Goal: Task Accomplishment & Management: Manage account settings

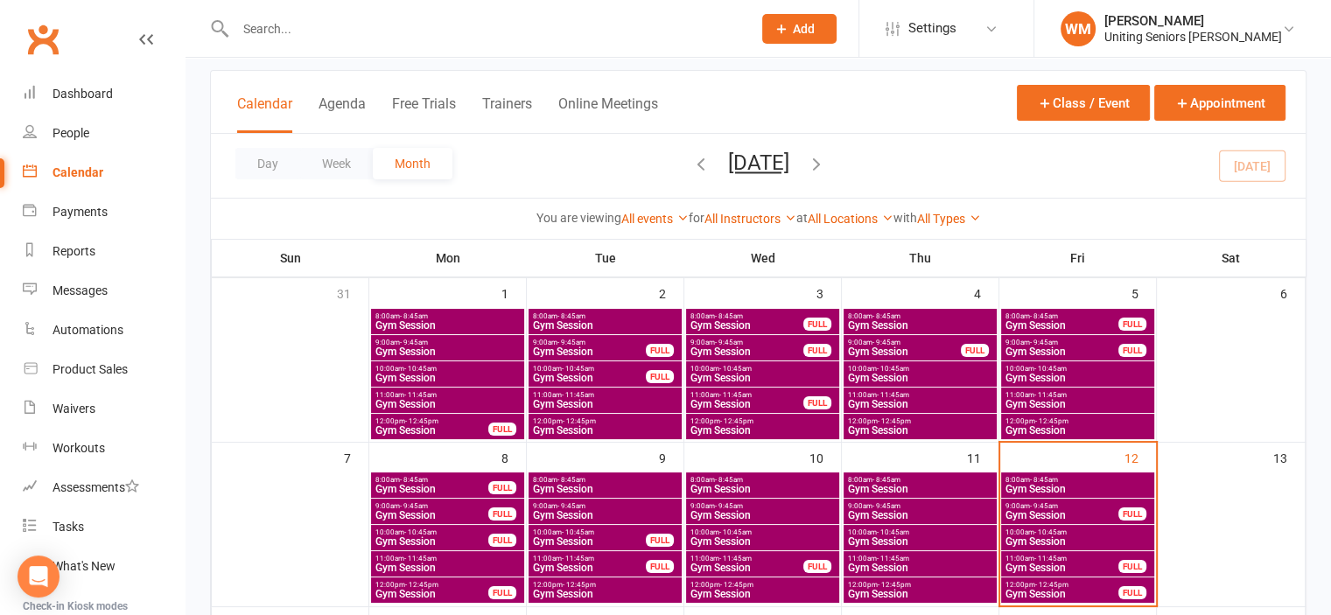
scroll to position [263, 0]
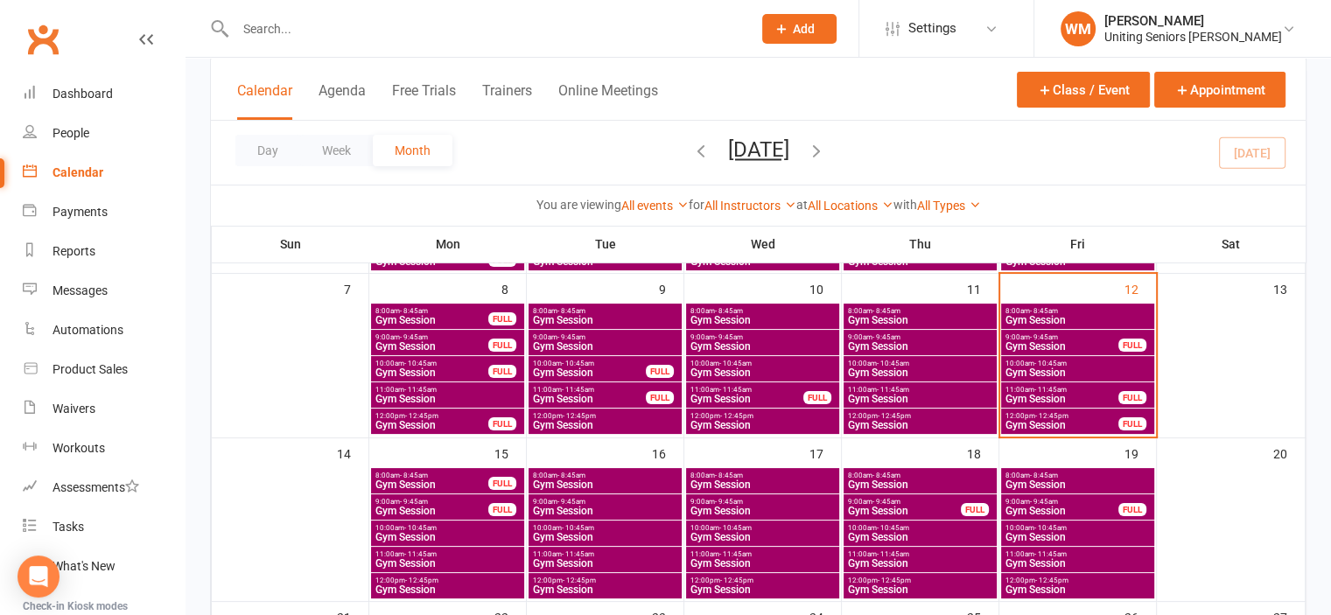
click at [1064, 313] on span "8:00am - 8:45am" at bounding box center [1078, 311] width 146 height 8
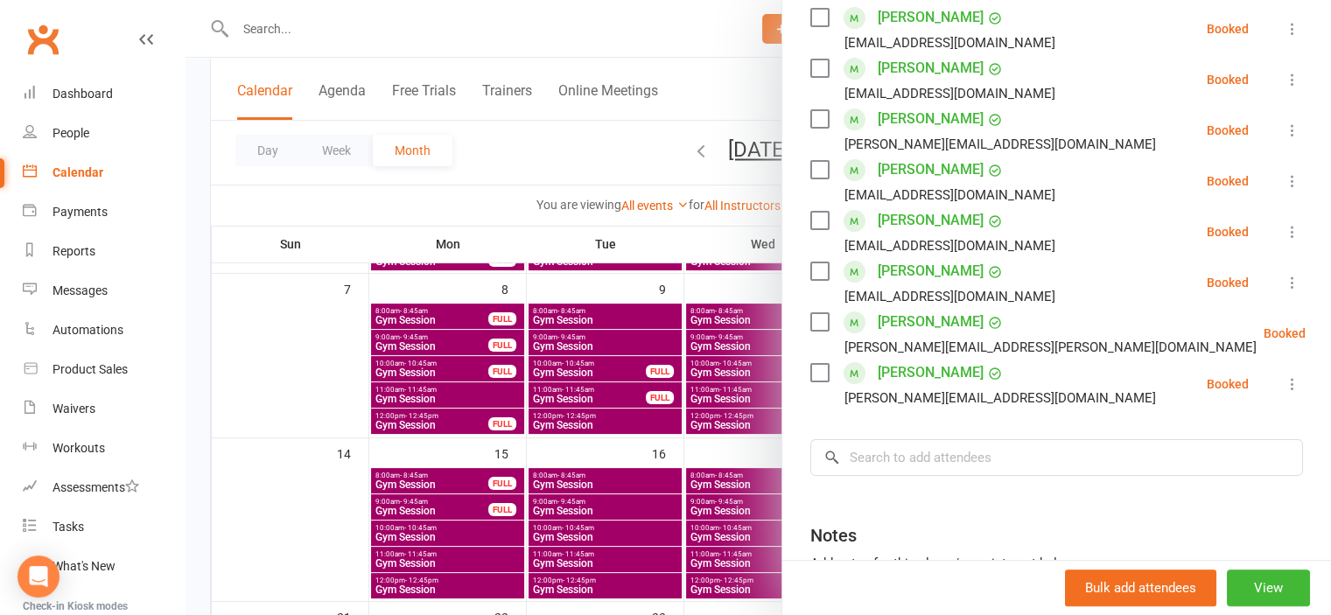
scroll to position [350, 0]
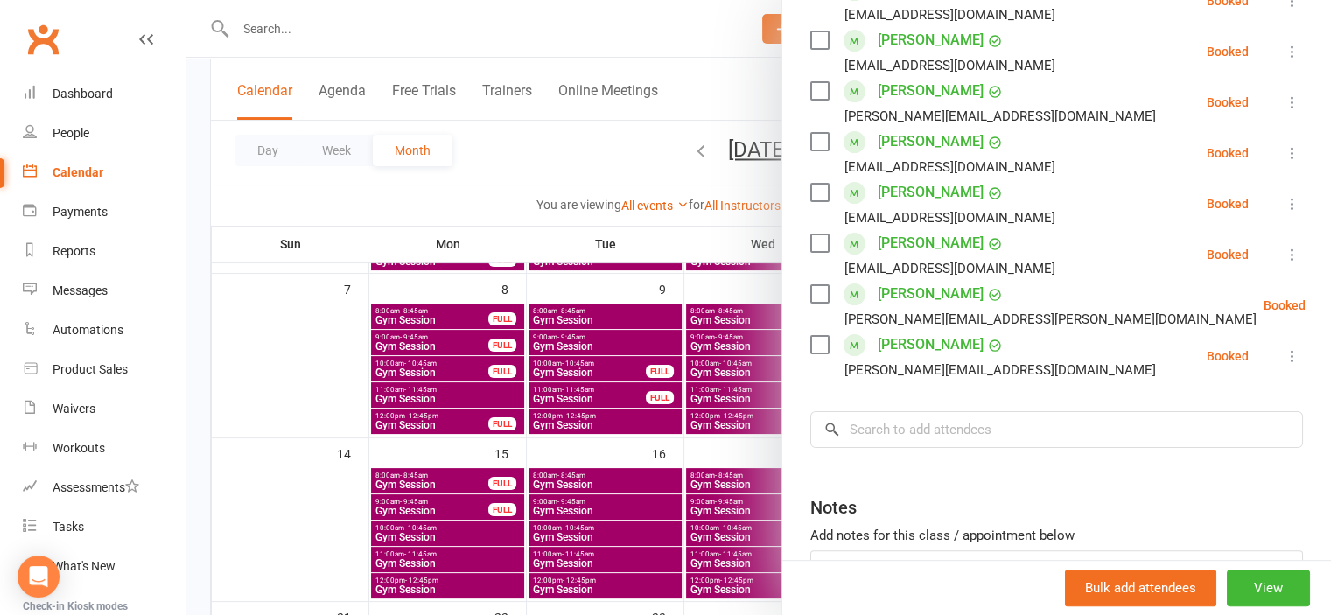
click at [362, 34] on div at bounding box center [759, 307] width 1146 height 615
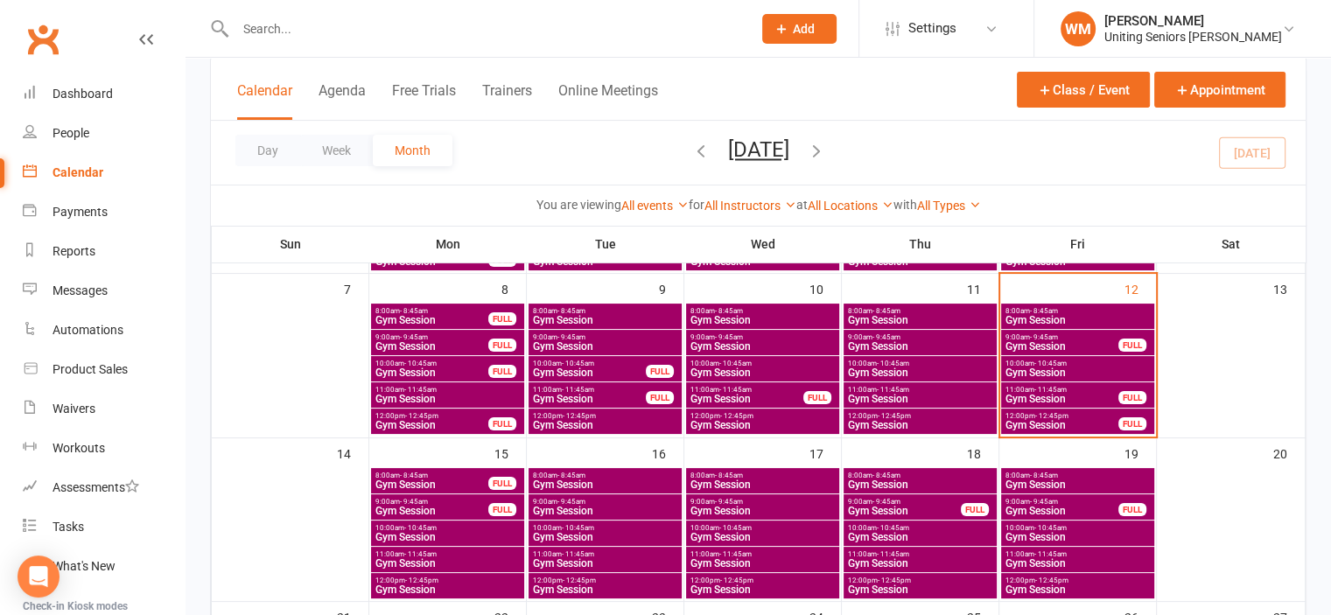
click at [350, 32] on input "text" at bounding box center [484, 29] width 509 height 25
type input "a"
type input "h"
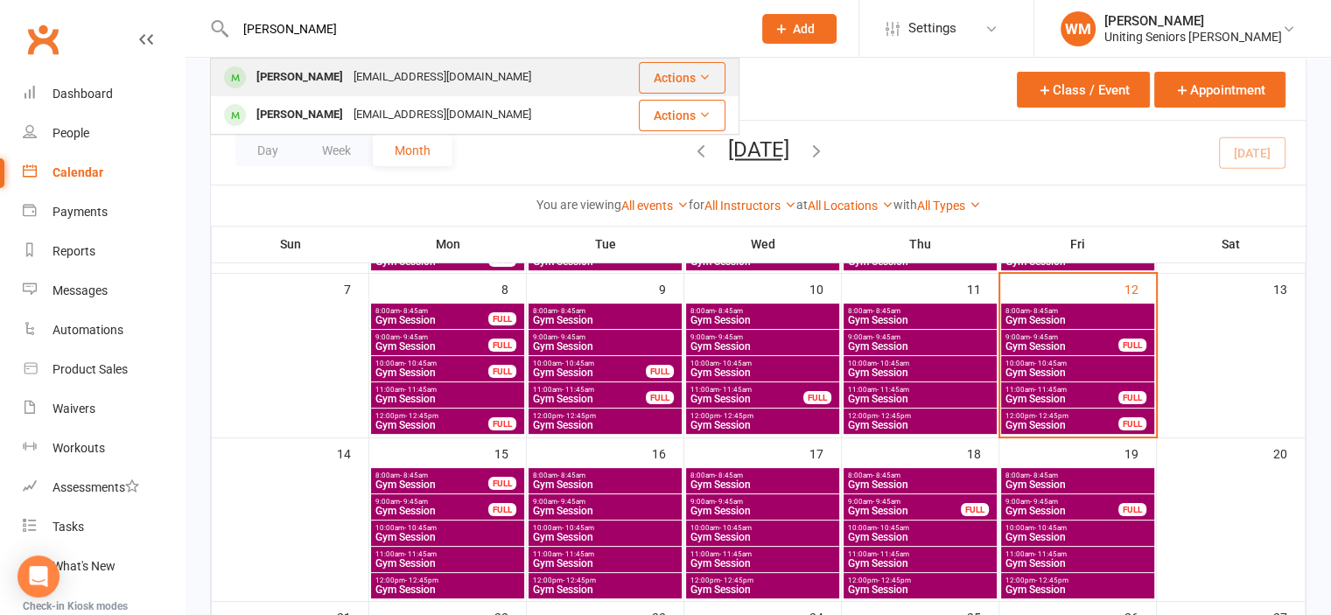
type input "[PERSON_NAME]"
click at [344, 80] on div "[PERSON_NAME]" at bounding box center [299, 77] width 97 height 25
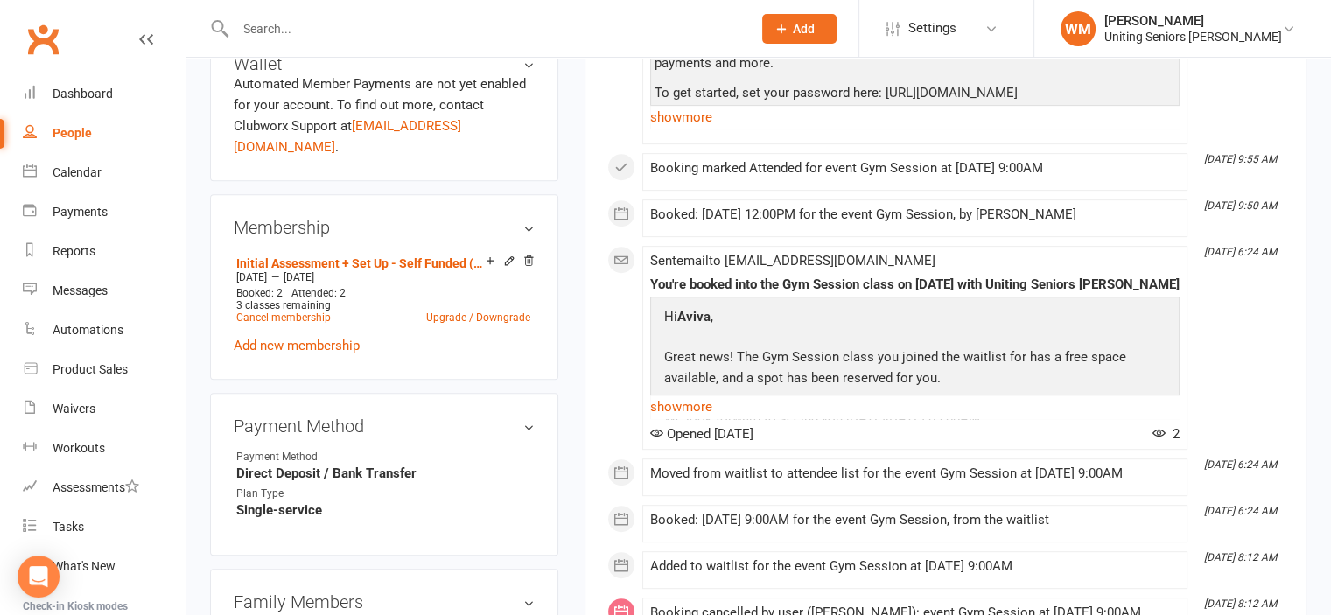
scroll to position [788, 0]
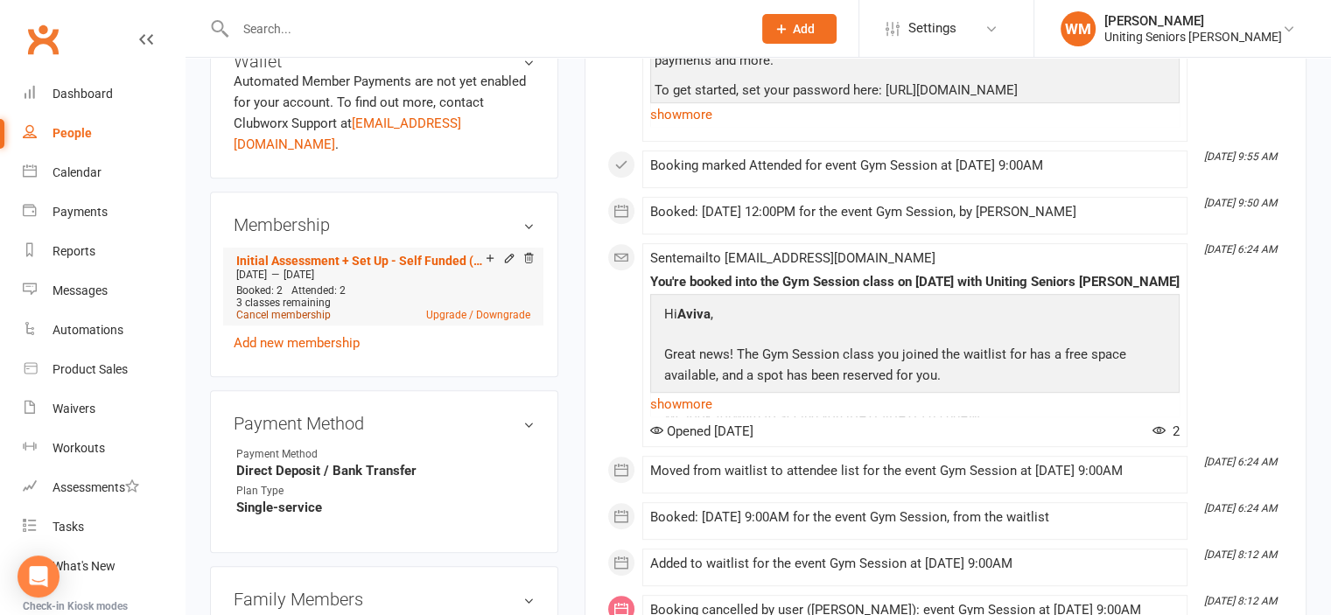
click at [298, 309] on link "Cancel membership" at bounding box center [283, 315] width 95 height 12
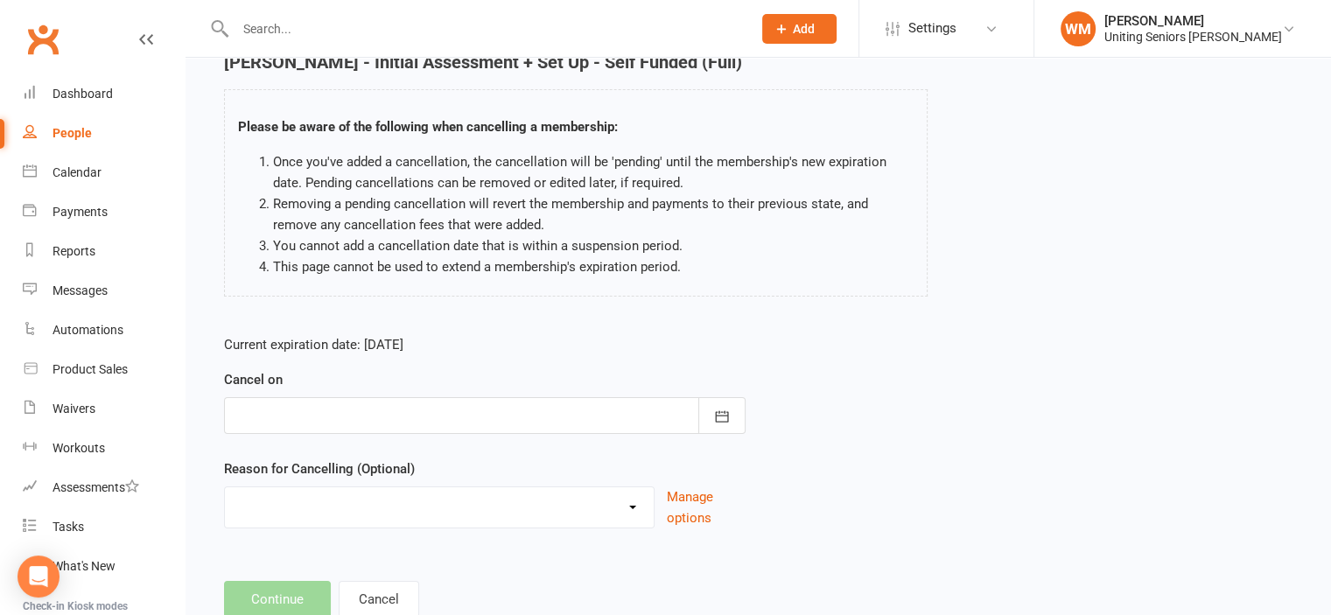
scroll to position [88, 0]
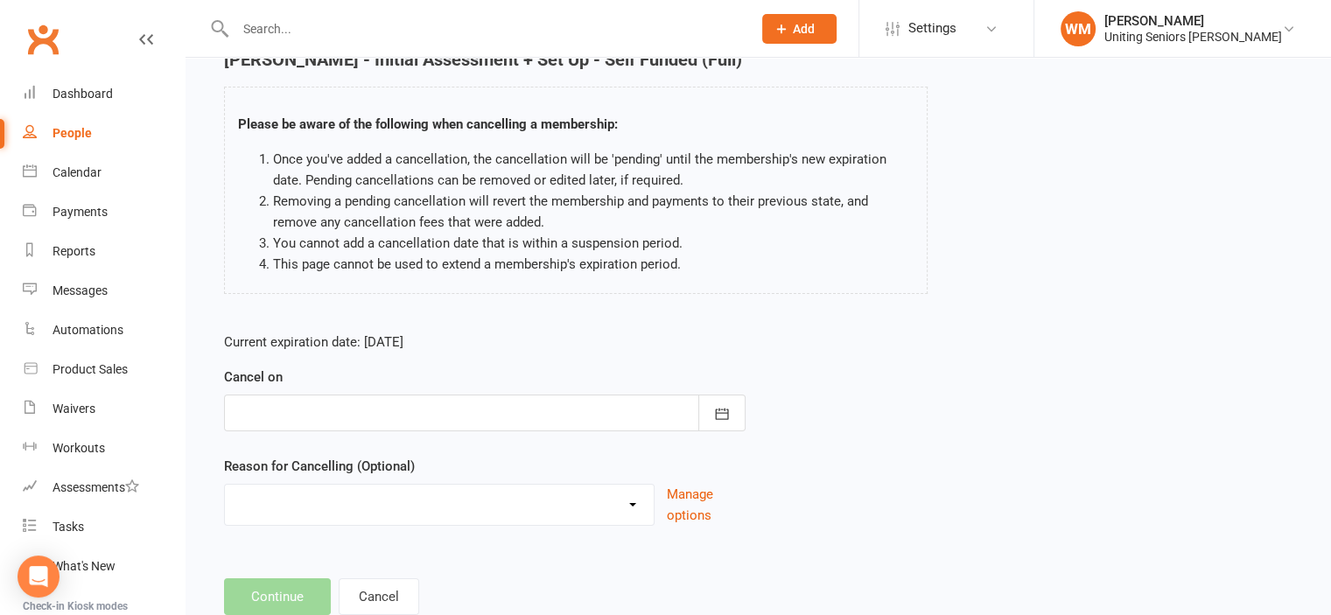
click at [690, 419] on div at bounding box center [485, 413] width 522 height 37
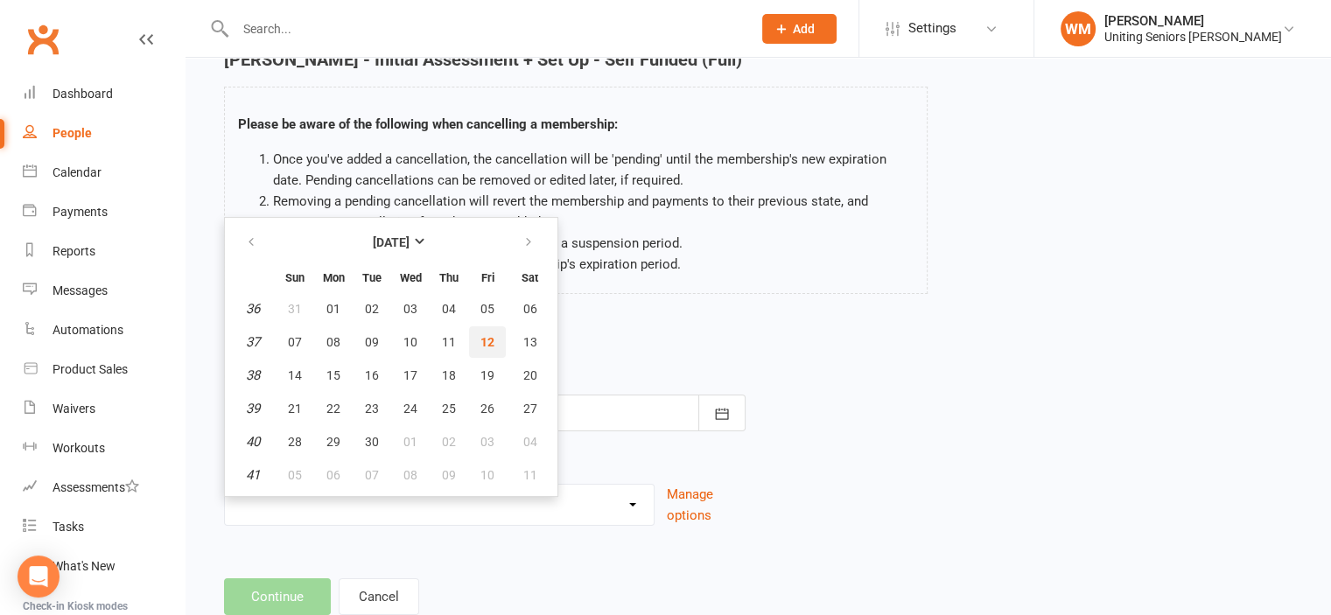
click at [483, 345] on span "12" at bounding box center [488, 342] width 14 height 14
type input "[DATE]"
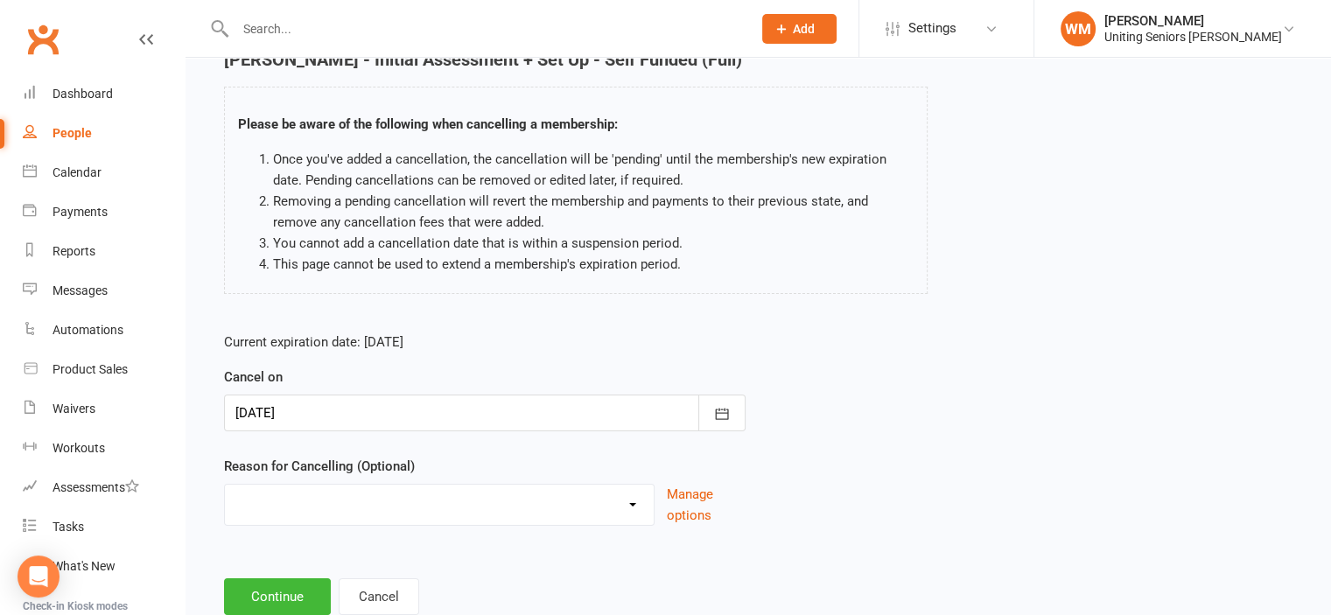
click at [438, 495] on select "Finish 10Vp Holiday Injury Other reason" at bounding box center [439, 502] width 429 height 35
select select "3"
click at [225, 485] on select "Finish 10Vp Holiday Injury Other reason" at bounding box center [439, 502] width 429 height 35
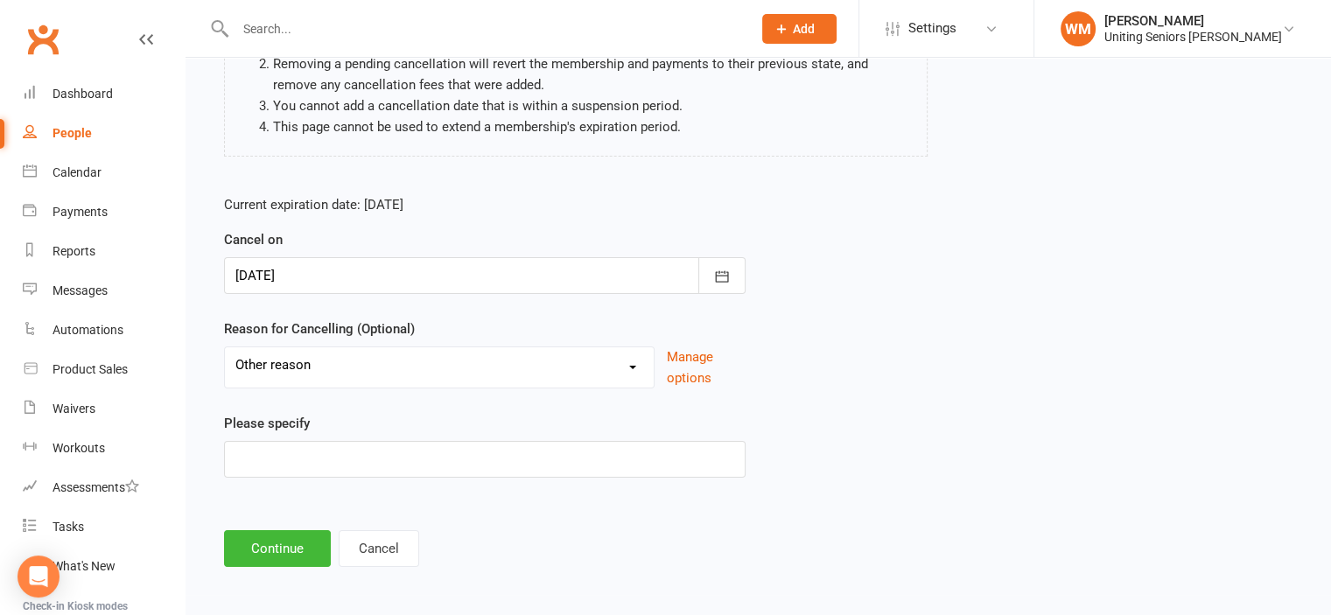
scroll to position [228, 0]
click at [286, 546] on button "Continue" at bounding box center [277, 546] width 107 height 37
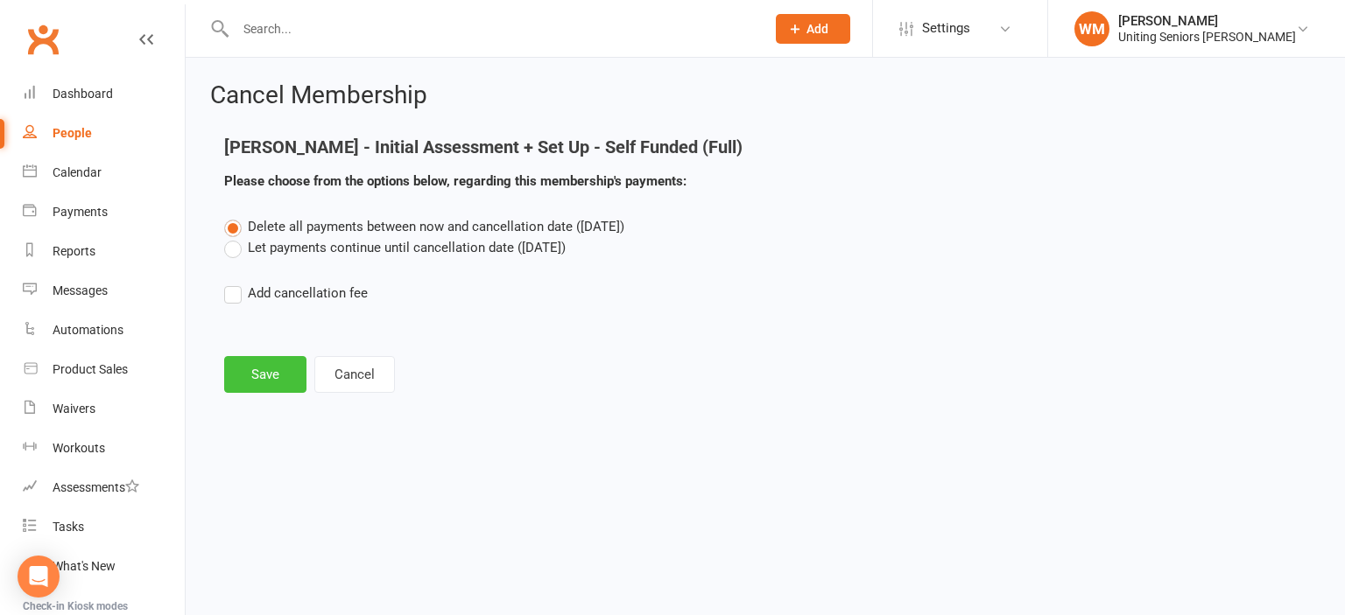
click at [280, 371] on button "Save" at bounding box center [265, 374] width 82 height 37
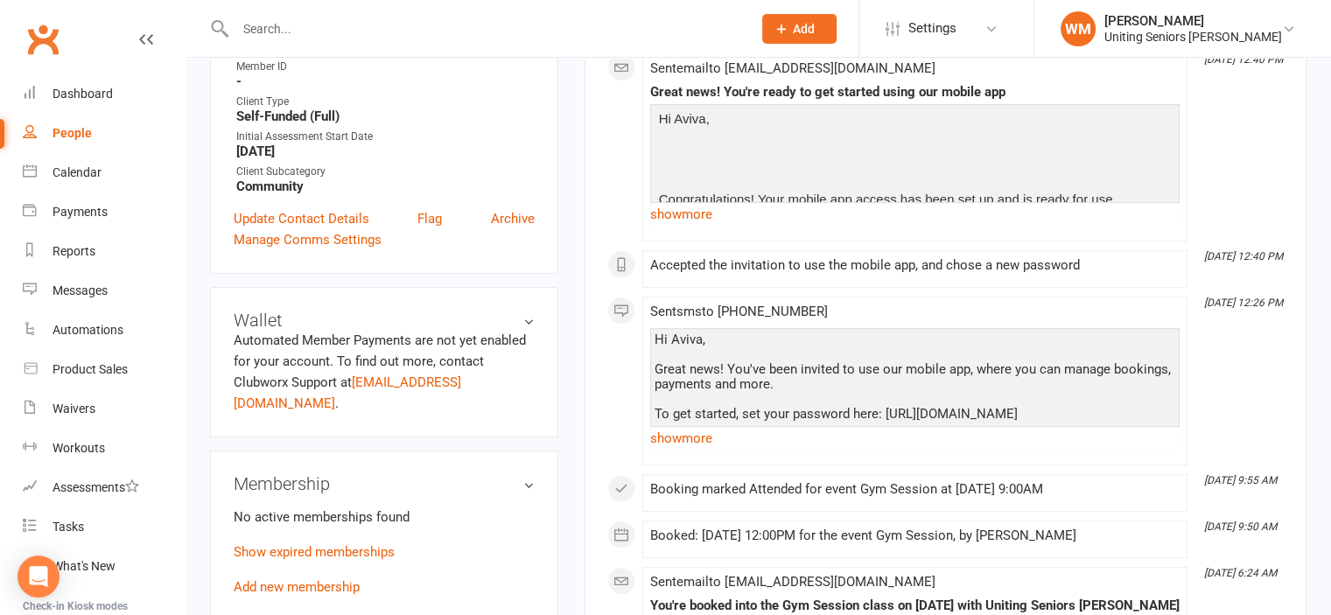
scroll to position [700, 0]
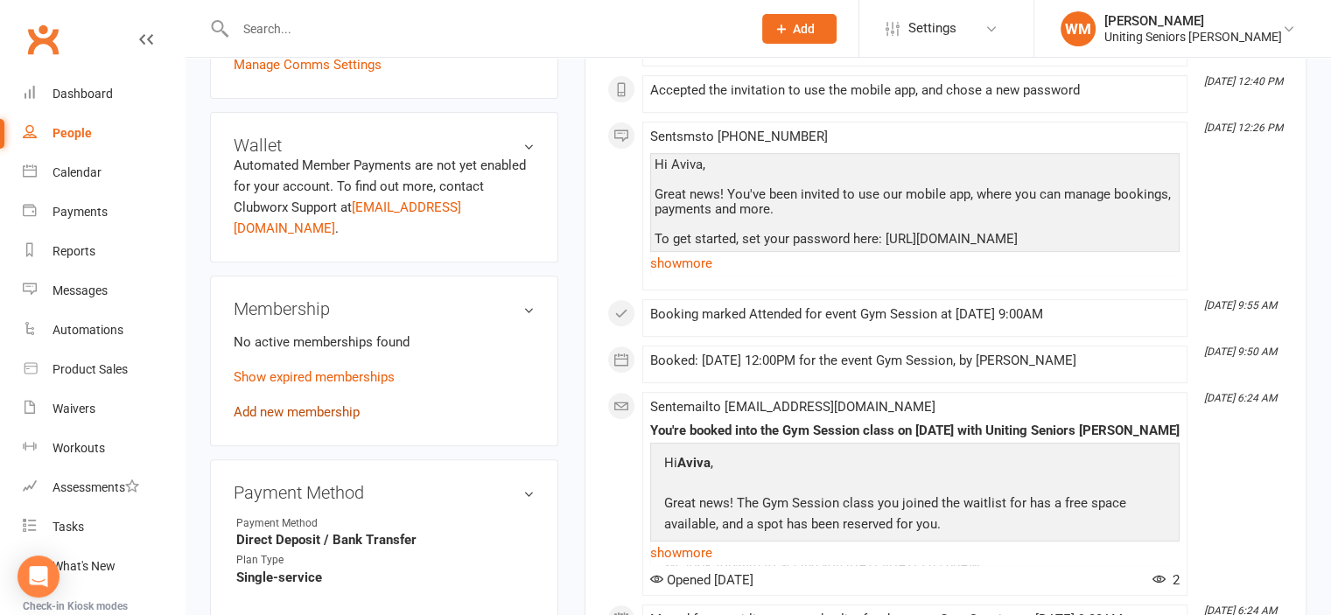
click at [292, 404] on link "Add new membership" at bounding box center [297, 412] width 126 height 16
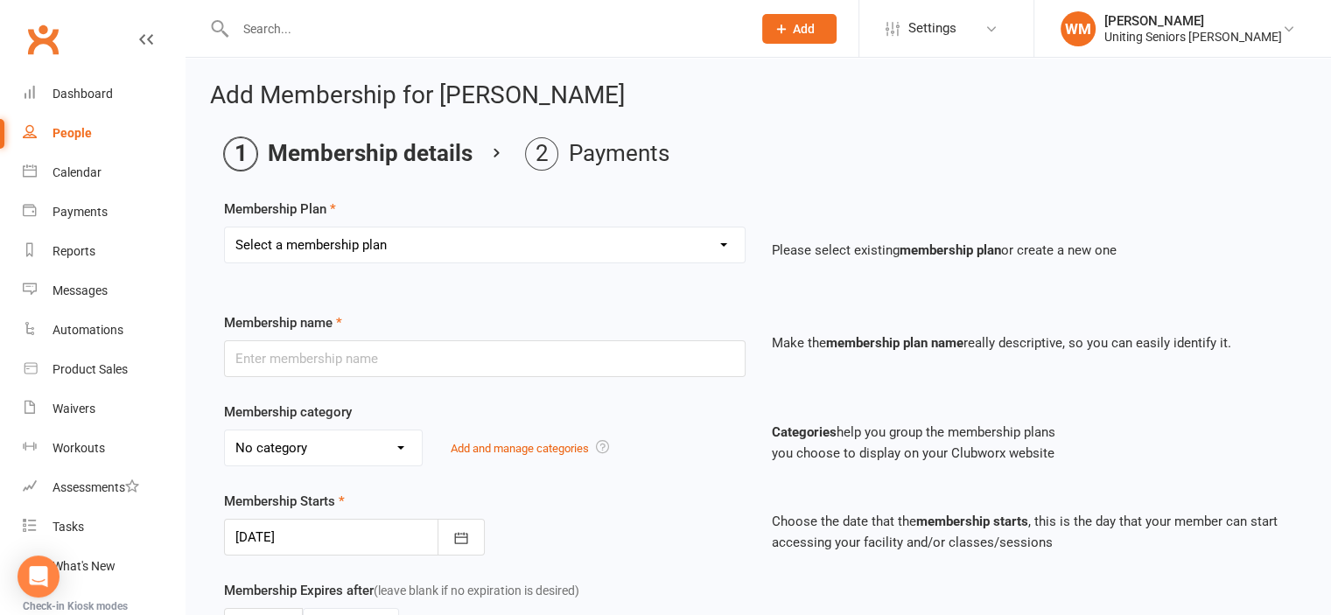
click at [387, 238] on select "Select a membership plan Create new Membership Plan Initial Assessment + Set Up…" at bounding box center [485, 245] width 520 height 35
select select "18"
click at [225, 228] on select "Select a membership plan Create new Membership Plan Initial Assessment + Set Up…" at bounding box center [485, 245] width 520 height 35
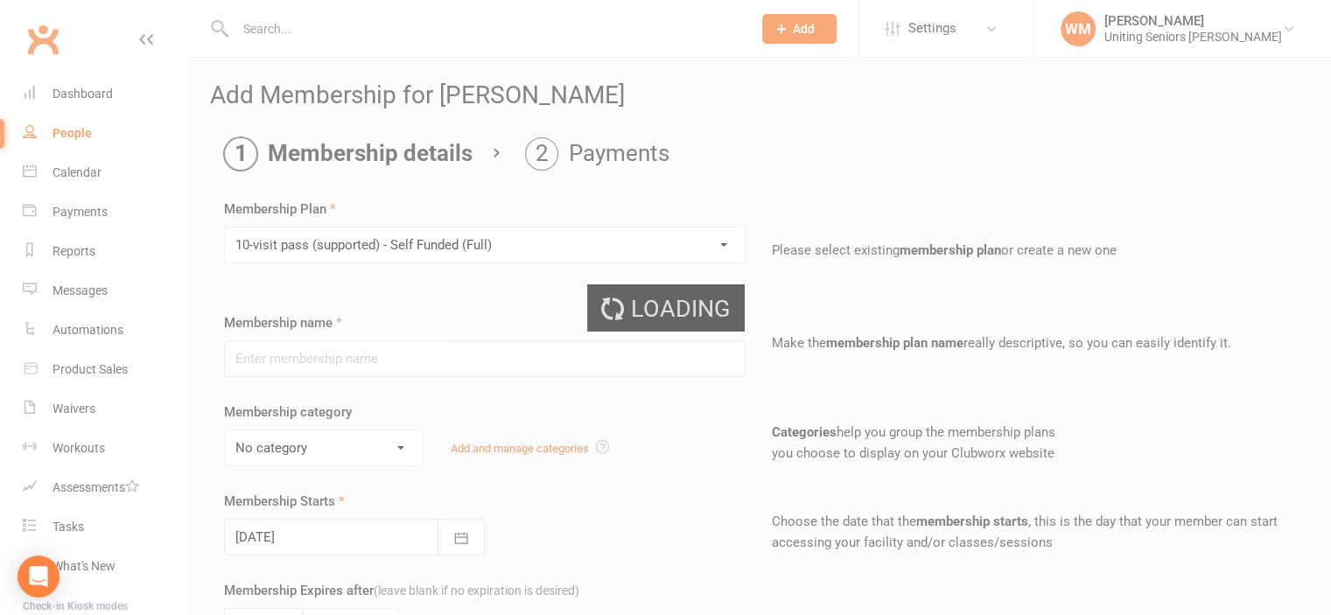
type input "10-visit pass (supported) - Self Funded (Full)"
select select "0"
type input "0"
select select "2"
type input "1"
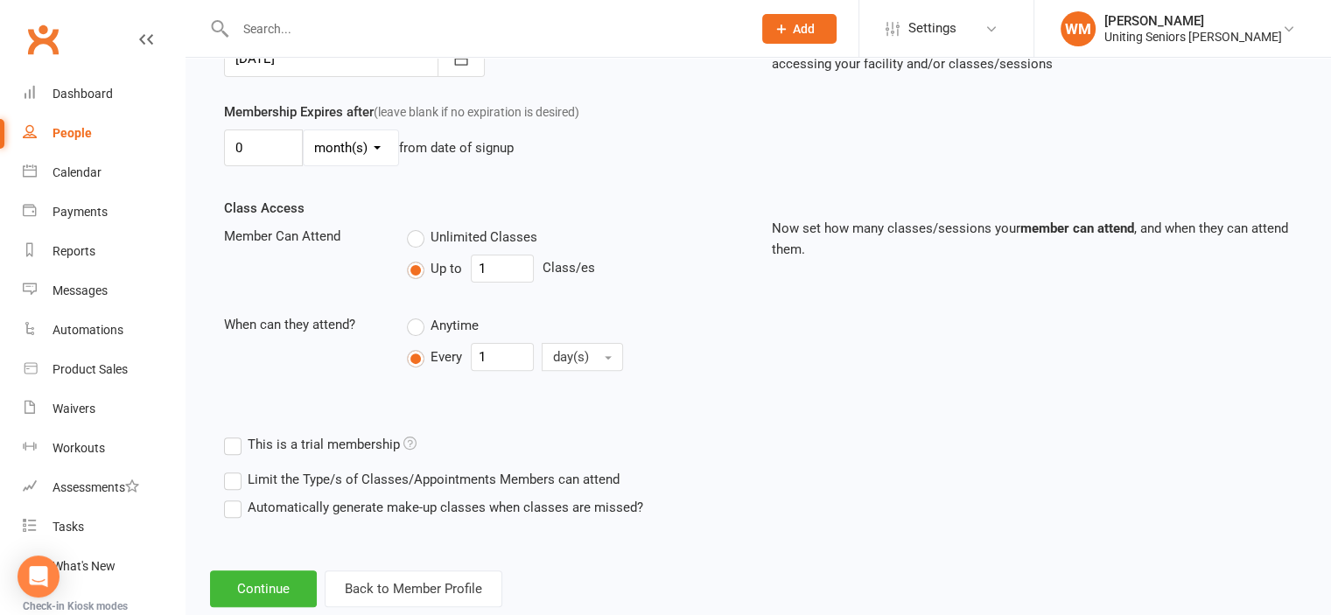
scroll to position [517, 0]
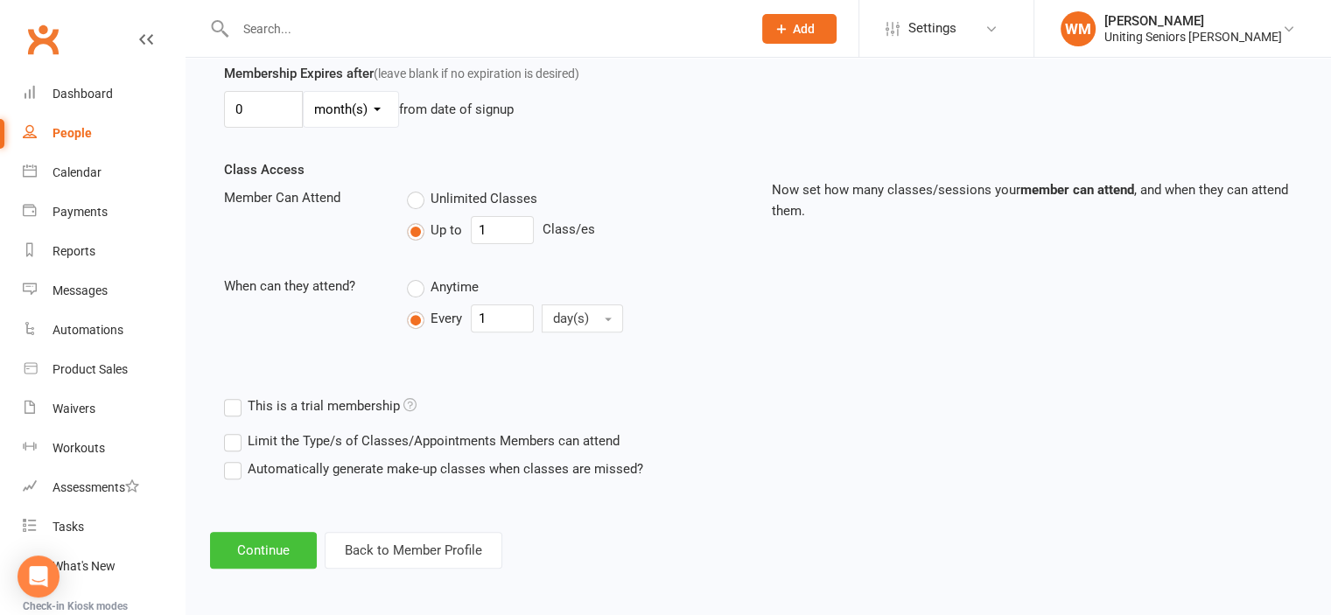
click at [270, 559] on button "Continue" at bounding box center [263, 550] width 107 height 37
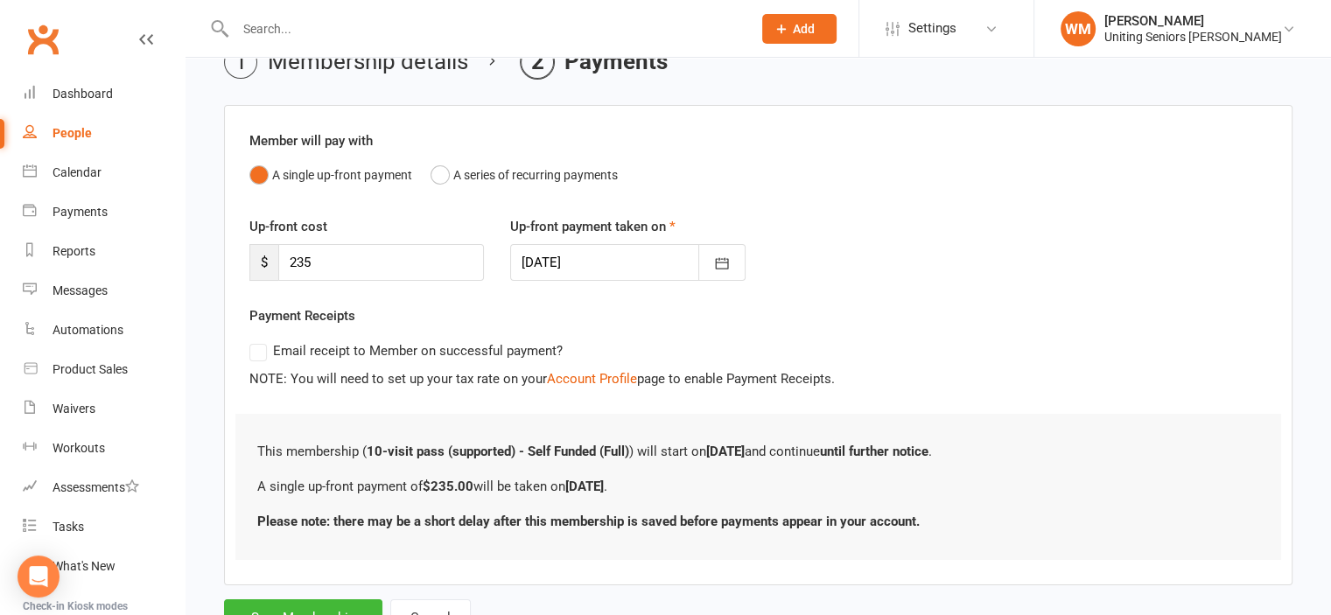
scroll to position [165, 0]
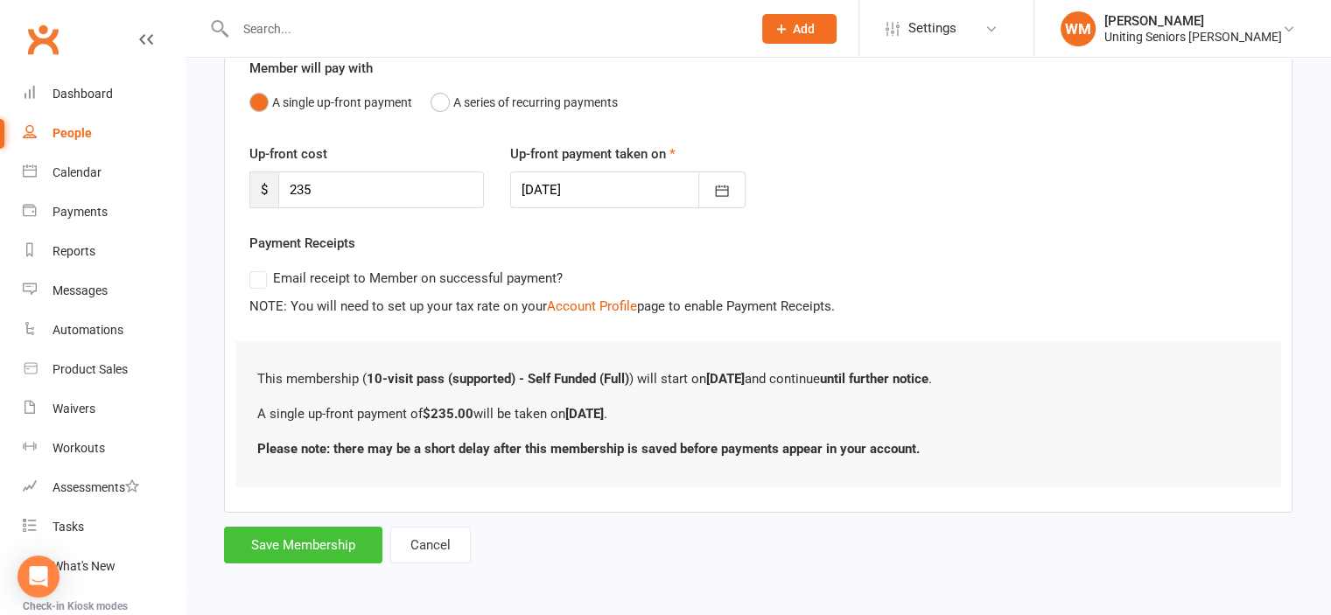
click at [276, 540] on button "Save Membership" at bounding box center [303, 545] width 158 height 37
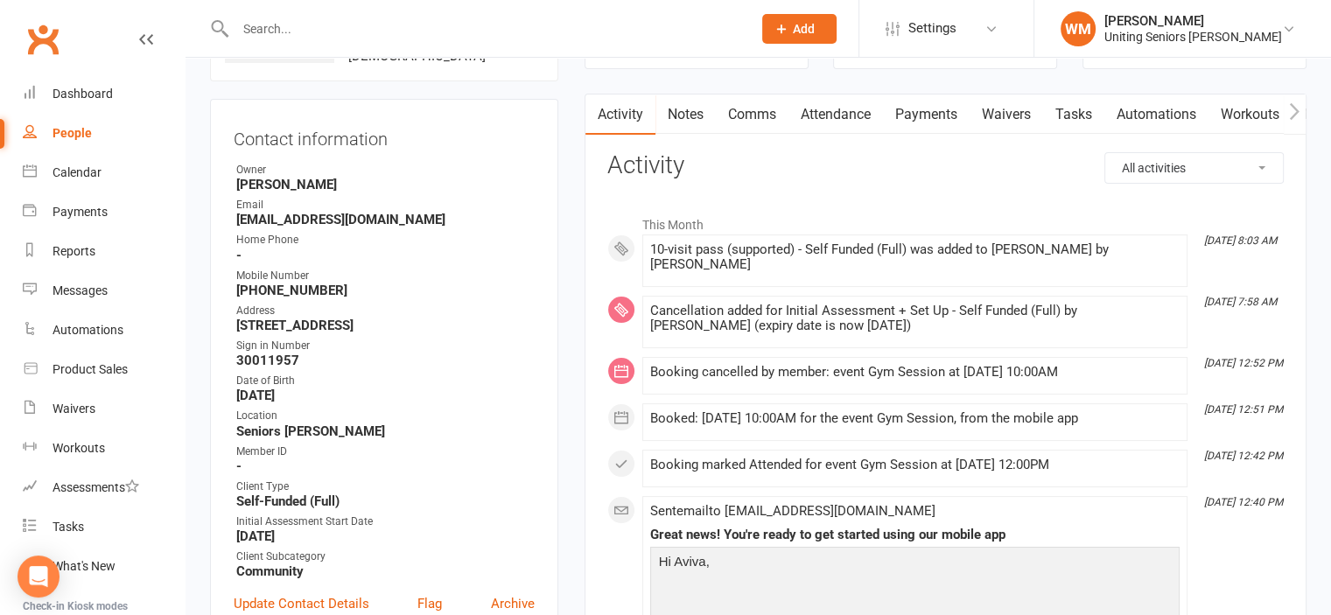
scroll to position [175, 0]
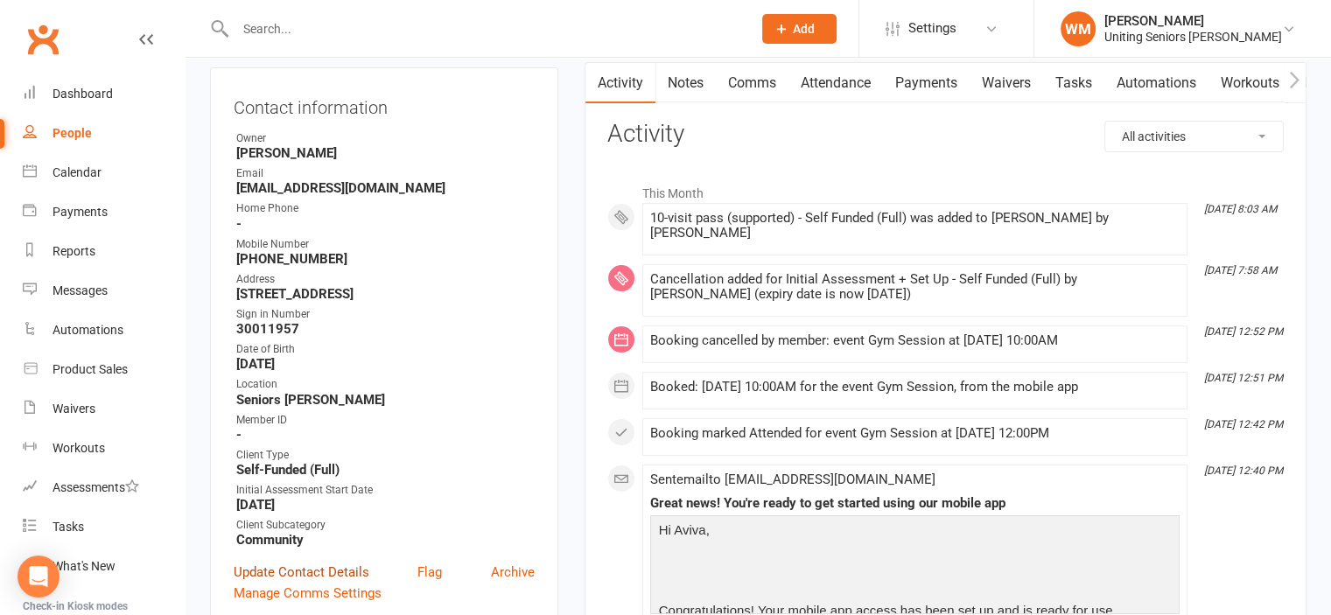
click at [334, 573] on link "Update Contact Details" at bounding box center [302, 572] width 136 height 21
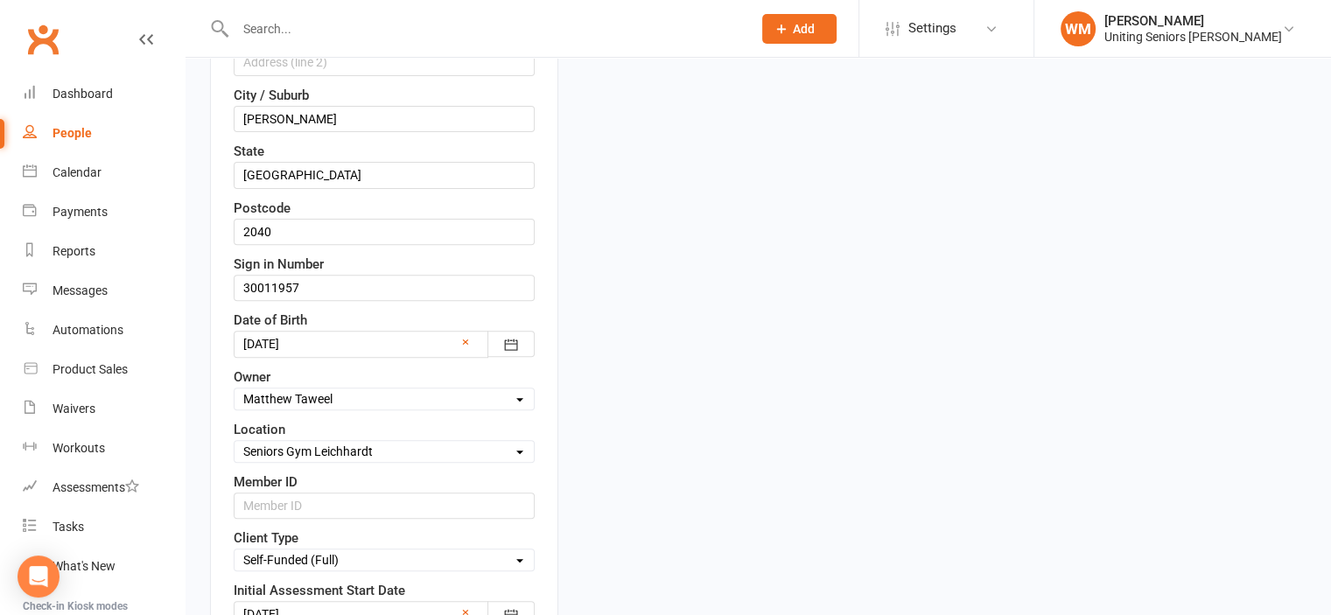
scroll to position [695, 0]
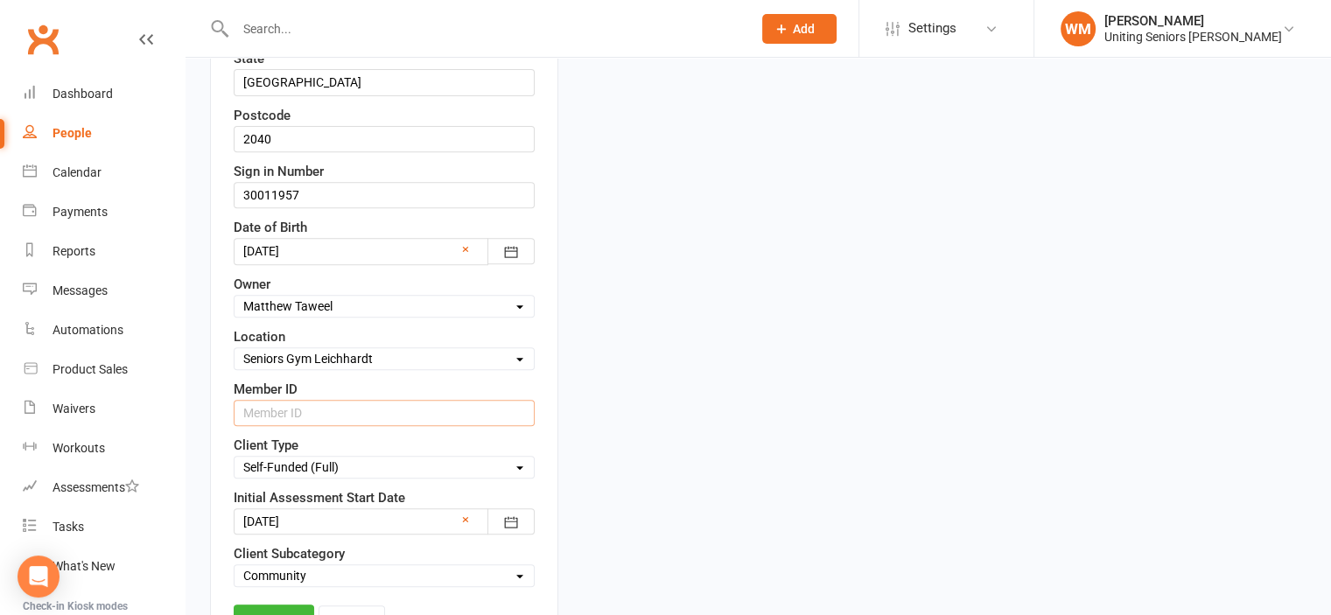
click at [309, 403] on input "text" at bounding box center [384, 413] width 301 height 26
paste input "C0113392"
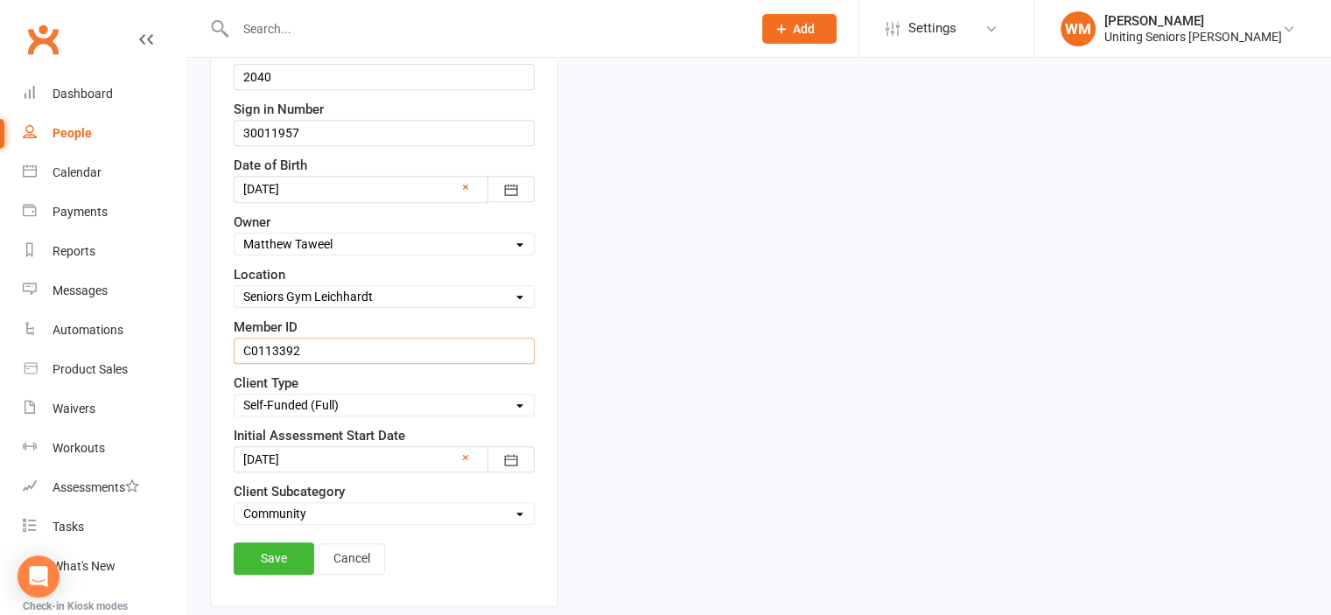
scroll to position [783, 0]
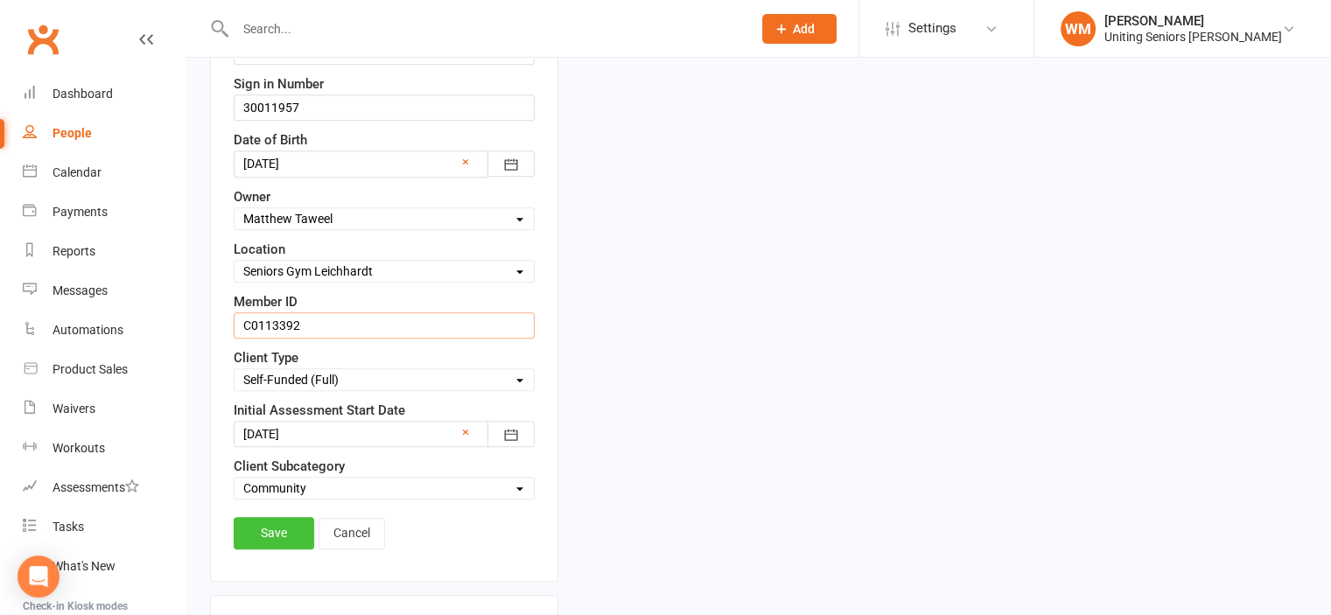
type input "C0113392"
click at [258, 526] on link "Save" at bounding box center [274, 533] width 81 height 32
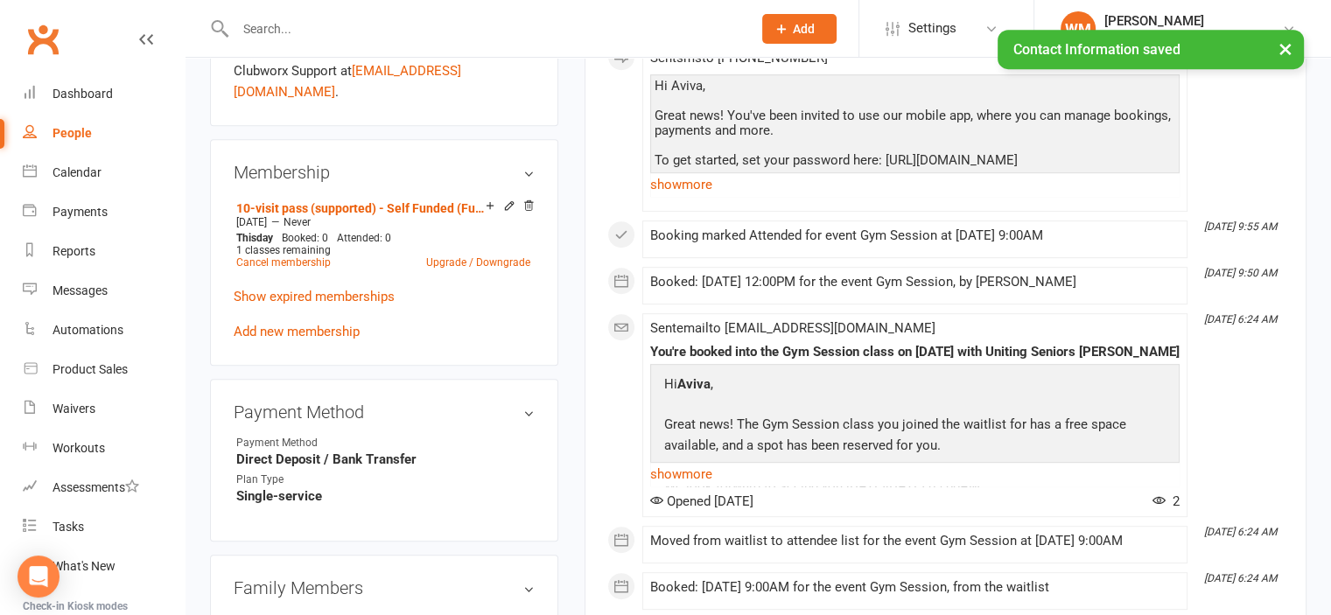
scroll to position [870, 0]
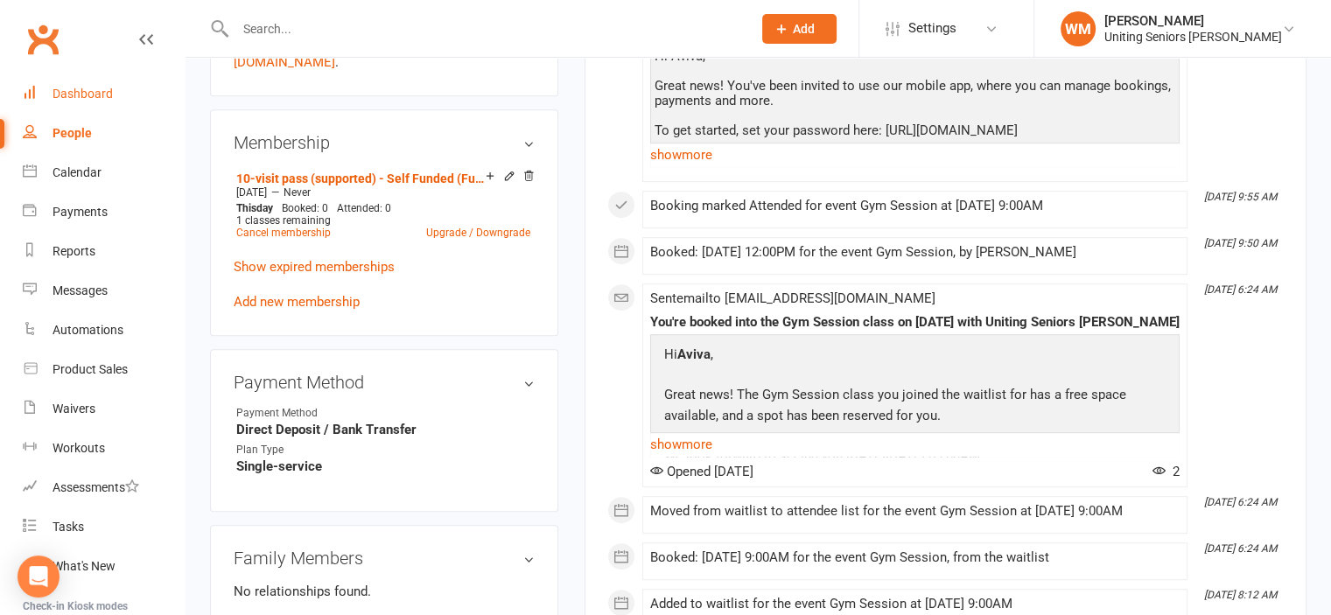
click at [63, 90] on div "Dashboard" at bounding box center [83, 94] width 60 height 14
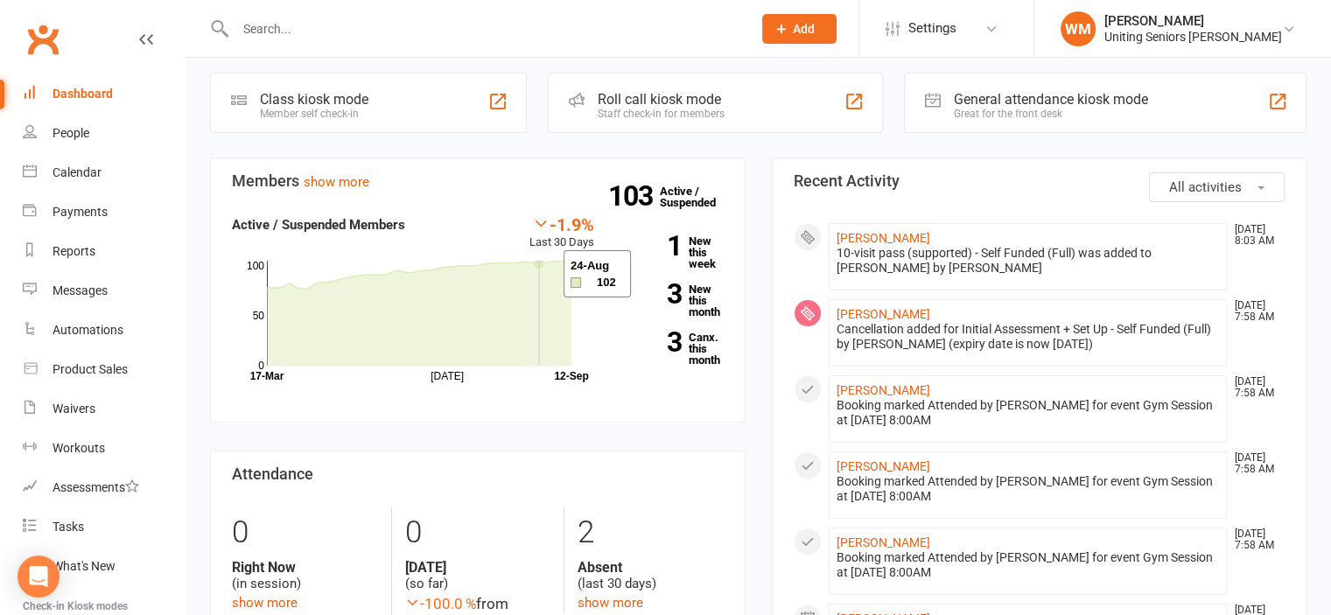
scroll to position [438, 0]
click at [51, 156] on link "Calendar" at bounding box center [104, 172] width 162 height 39
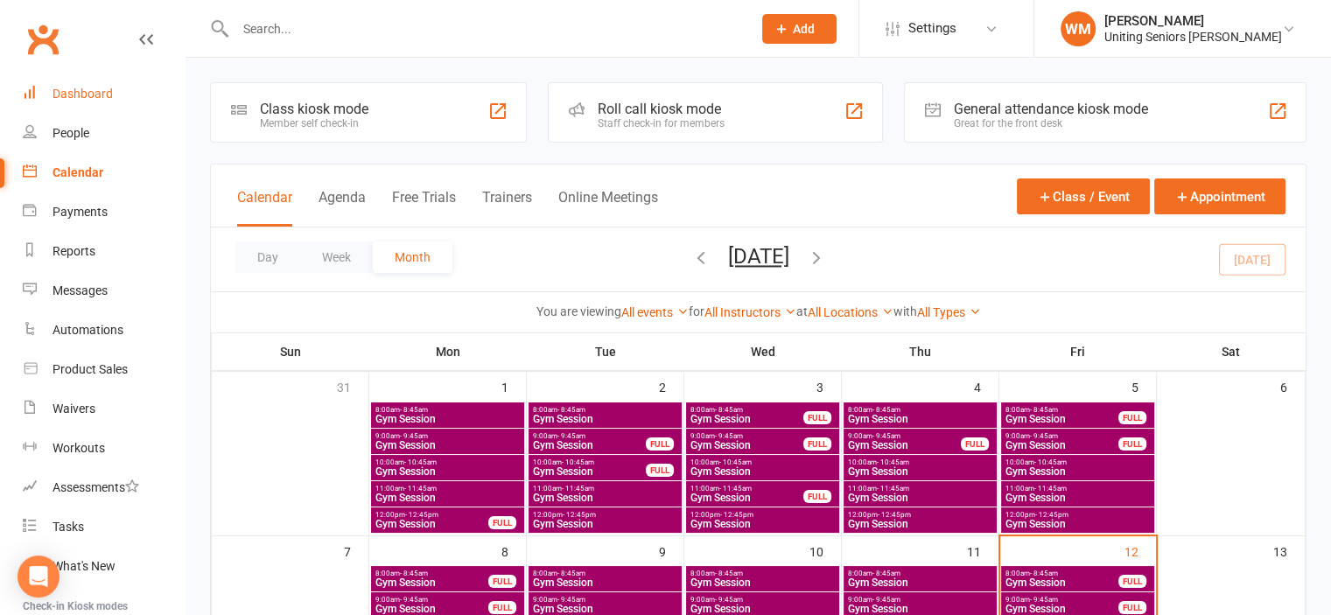
click at [82, 87] on div "Dashboard" at bounding box center [83, 94] width 60 height 14
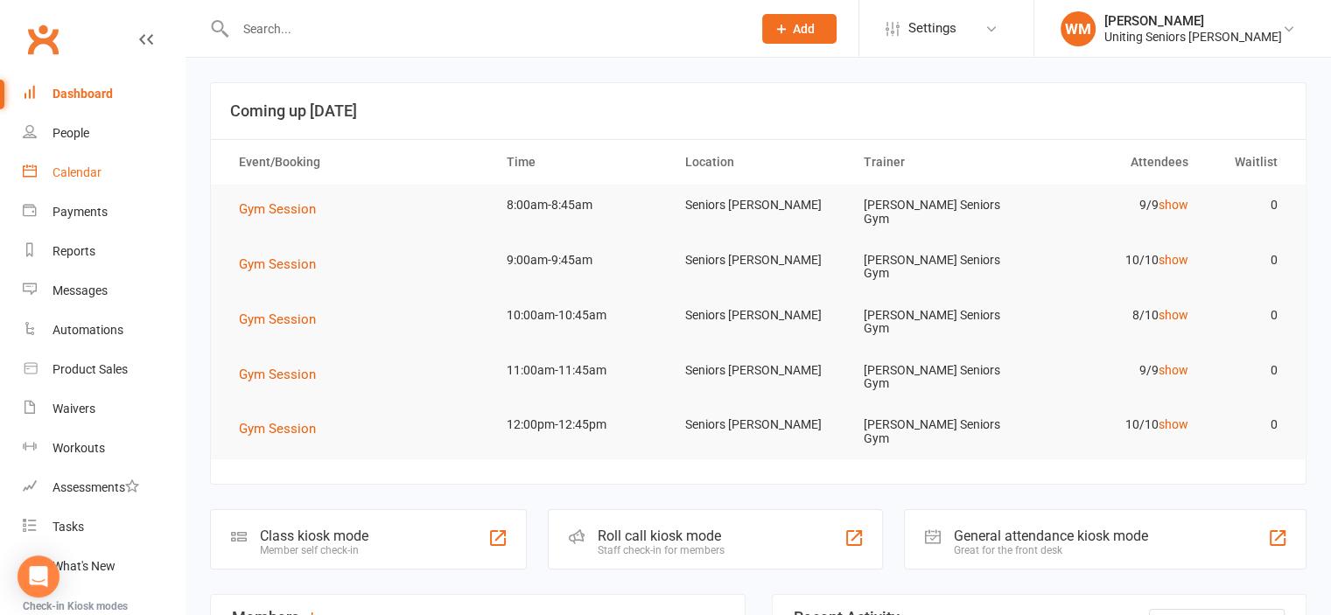
click at [88, 179] on div "Calendar" at bounding box center [77, 172] width 49 height 14
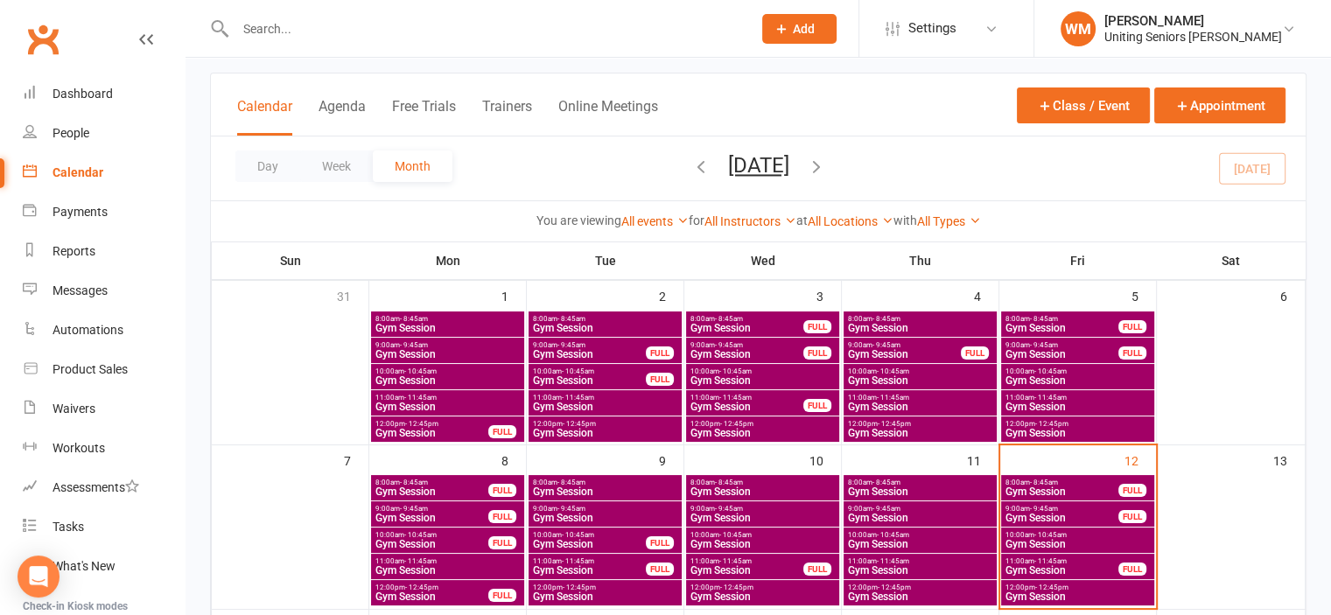
scroll to position [175, 0]
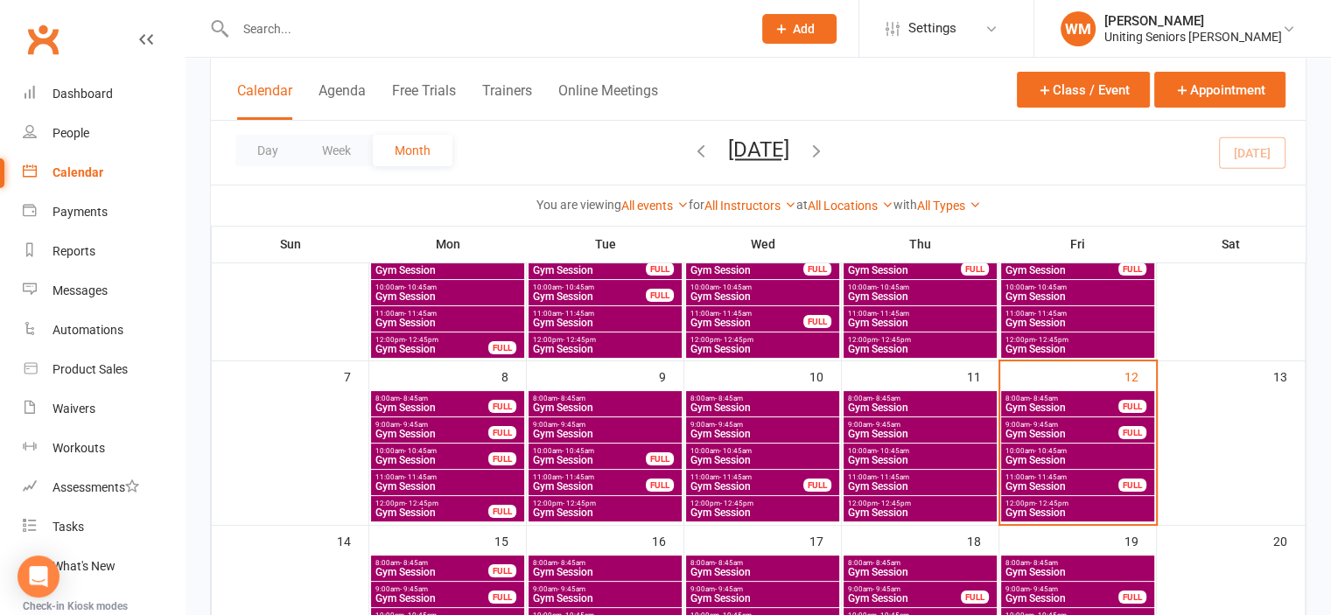
click at [1050, 395] on span "- 8:45am" at bounding box center [1044, 399] width 28 height 8
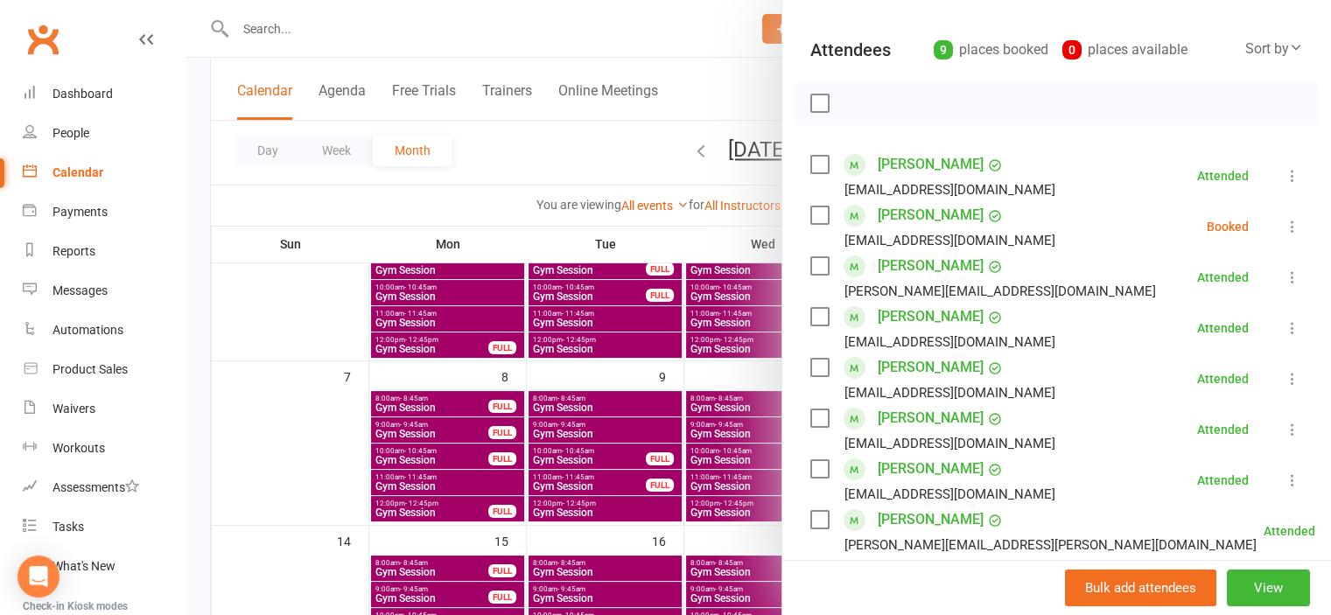
click at [1284, 227] on icon at bounding box center [1293, 227] width 18 height 18
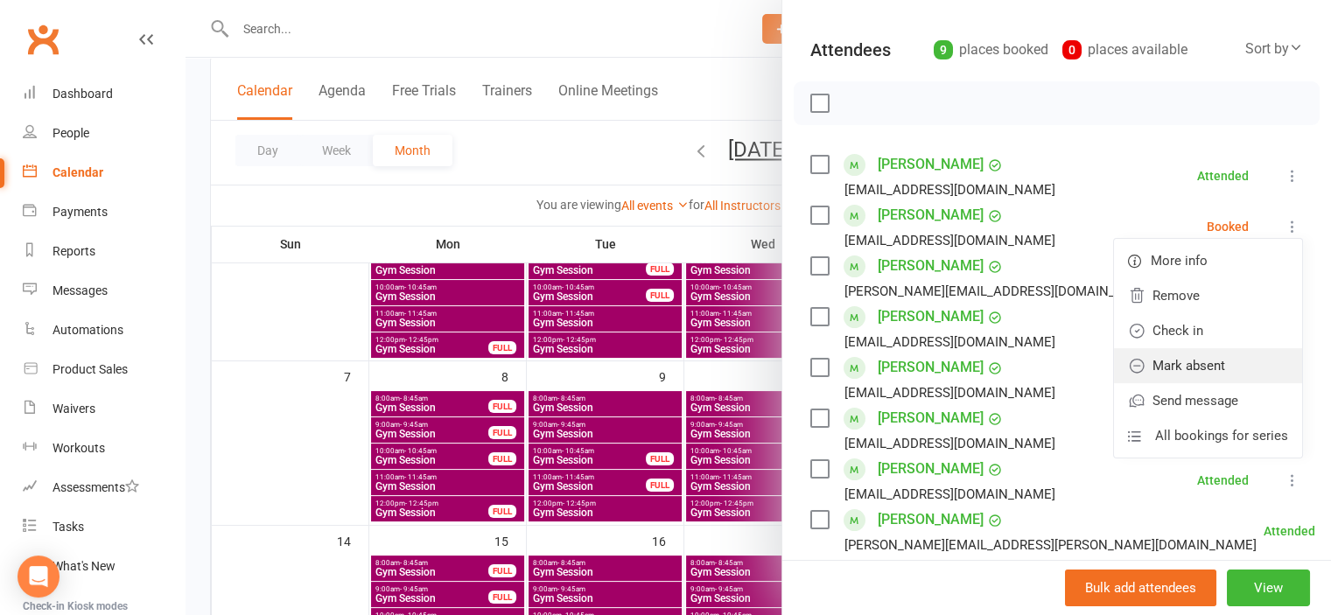
click at [1189, 367] on link "Mark absent" at bounding box center [1208, 365] width 188 height 35
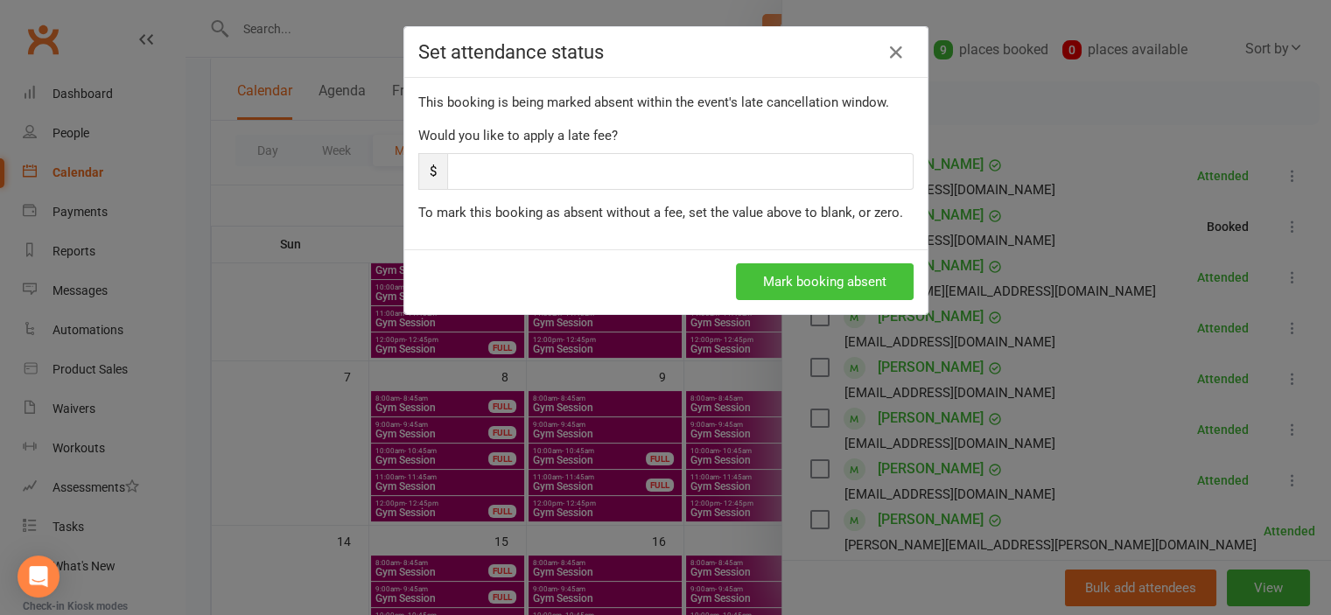
click at [805, 287] on button "Mark booking absent" at bounding box center [825, 281] width 178 height 37
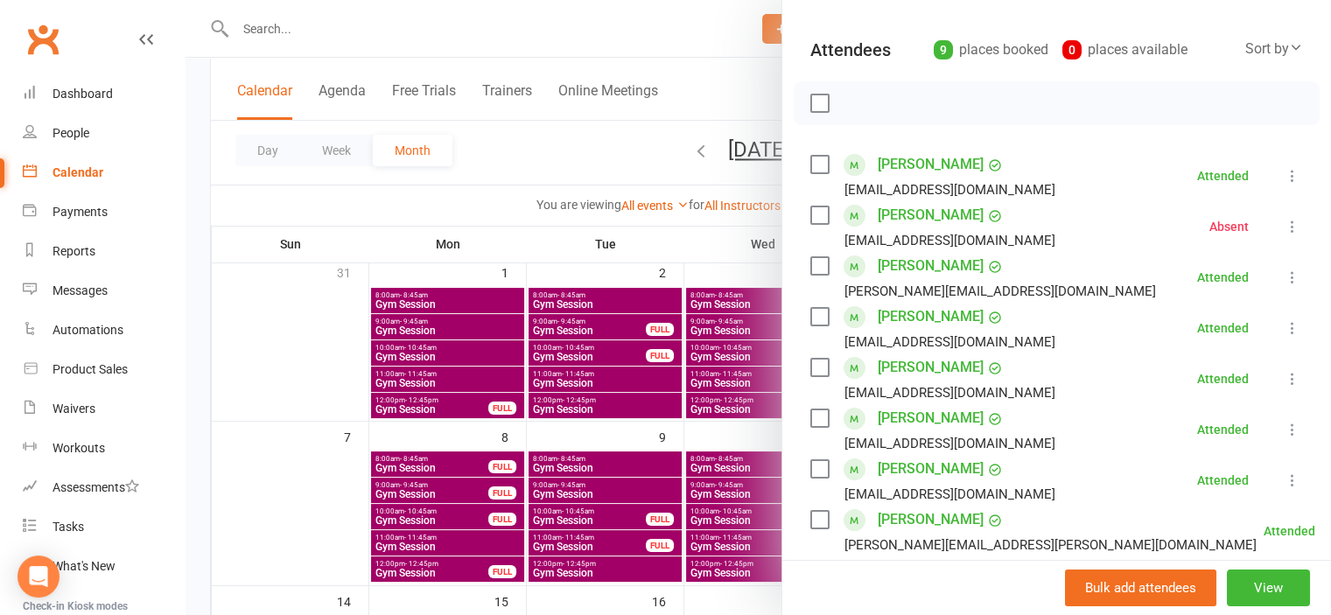
scroll to position [88, 0]
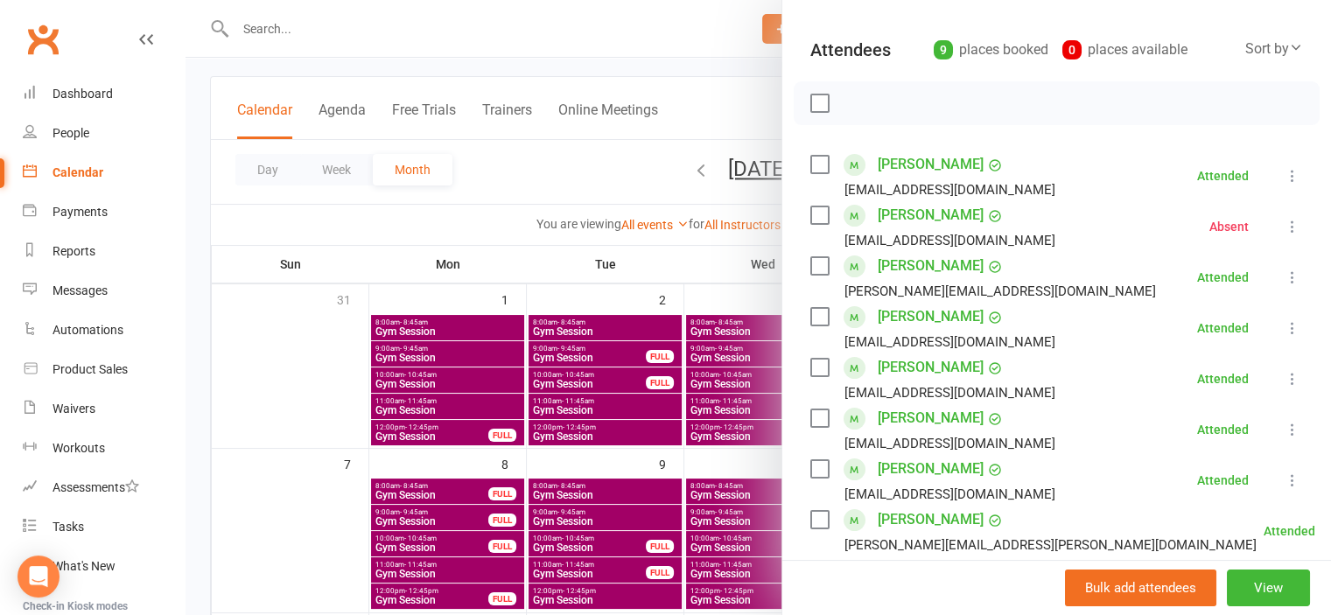
click at [355, 41] on div at bounding box center [759, 307] width 1146 height 615
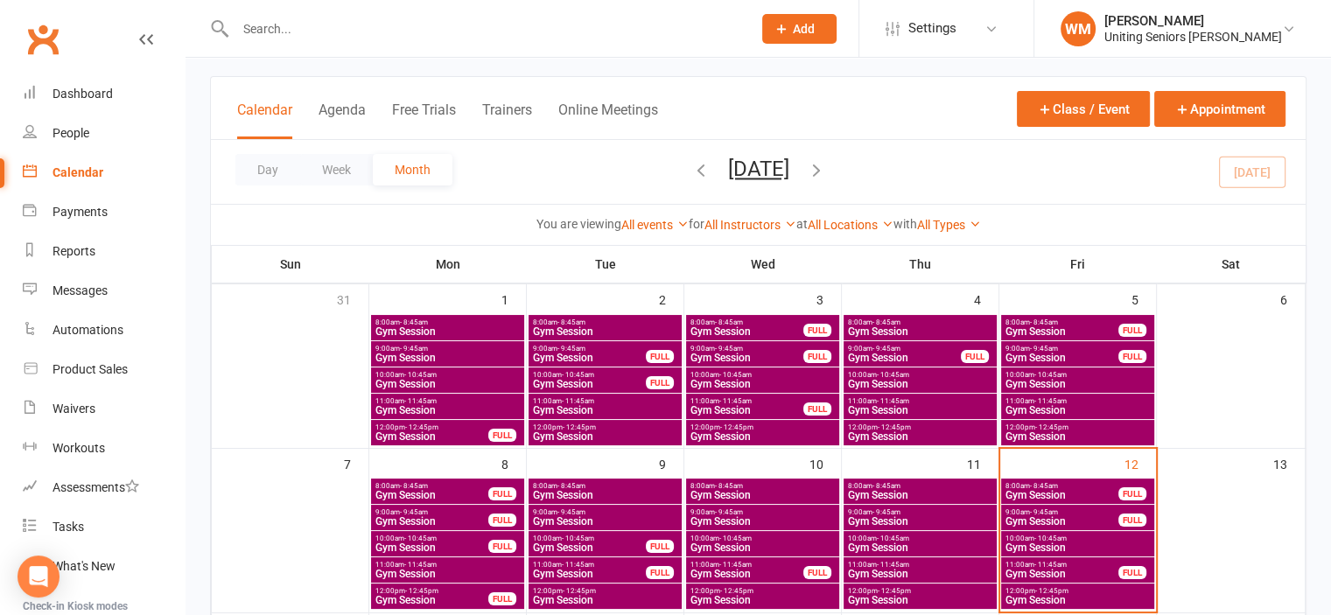
drag, startPoint x: 368, startPoint y: 30, endPoint x: 435, endPoint y: 83, distance: 86.0
click at [368, 31] on input "text" at bounding box center [484, 29] width 509 height 25
type input "s"
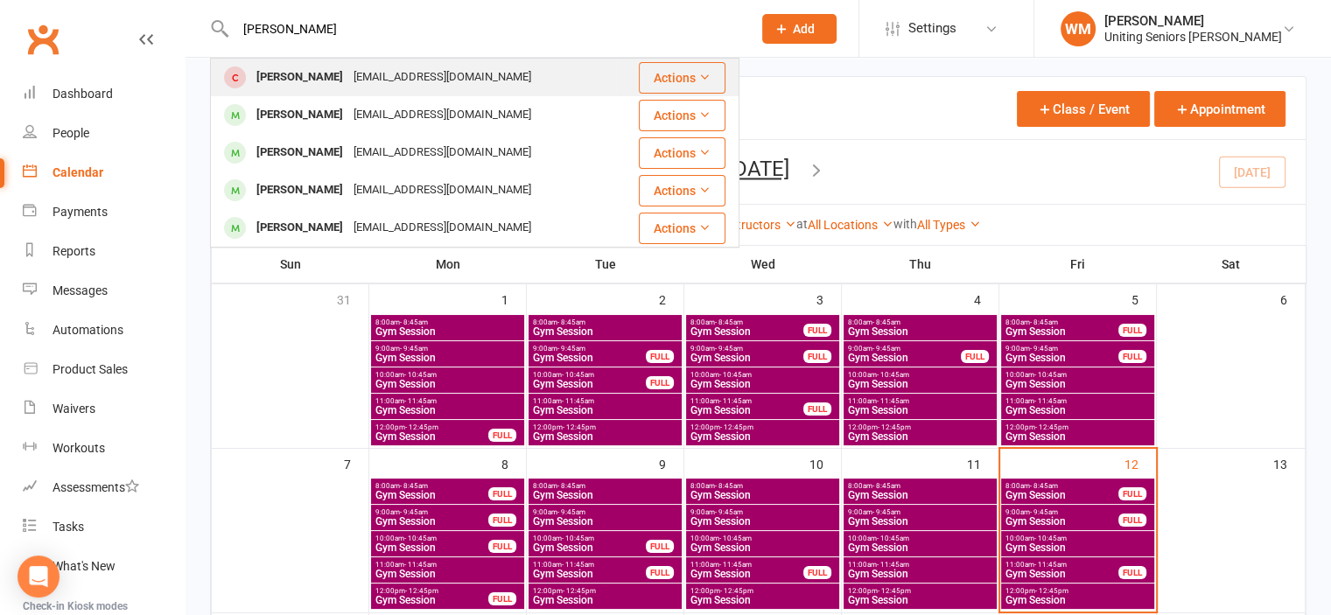
type input "[PERSON_NAME]"
click at [373, 80] on div "[EMAIL_ADDRESS][DOMAIN_NAME]" at bounding box center [442, 77] width 188 height 25
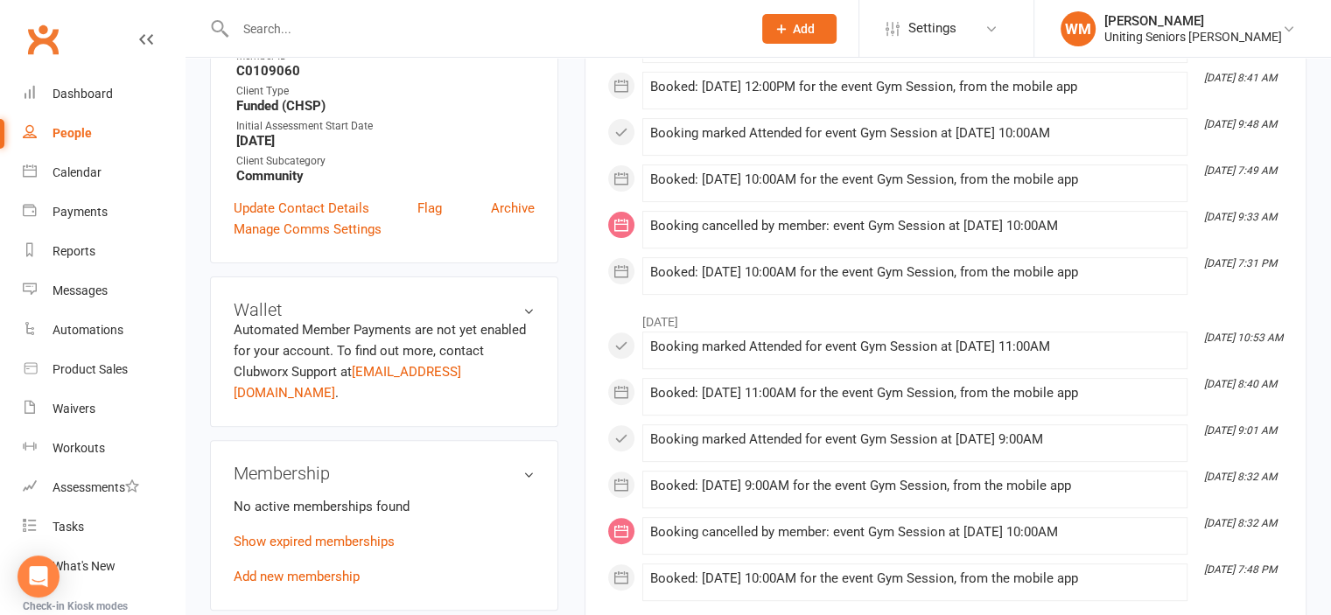
scroll to position [700, 0]
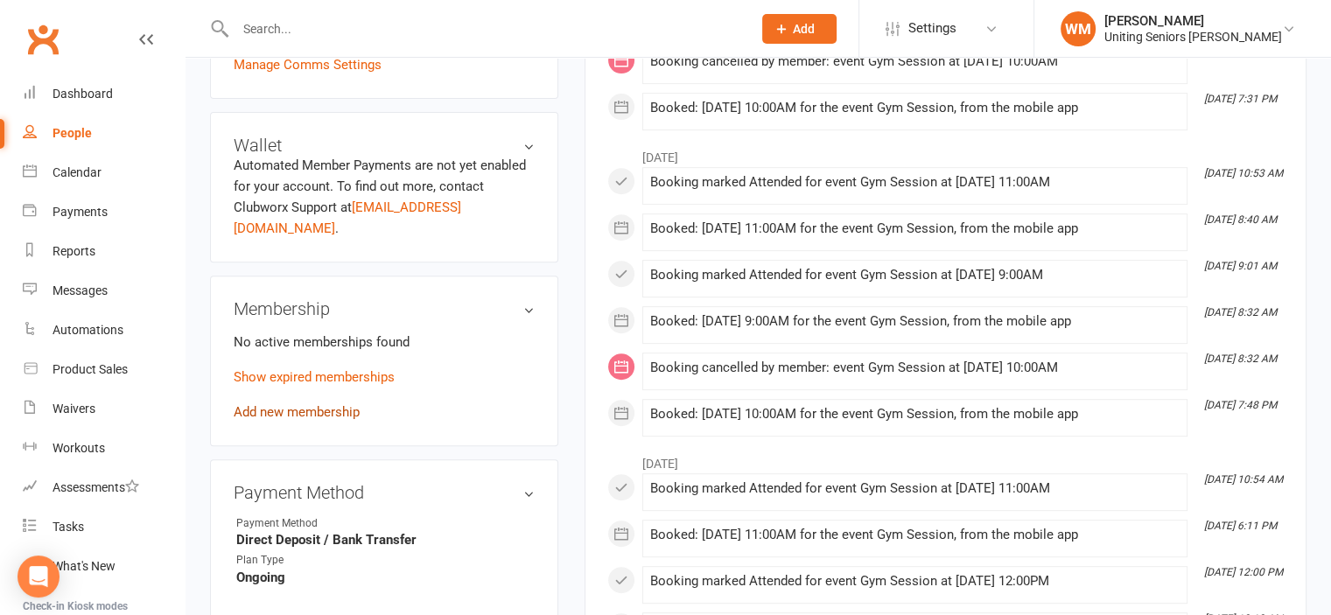
click at [329, 404] on link "Add new membership" at bounding box center [297, 412] width 126 height 16
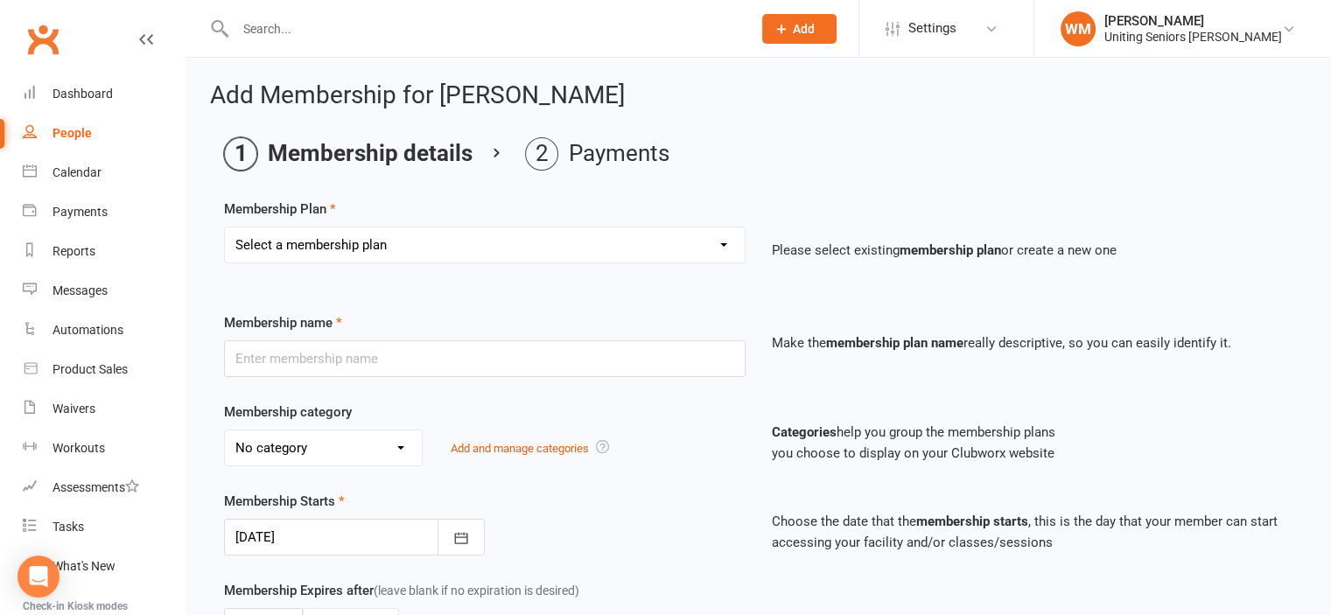
click at [392, 248] on select "Select a membership plan Create new Membership Plan Initial Assessment + Set Up…" at bounding box center [485, 245] width 520 height 35
select select "6"
click at [225, 228] on select "Select a membership plan Create new Membership Plan Initial Assessment + Set Up…" at bounding box center [485, 245] width 520 height 35
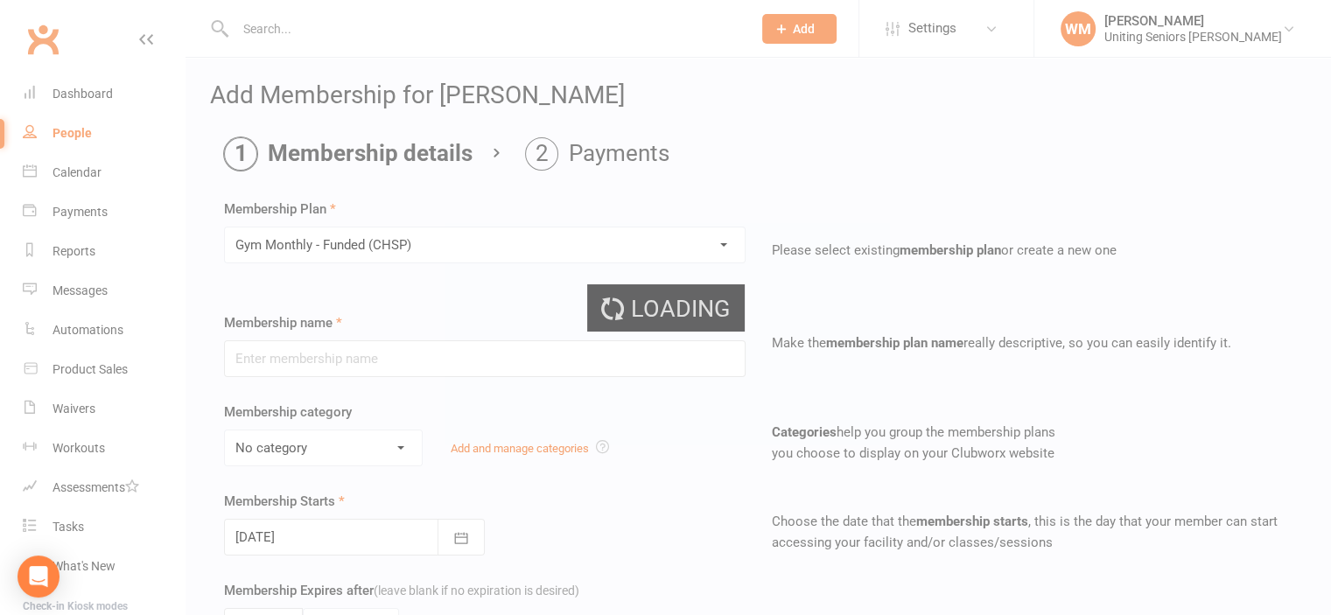
type input "Gym Monthly - Funded (CHSP)"
select select "4"
type input "0"
type input "1"
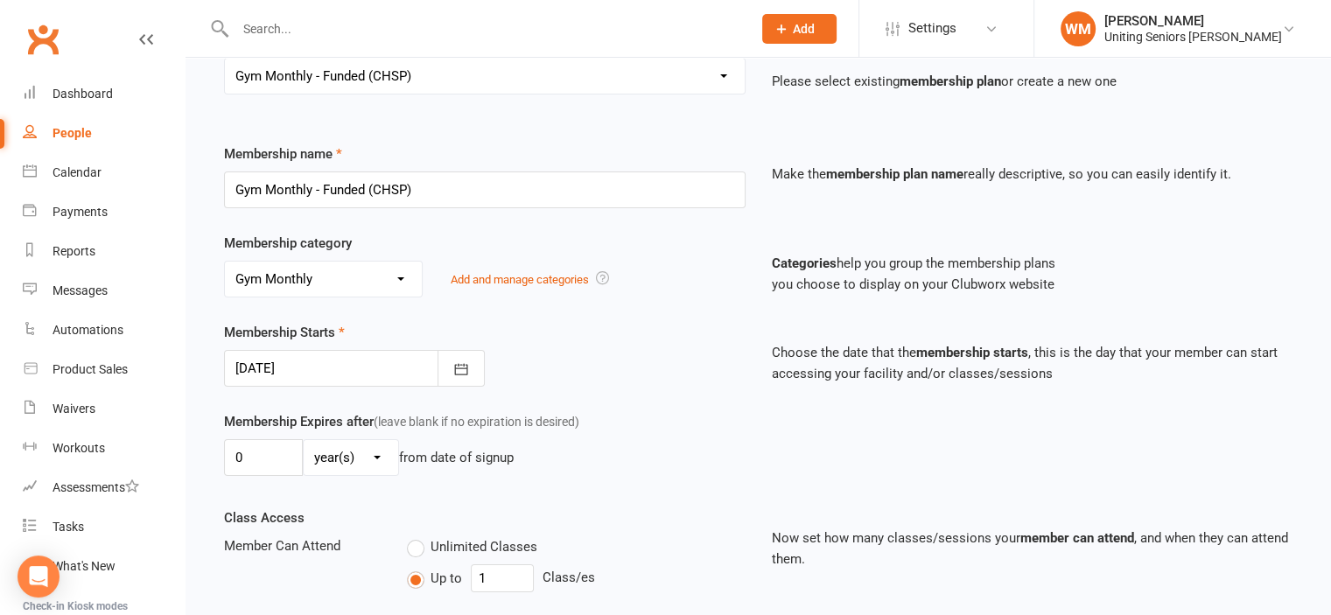
scroll to position [175, 0]
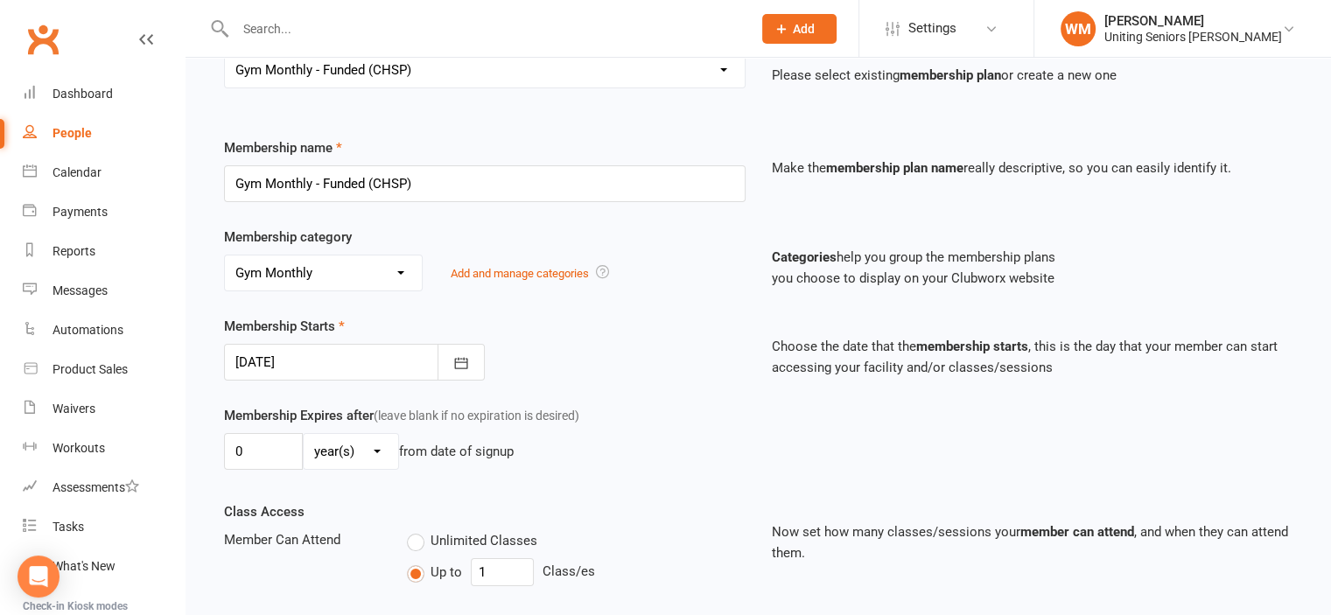
click at [340, 360] on div at bounding box center [354, 362] width 261 height 37
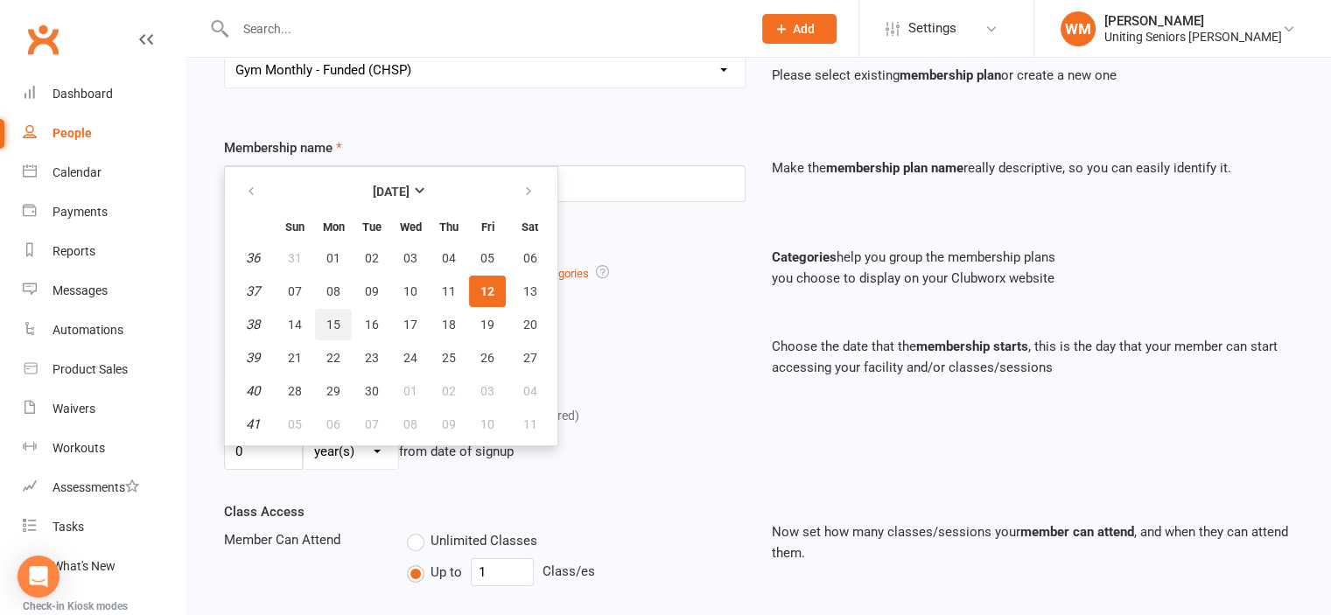
click at [337, 322] on span "15" at bounding box center [334, 325] width 14 height 14
type input "[DATE]"
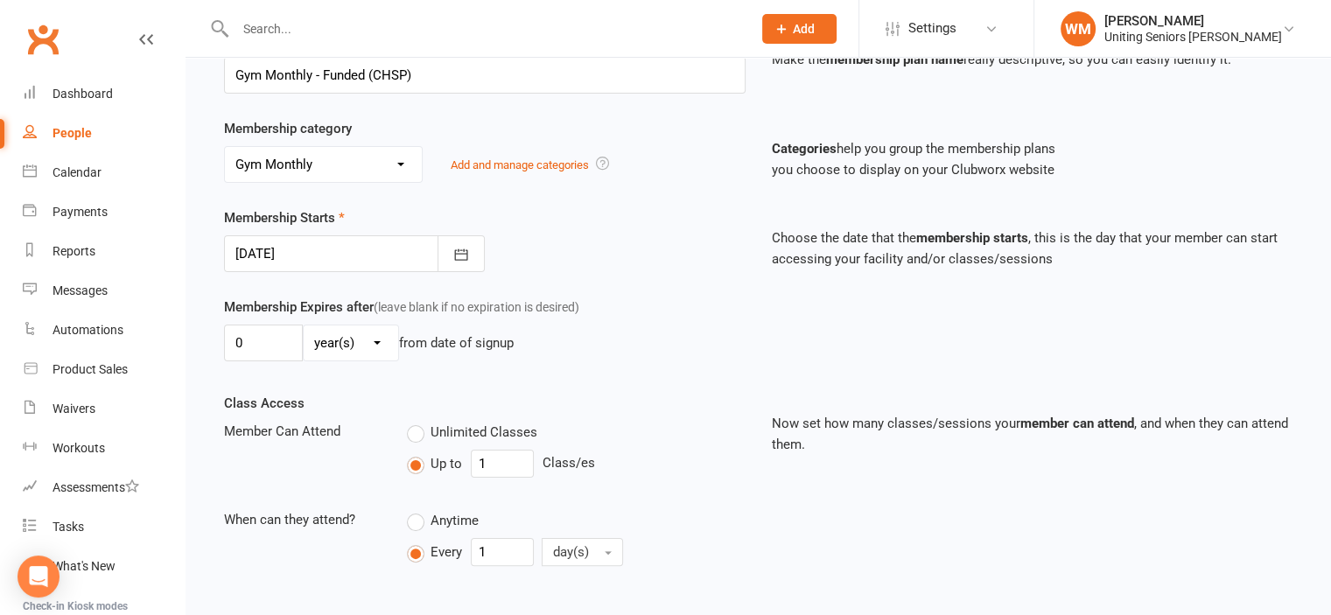
scroll to position [517, 0]
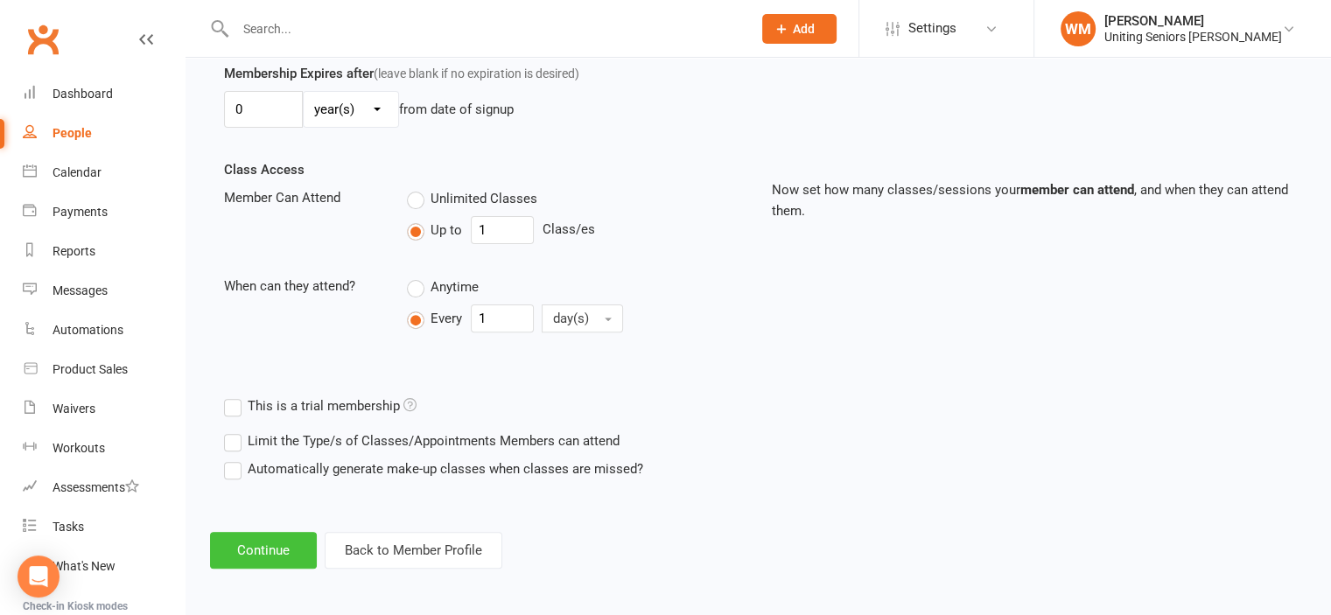
click at [294, 549] on button "Continue" at bounding box center [263, 550] width 107 height 37
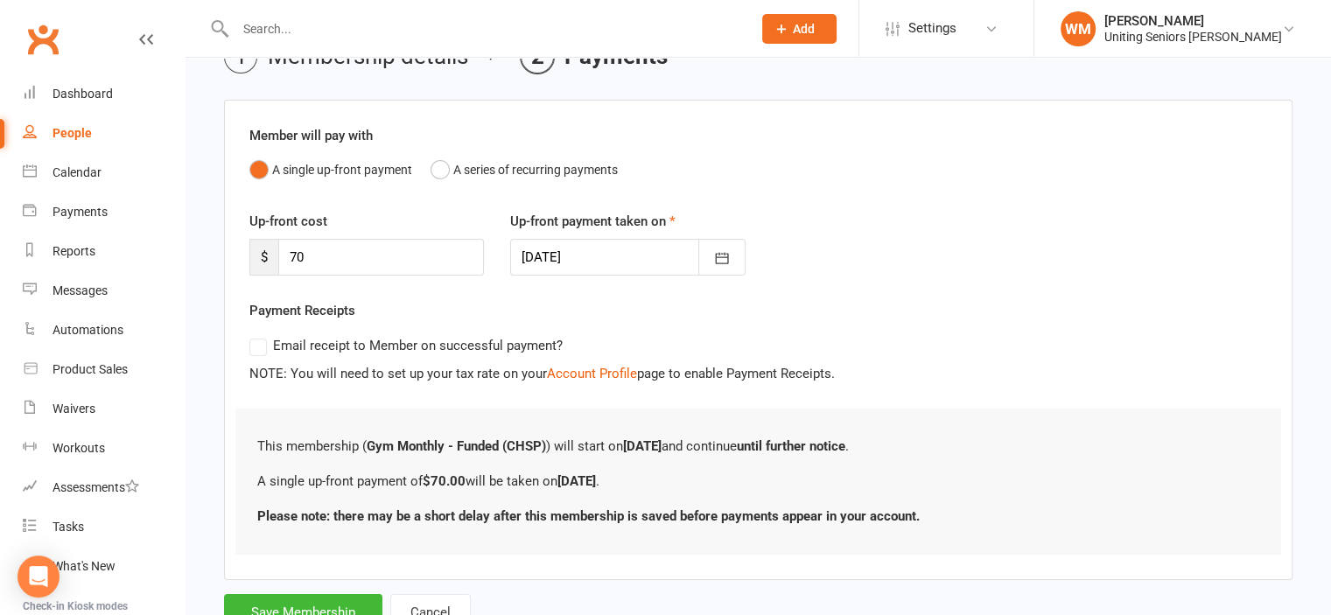
scroll to position [165, 0]
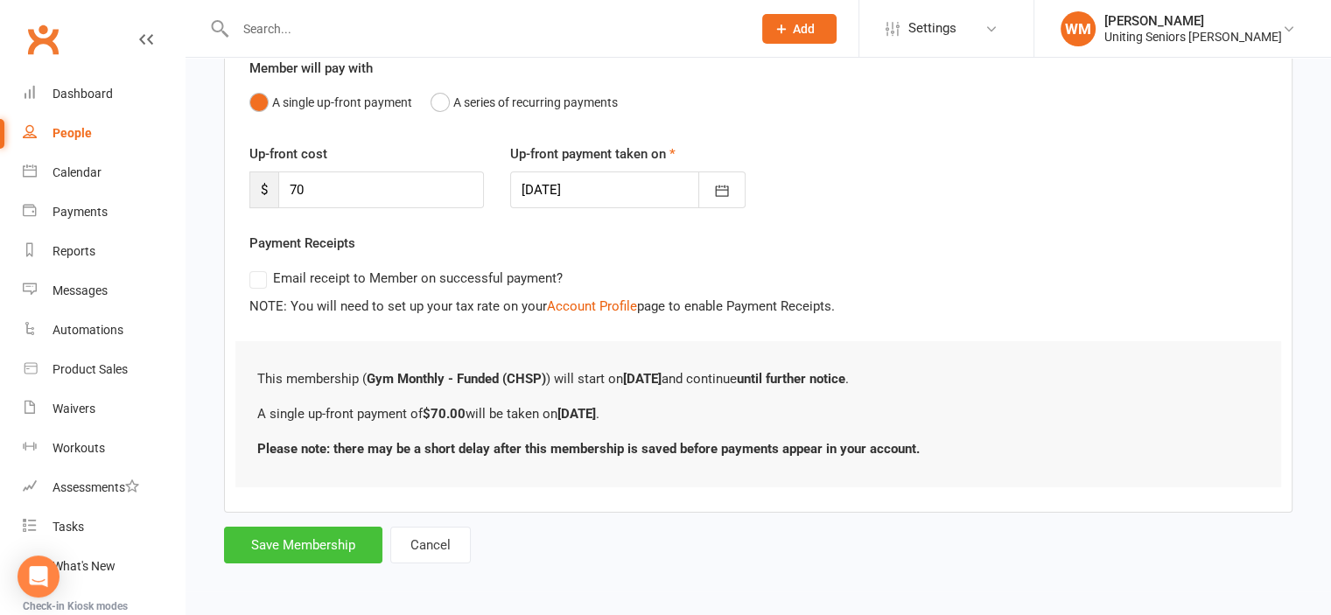
click at [282, 553] on button "Save Membership" at bounding box center [303, 545] width 158 height 37
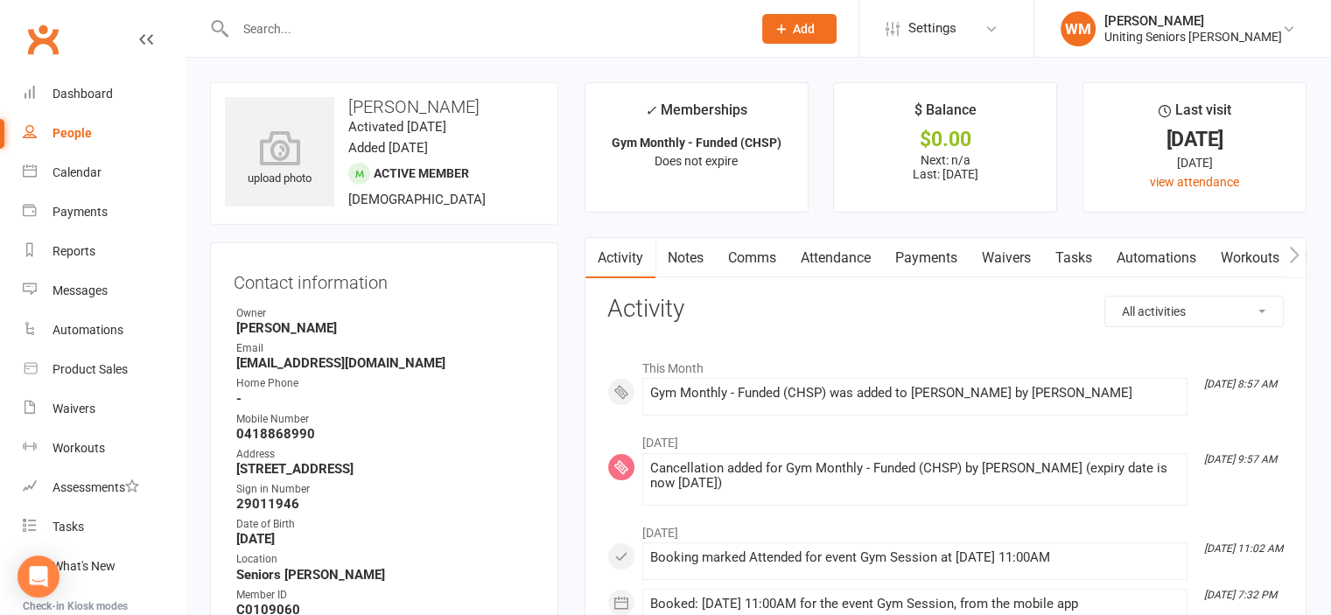
click at [333, 31] on input "text" at bounding box center [484, 29] width 509 height 25
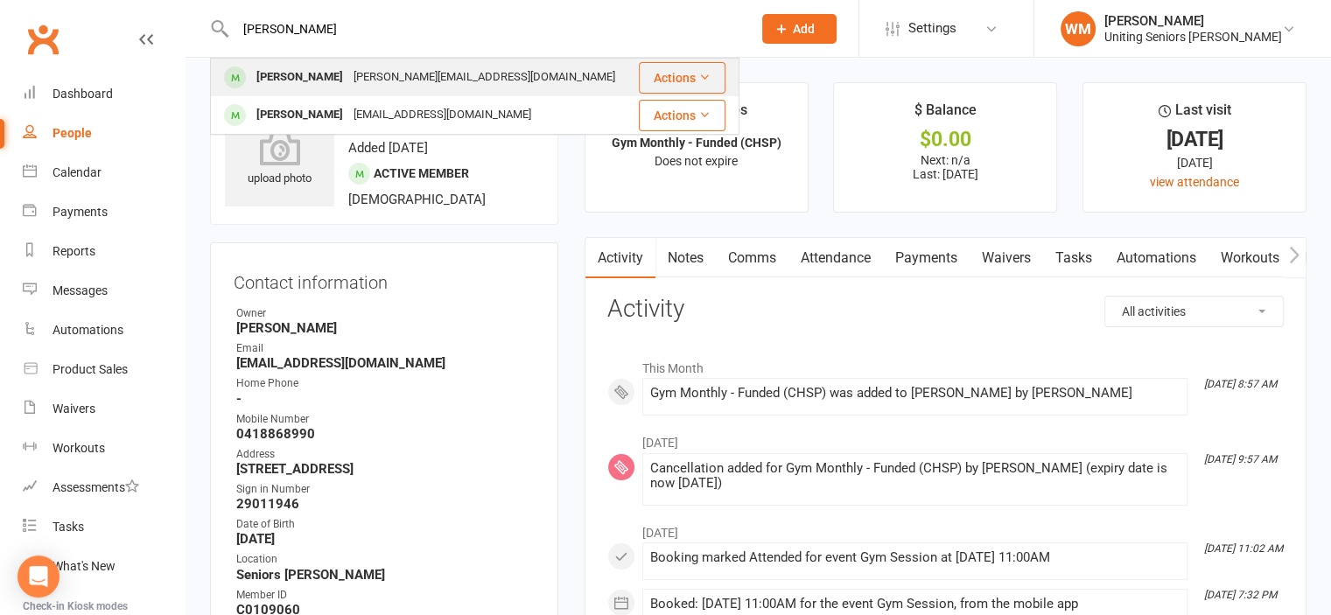
type input "[PERSON_NAME]"
click at [389, 79] on div "[PERSON_NAME][EMAIL_ADDRESS][DOMAIN_NAME]" at bounding box center [484, 77] width 272 height 25
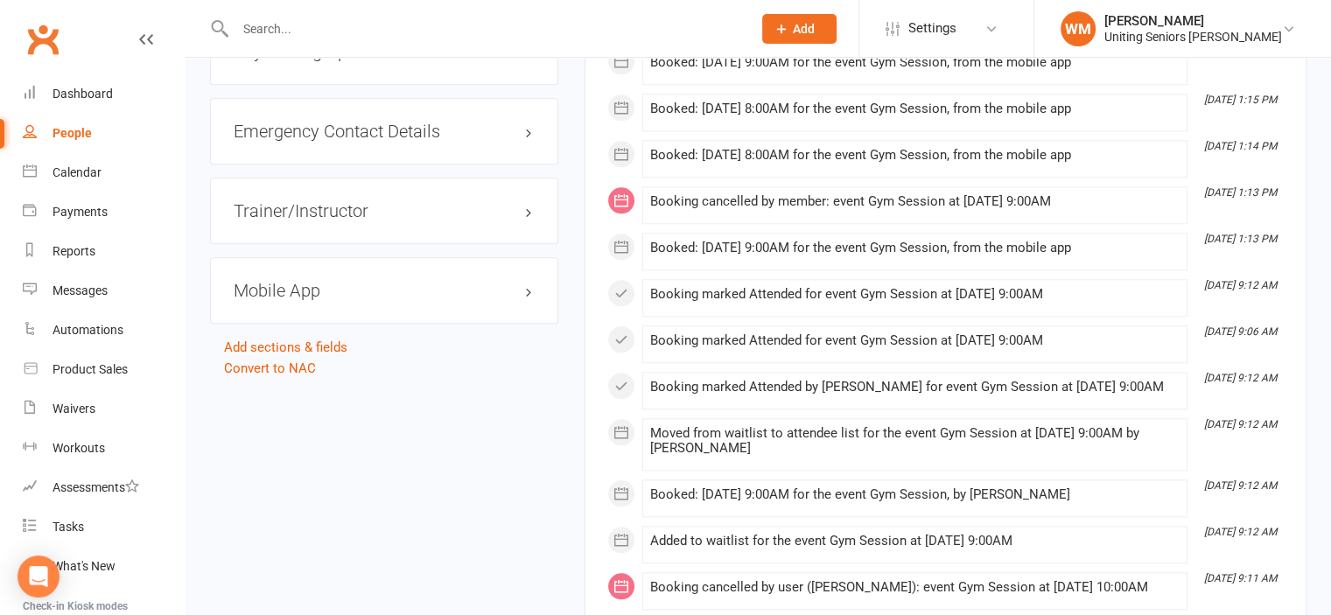
scroll to position [1751, 0]
click at [274, 280] on h3 "Mobile App" at bounding box center [384, 289] width 301 height 19
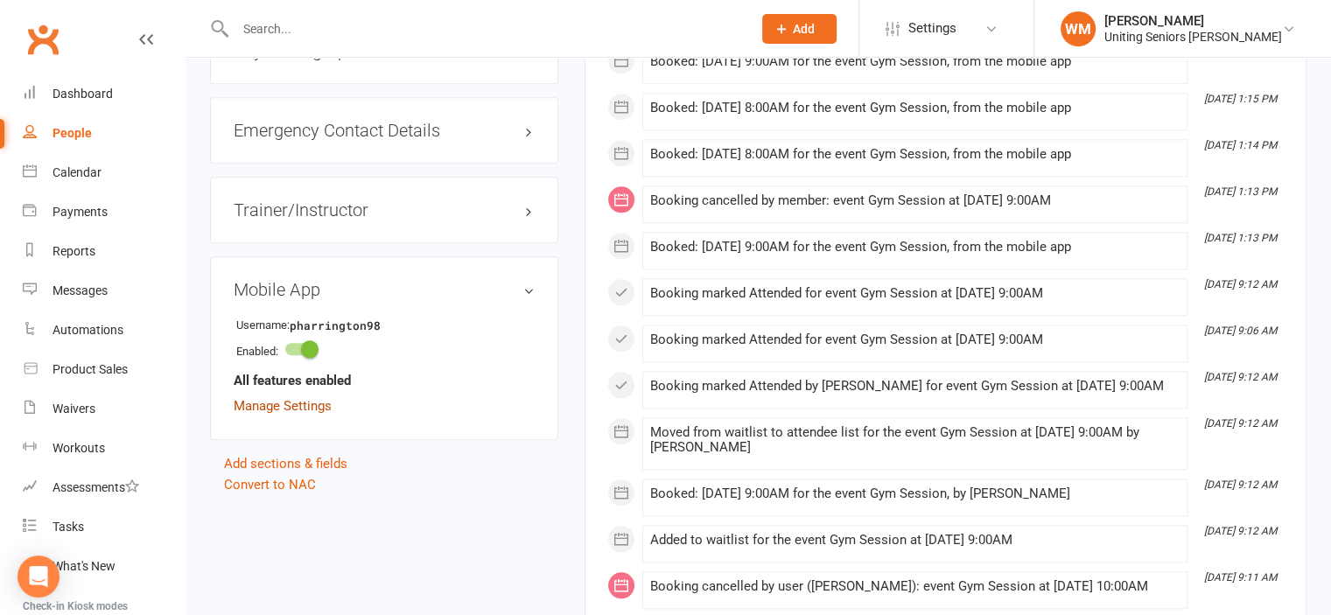
click at [319, 398] on link "Manage Settings" at bounding box center [283, 406] width 98 height 16
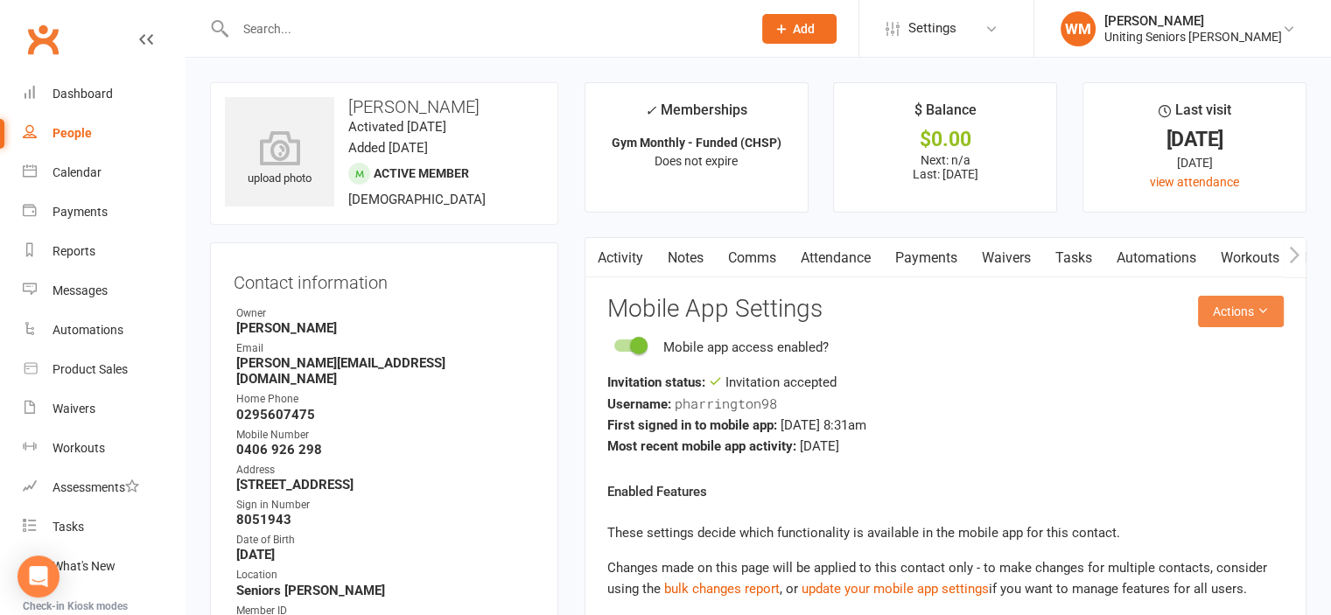
click at [1271, 312] on button "Actions" at bounding box center [1241, 312] width 86 height 32
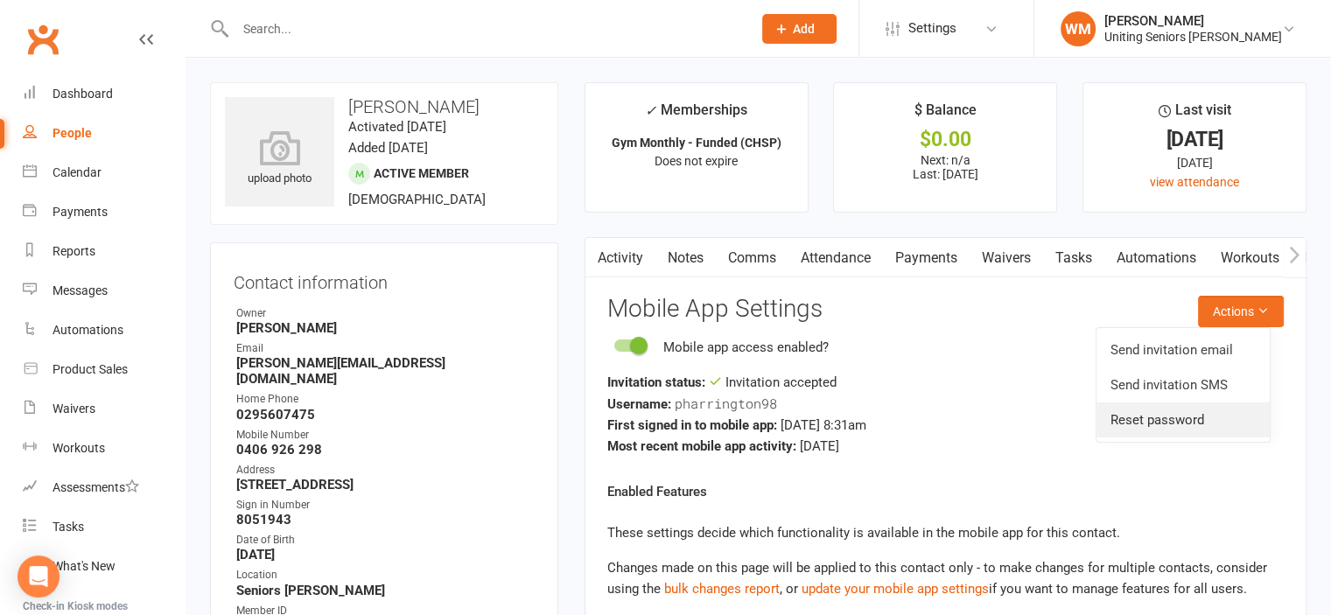
click at [1175, 419] on link "Reset password" at bounding box center [1183, 420] width 173 height 35
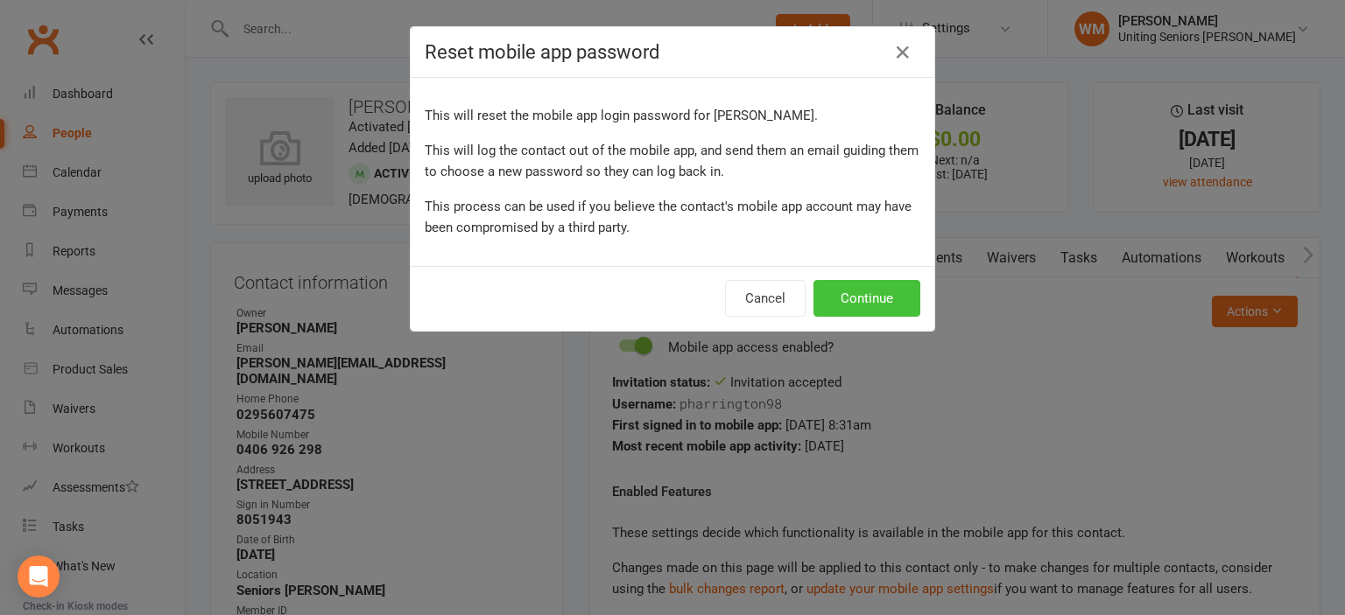
click at [851, 297] on button "Continue" at bounding box center [866, 298] width 107 height 37
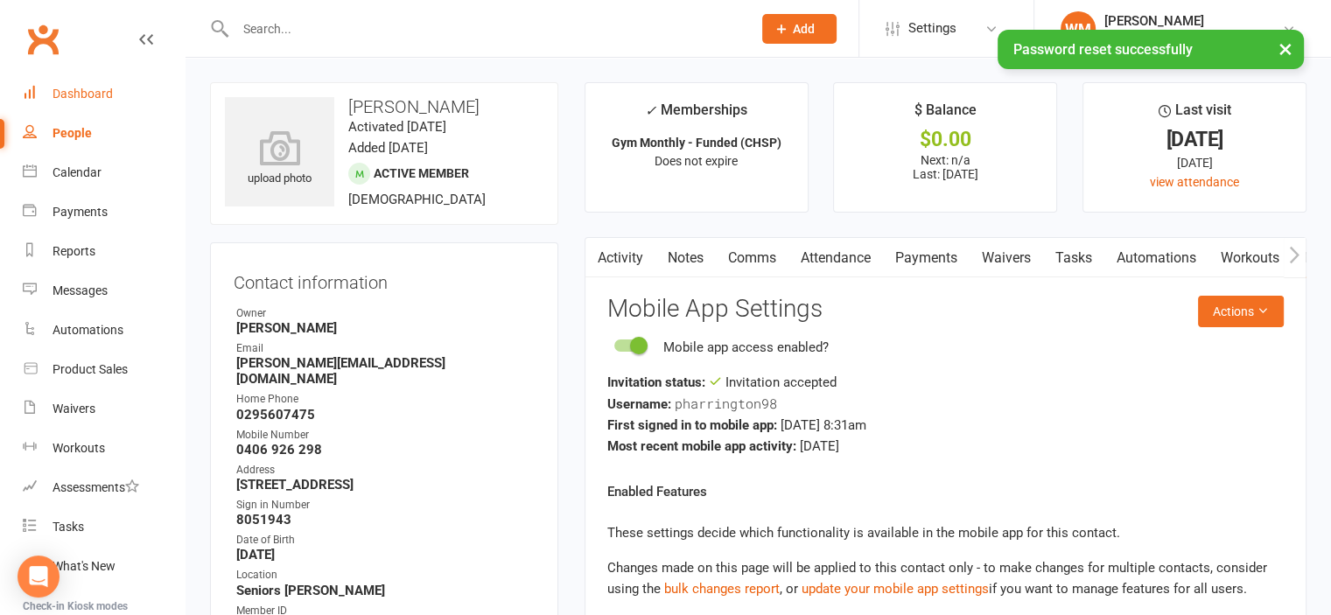
click at [58, 97] on div "Dashboard" at bounding box center [83, 94] width 60 height 14
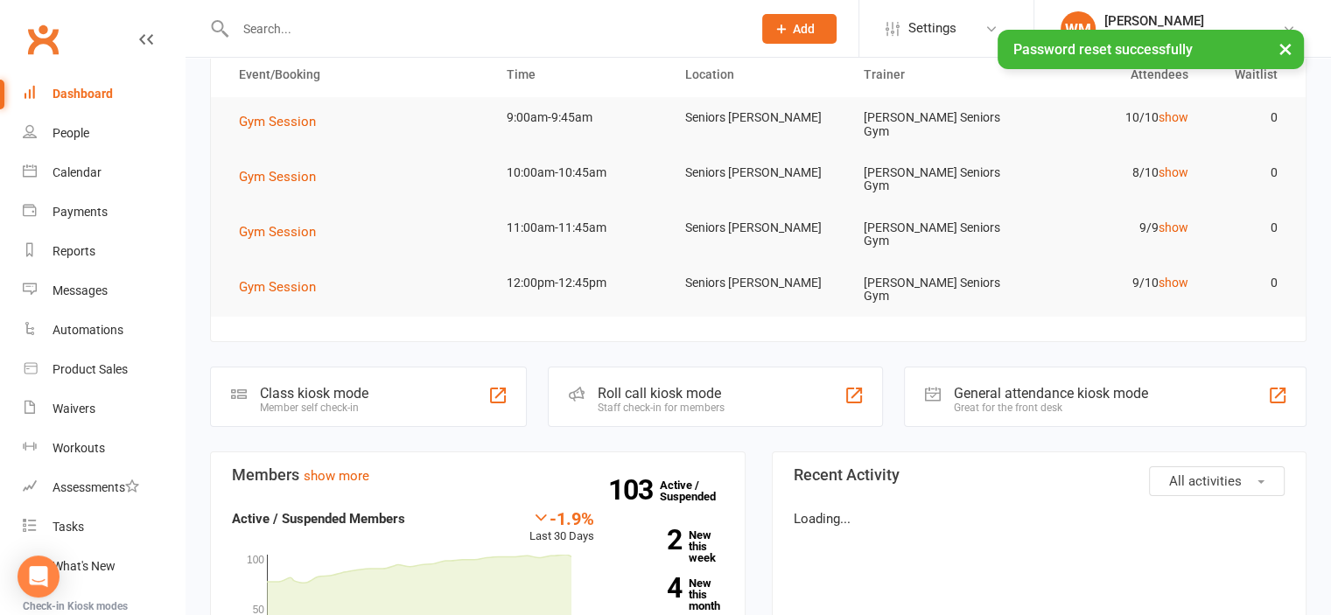
scroll to position [263, 0]
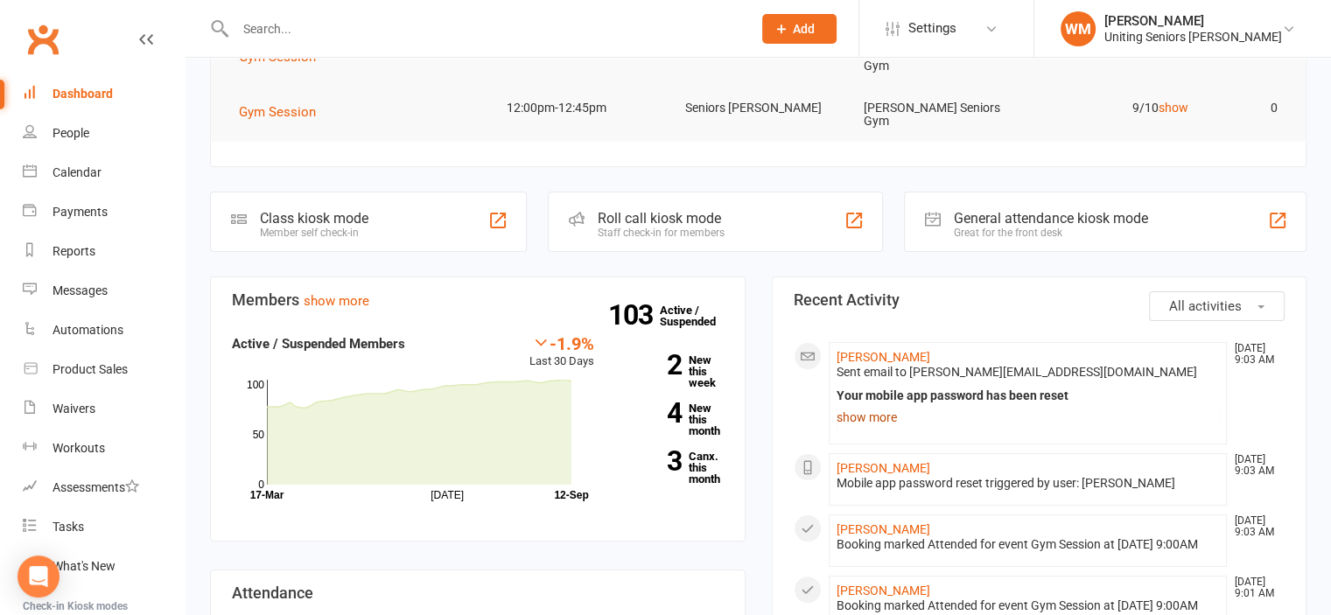
click at [861, 405] on link "show more" at bounding box center [1028, 417] width 383 height 25
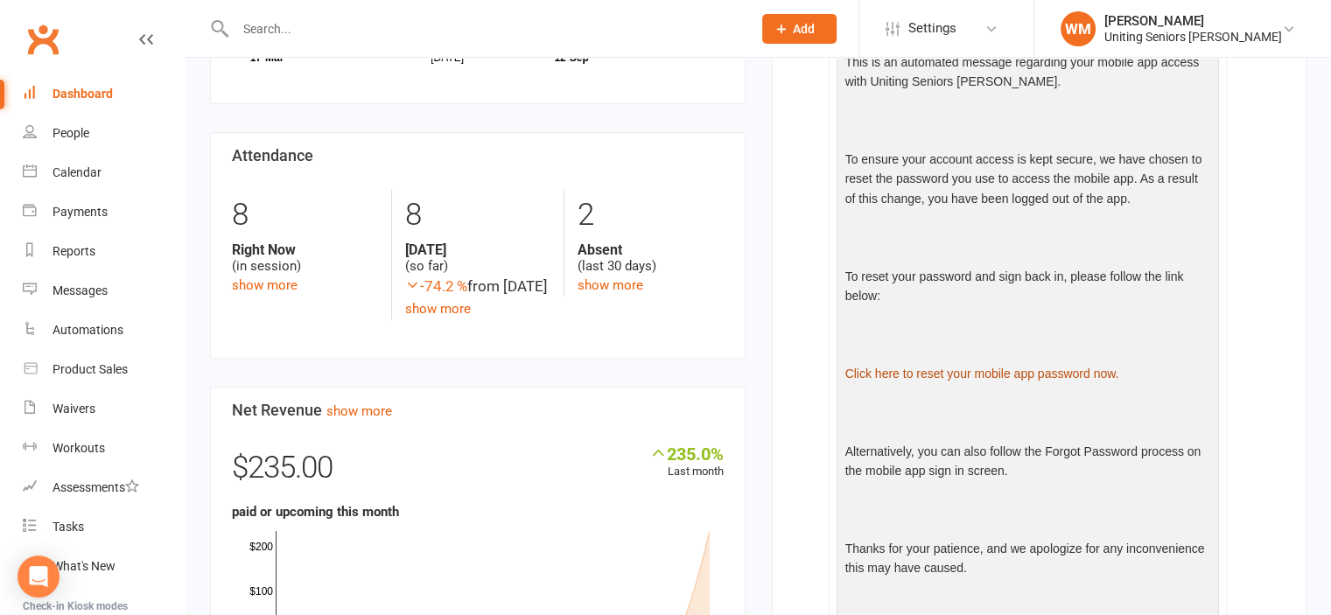
scroll to position [438, 0]
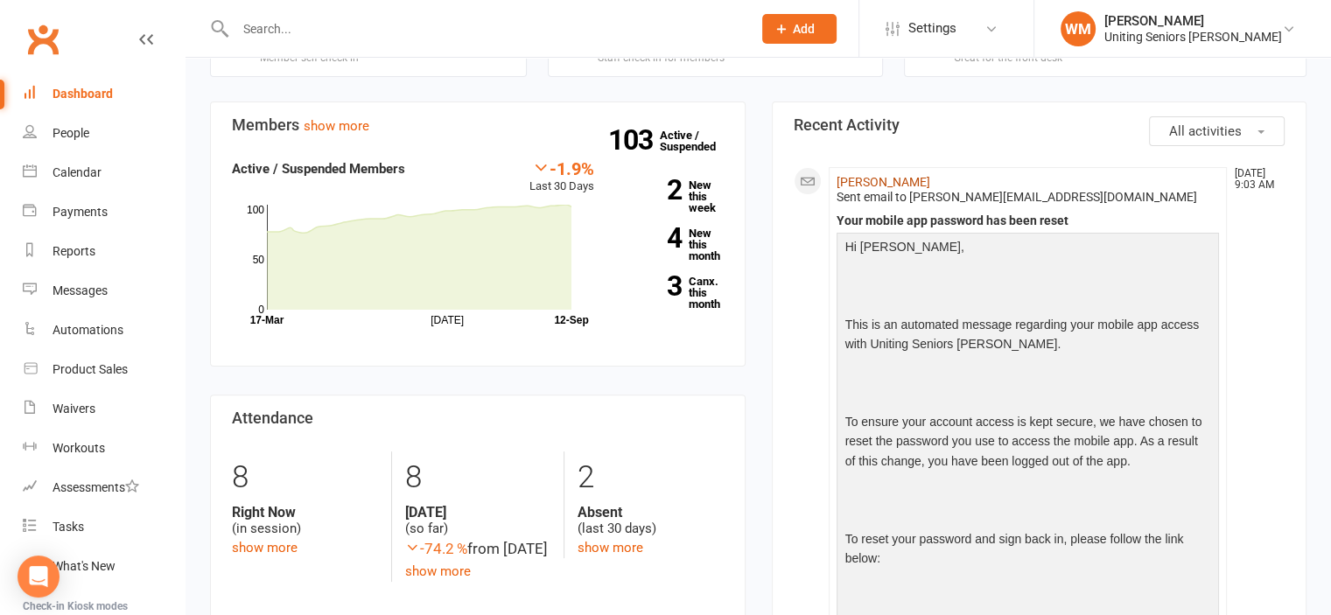
drag, startPoint x: 855, startPoint y: 156, endPoint x: 875, endPoint y: 139, distance: 26.1
click at [856, 175] on link "[PERSON_NAME]" at bounding box center [884, 182] width 94 height 14
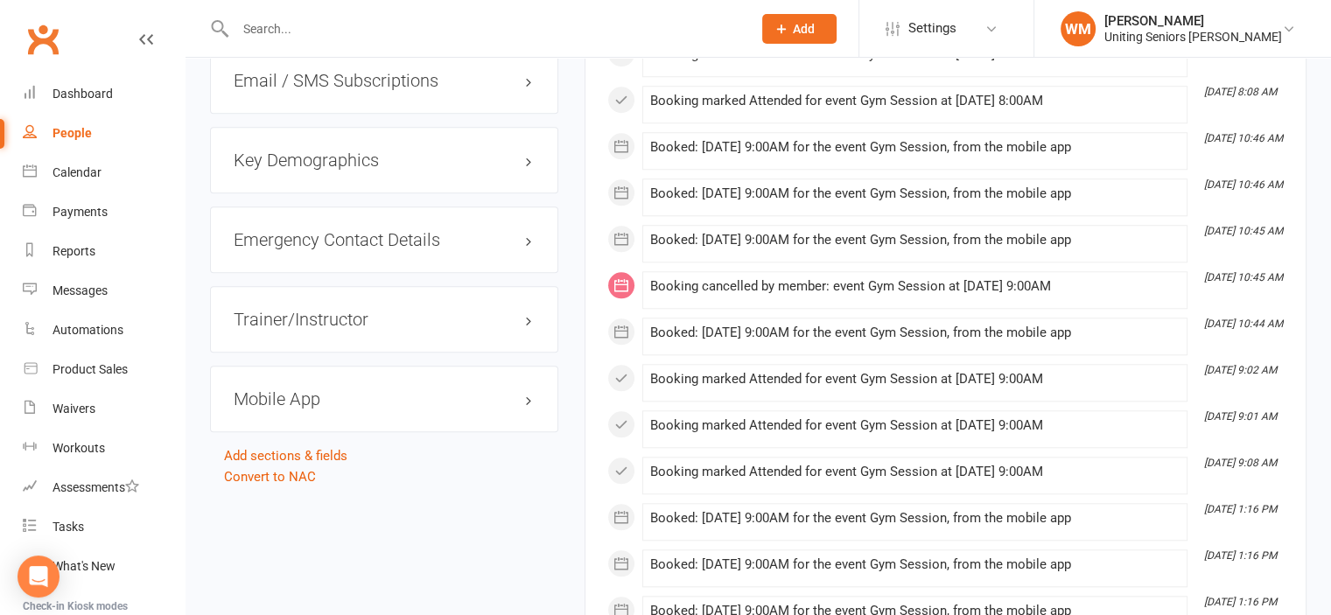
scroll to position [1663, 0]
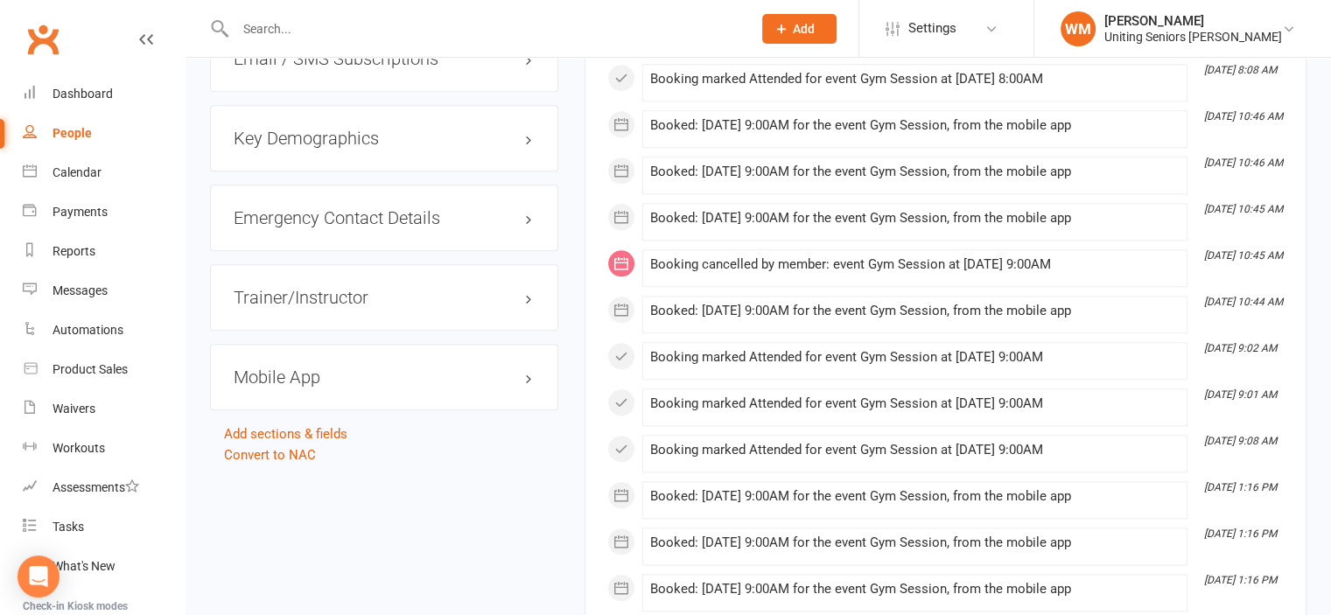
click at [309, 368] on h3 "Mobile App" at bounding box center [384, 377] width 301 height 19
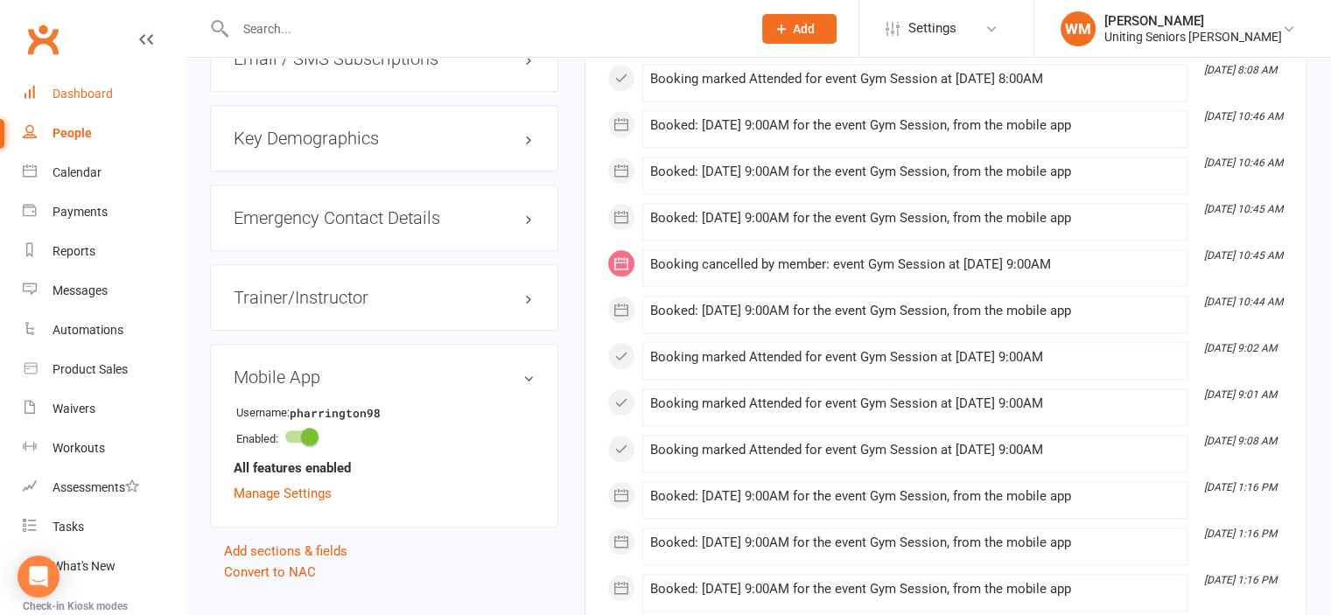
click at [76, 96] on div "Dashboard" at bounding box center [83, 94] width 60 height 14
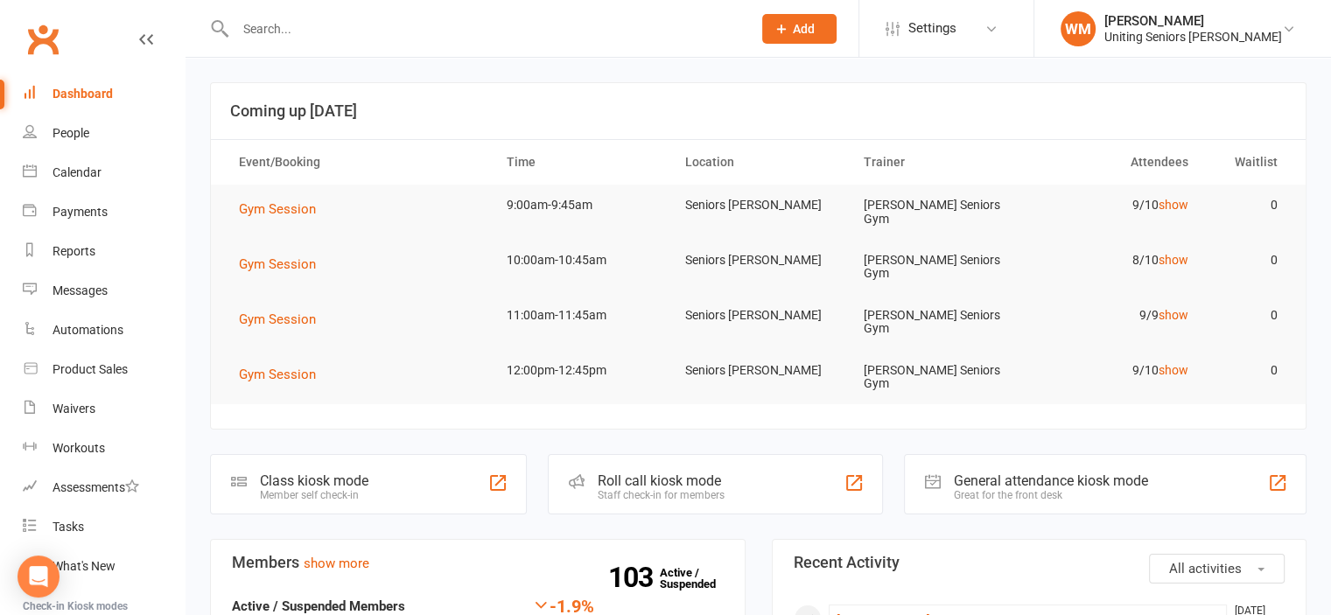
click at [270, 36] on input "text" at bounding box center [484, 29] width 509 height 25
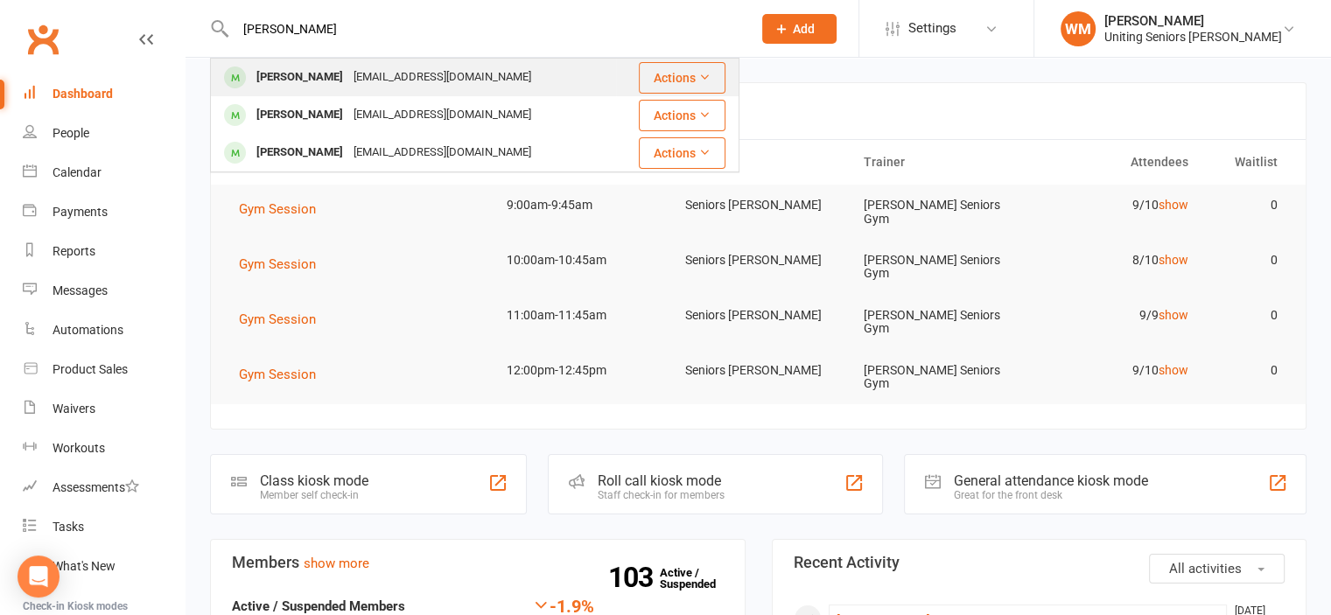
type input "[PERSON_NAME]"
click at [270, 67] on div "[PERSON_NAME]" at bounding box center [299, 77] width 97 height 25
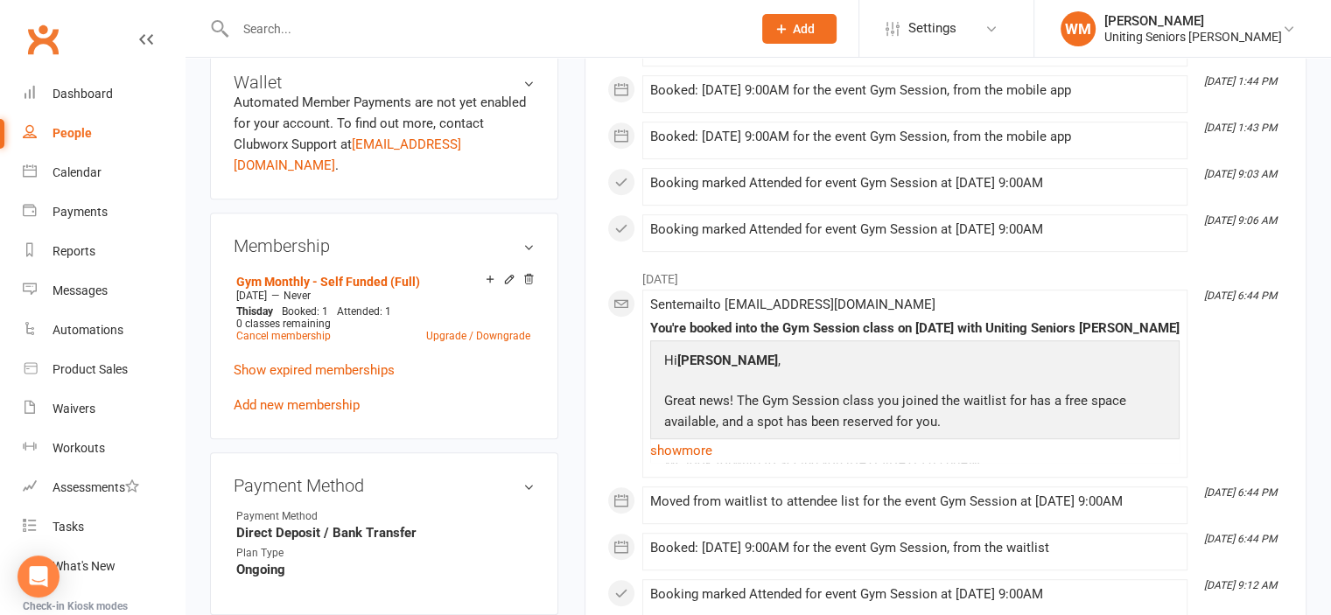
scroll to position [788, 0]
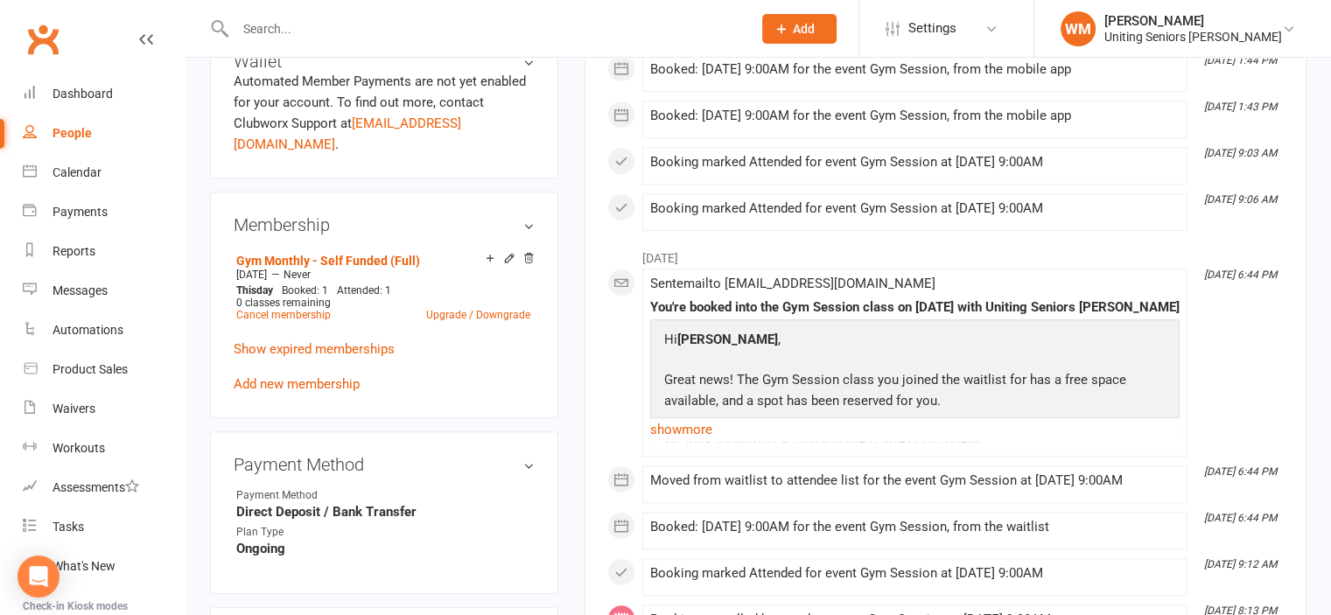
click at [322, 341] on p "Show expired memberships" at bounding box center [384, 349] width 301 height 21
click at [322, 340] on p "Show expired memberships" at bounding box center [384, 349] width 301 height 21
click at [325, 341] on link "Show expired memberships" at bounding box center [314, 349] width 161 height 16
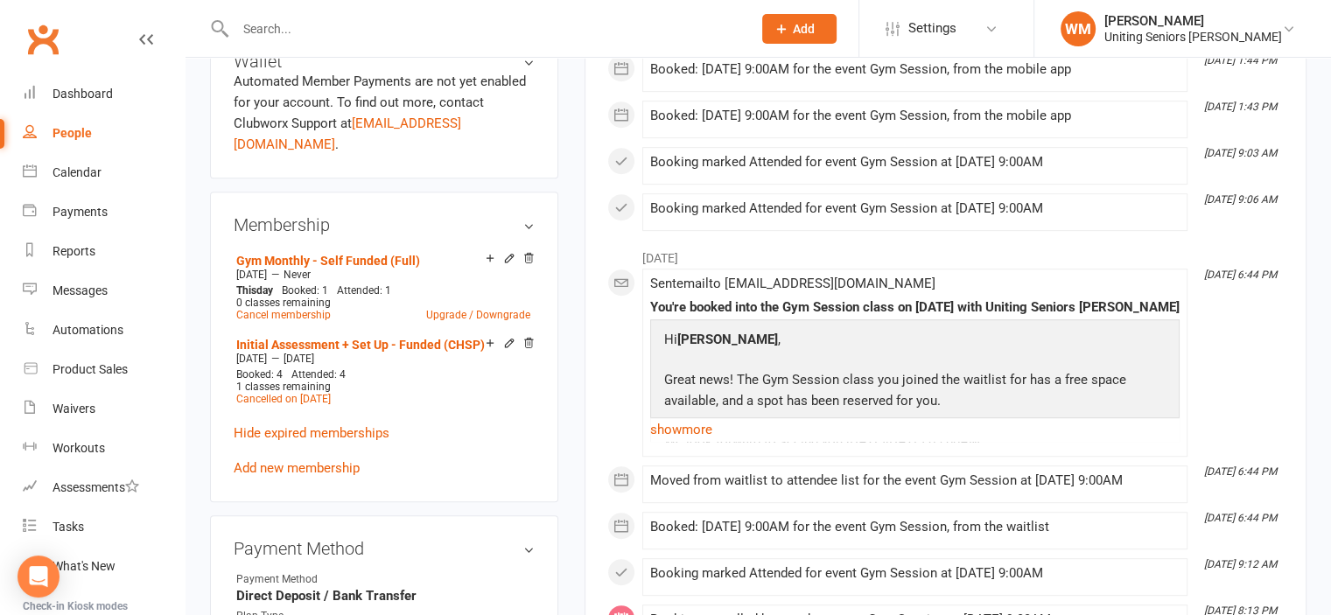
click at [475, 38] on input "text" at bounding box center [484, 29] width 509 height 25
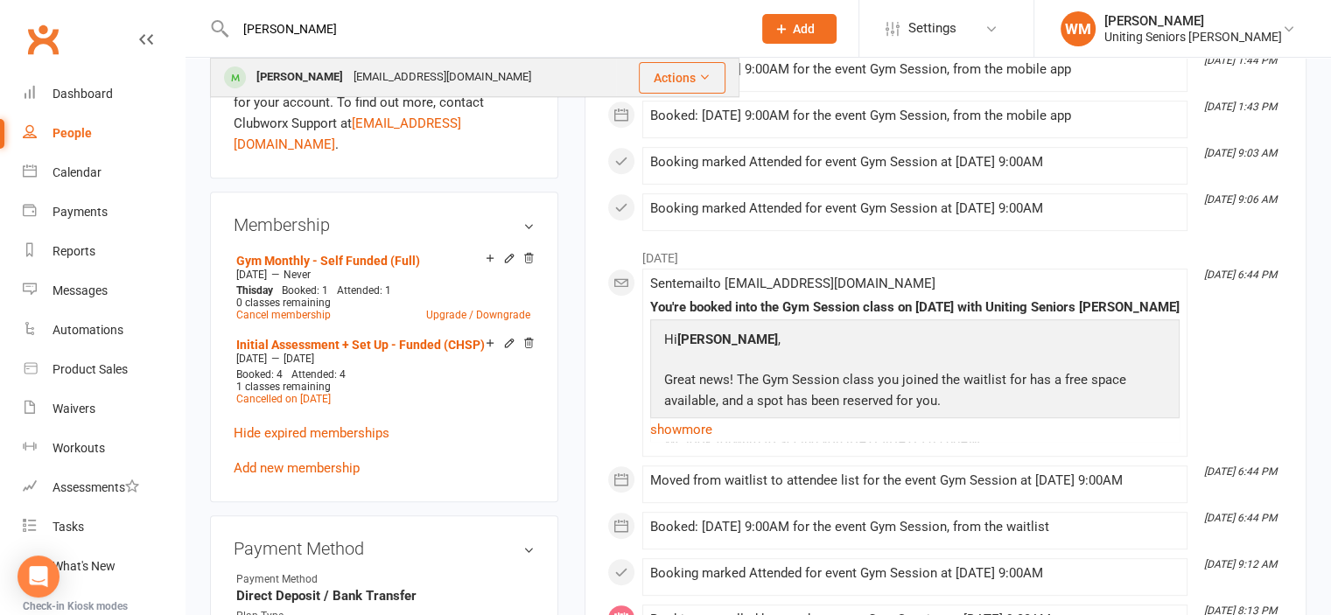
type input "[PERSON_NAME]"
click at [355, 73] on div "[EMAIL_ADDRESS][DOMAIN_NAME]" at bounding box center [442, 77] width 188 height 25
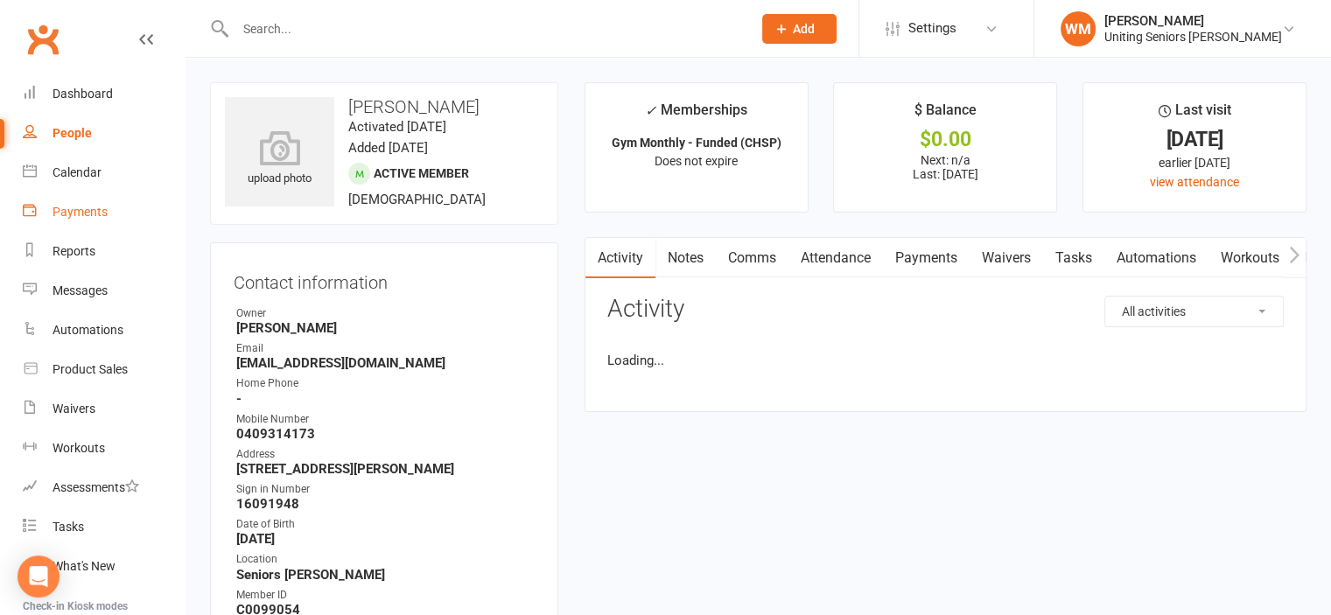
click at [88, 220] on link "Payments" at bounding box center [104, 212] width 162 height 39
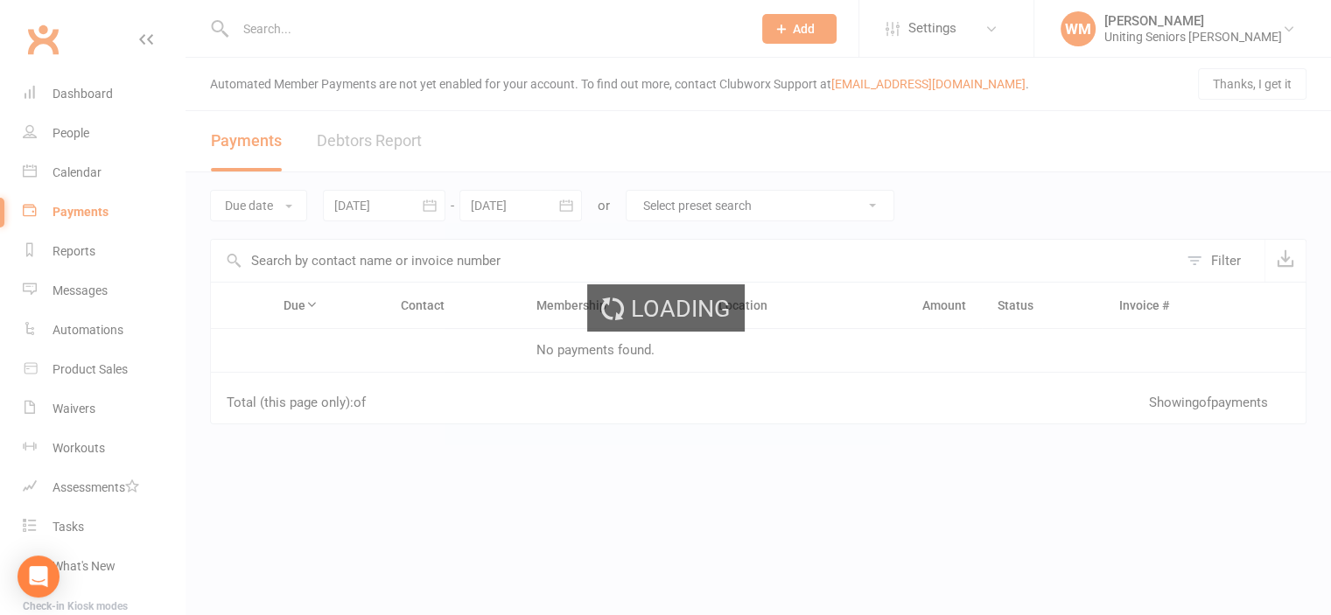
click at [81, 180] on div "Loading" at bounding box center [665, 307] width 1331 height 615
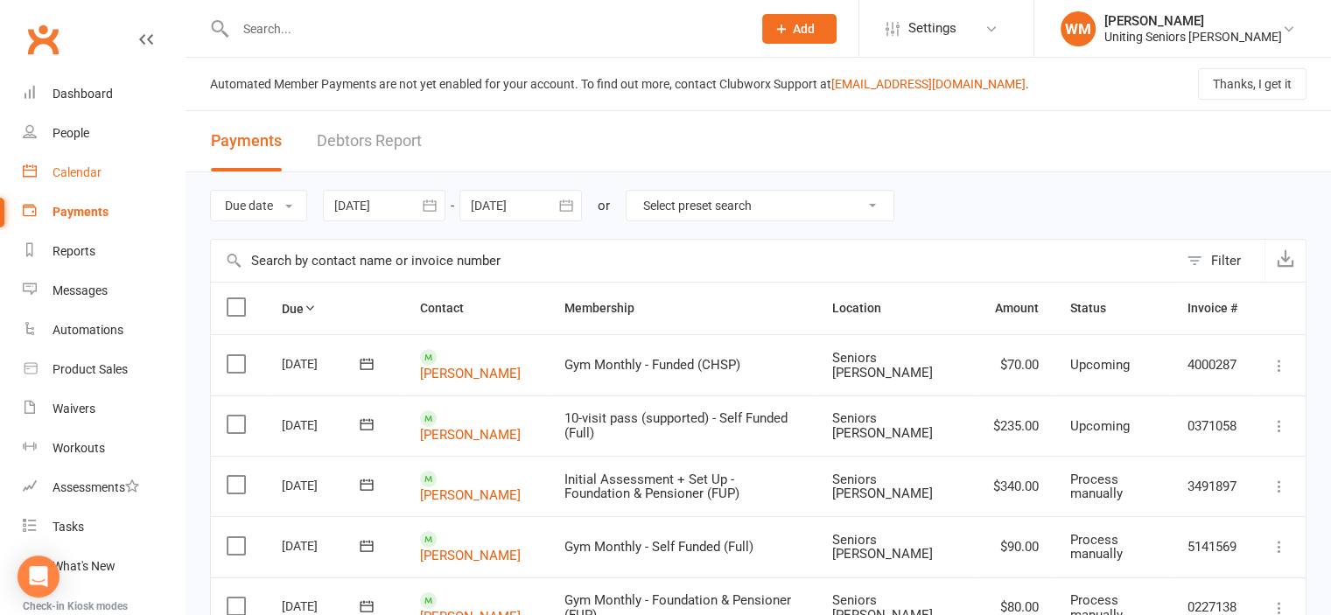
click at [79, 171] on div "Calendar" at bounding box center [77, 172] width 49 height 14
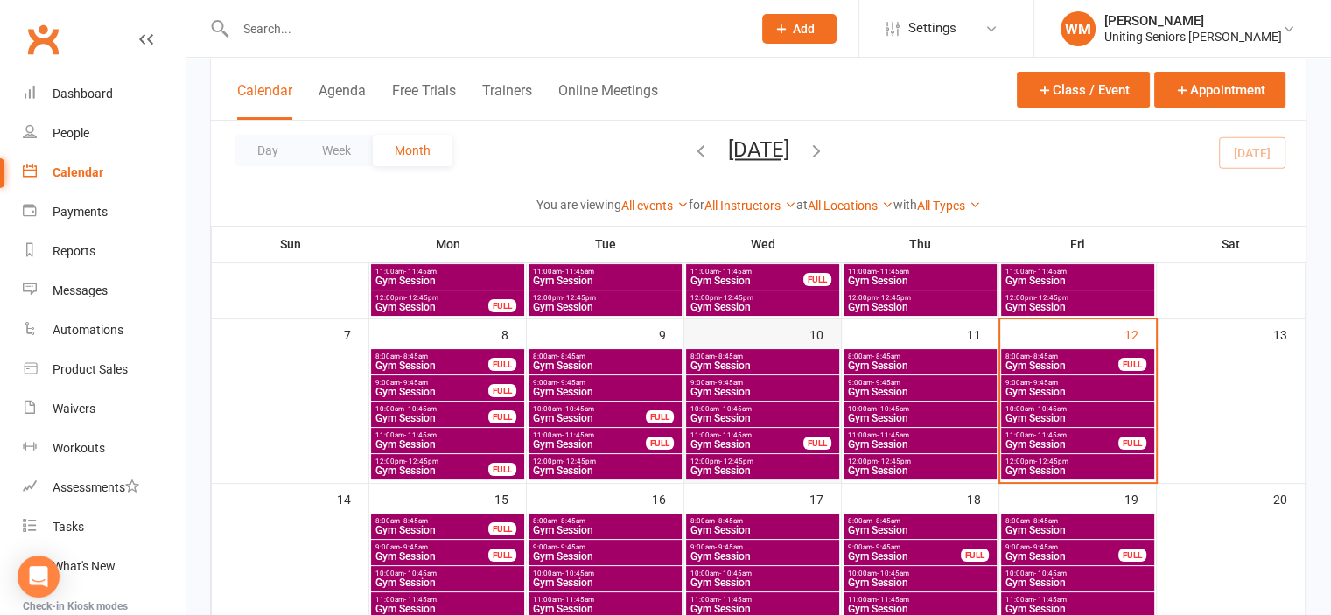
scroll to position [263, 0]
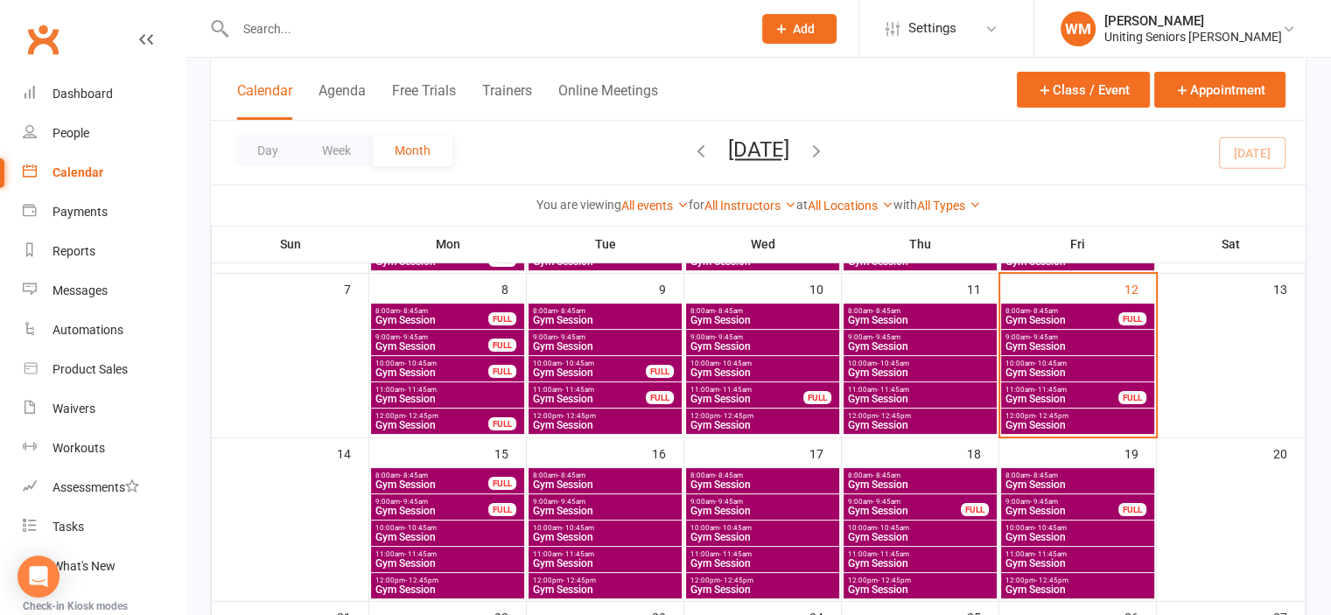
click at [379, 32] on input "text" at bounding box center [484, 29] width 509 height 25
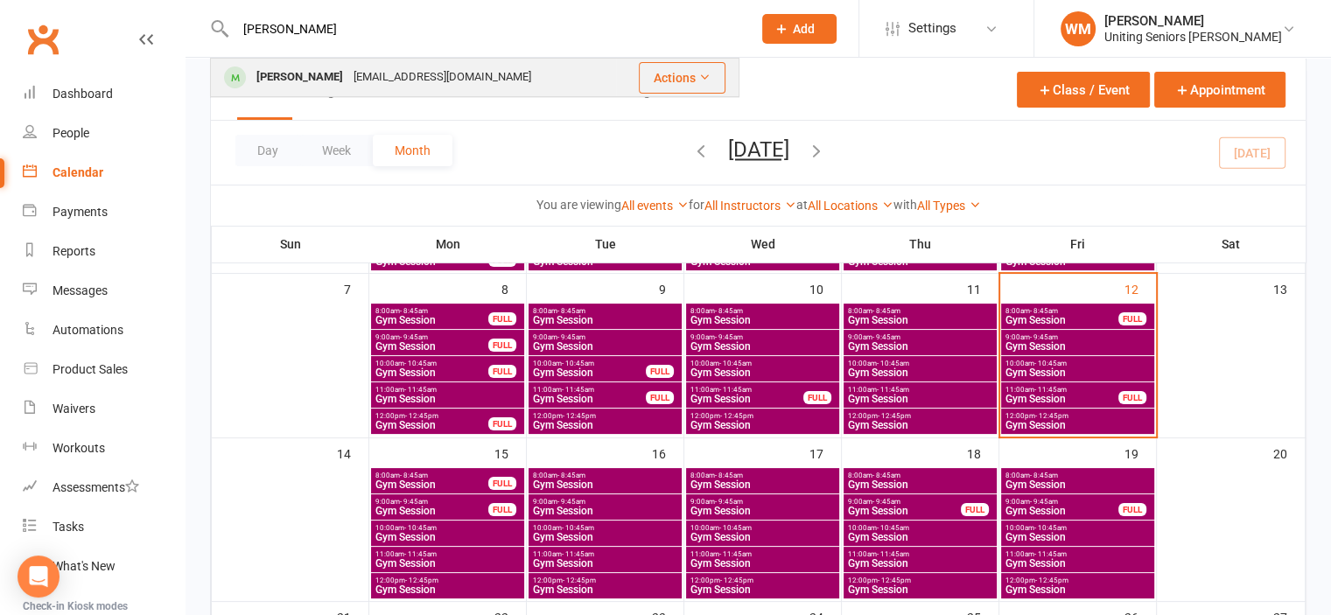
type input "[PERSON_NAME]"
click at [281, 71] on div "[PERSON_NAME]" at bounding box center [299, 77] width 97 height 25
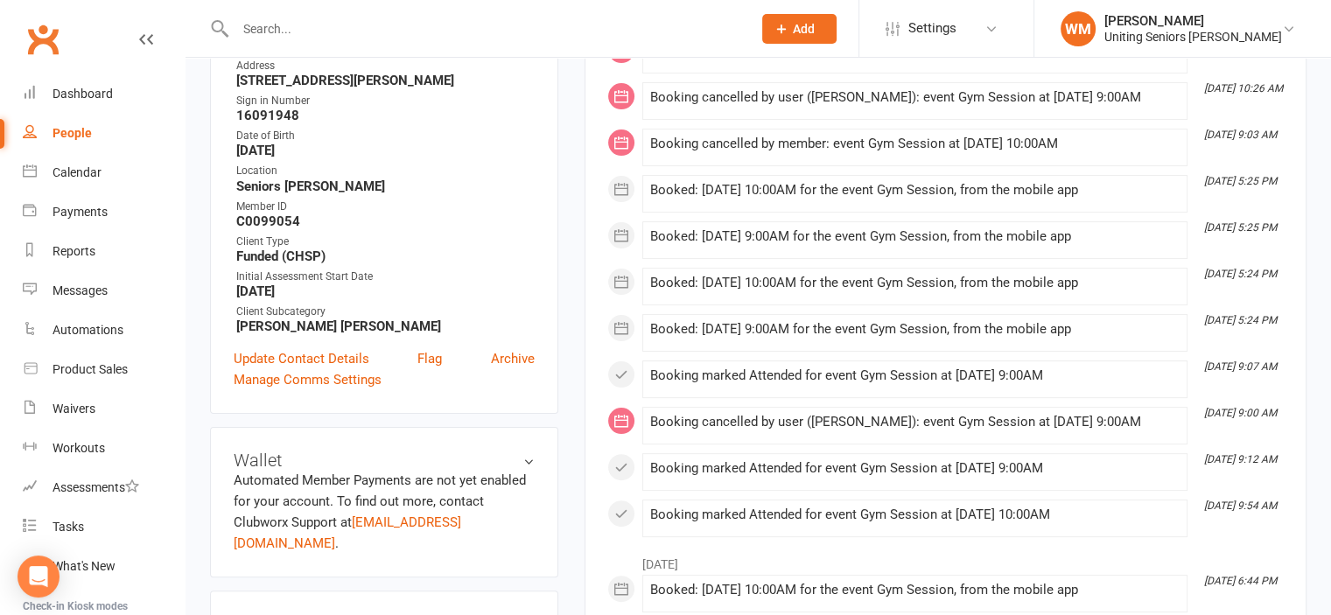
scroll to position [438, 0]
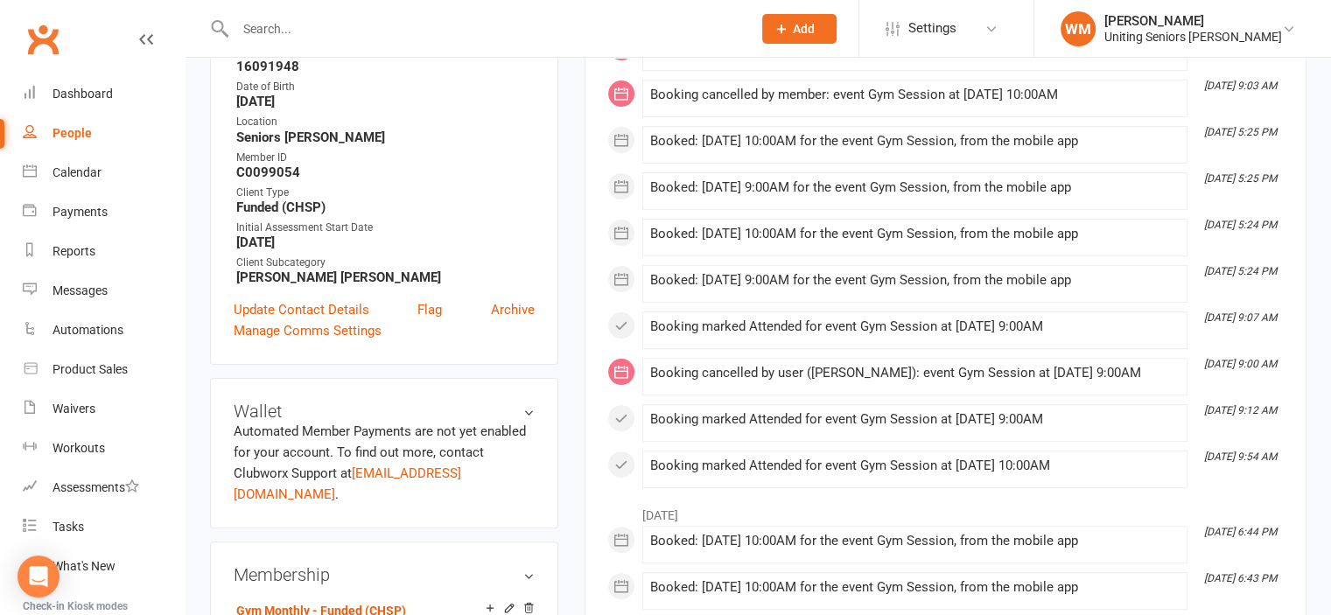
click at [376, 29] on input "text" at bounding box center [484, 29] width 509 height 25
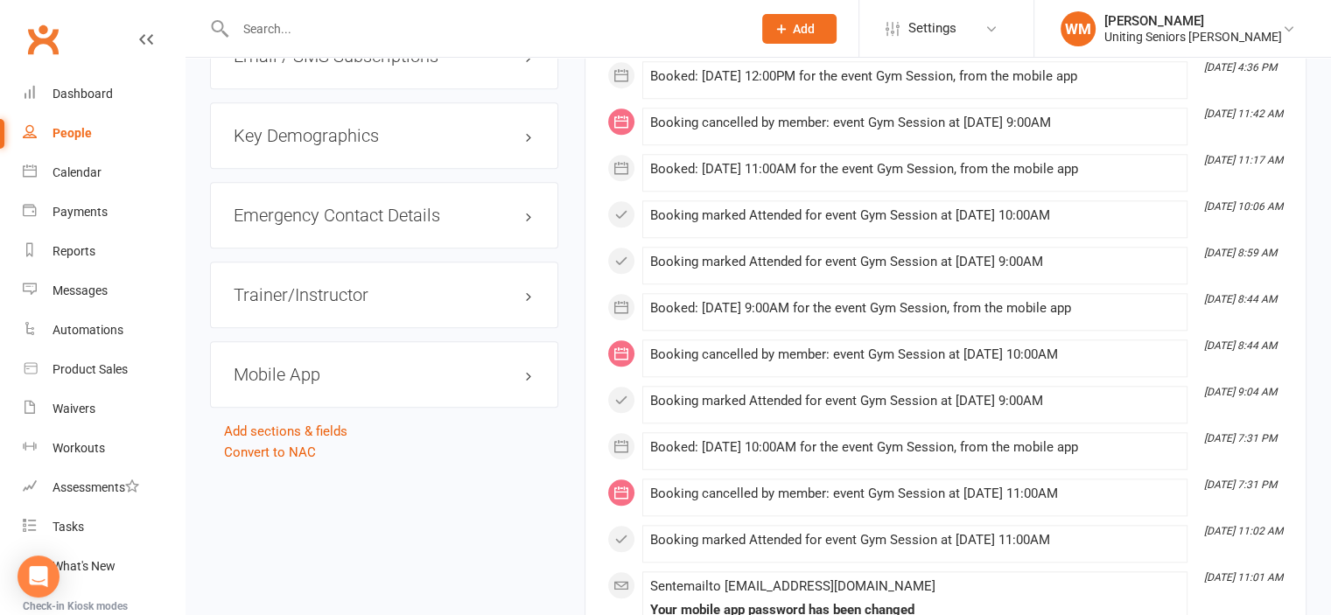
scroll to position [1663, 0]
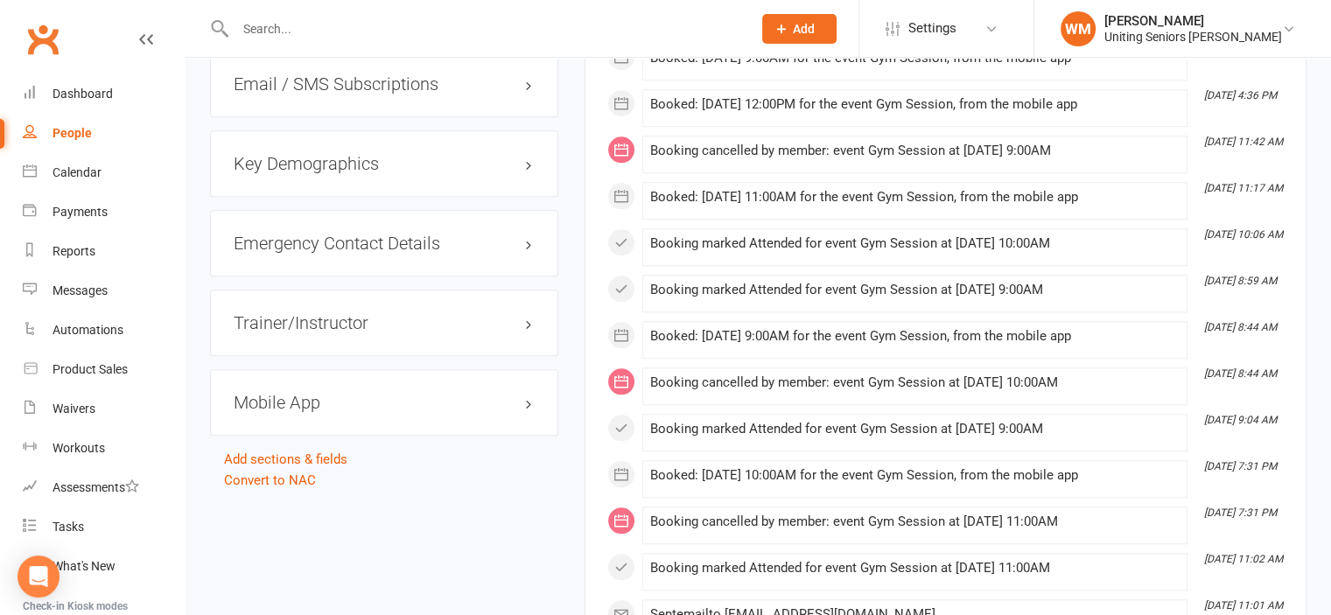
click at [315, 370] on div "Mobile App" at bounding box center [384, 402] width 348 height 67
click at [315, 393] on h3 "Mobile App" at bounding box center [384, 402] width 301 height 19
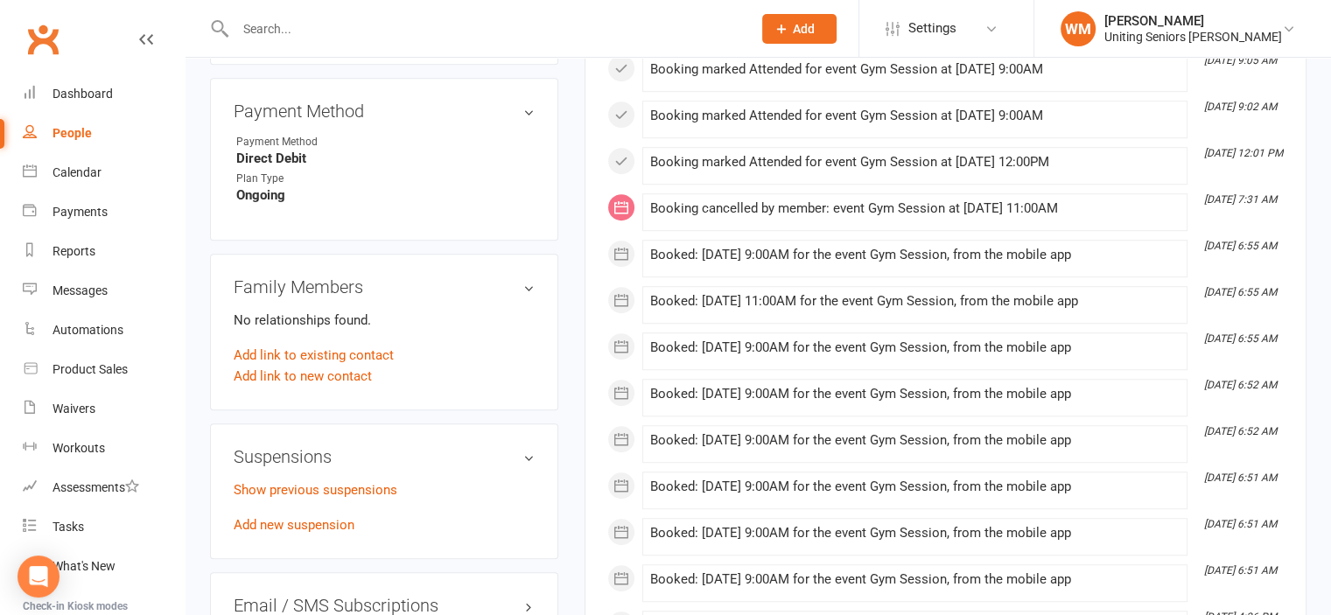
scroll to position [1138, 0]
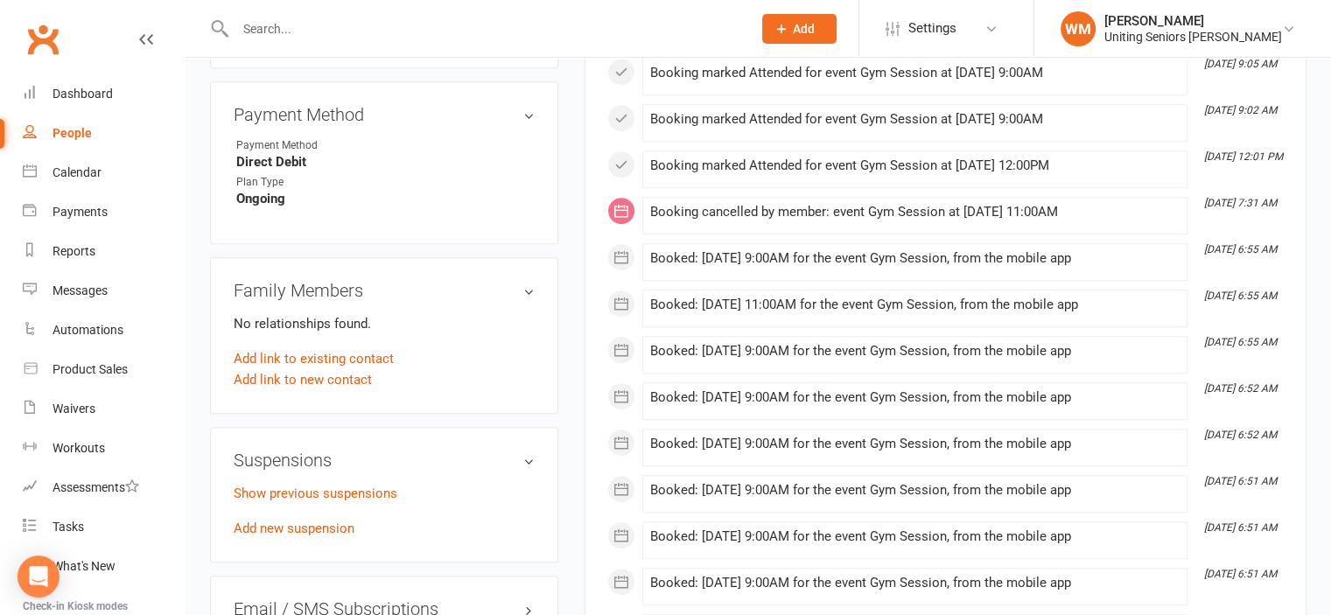
click at [403, 39] on input "text" at bounding box center [484, 29] width 509 height 25
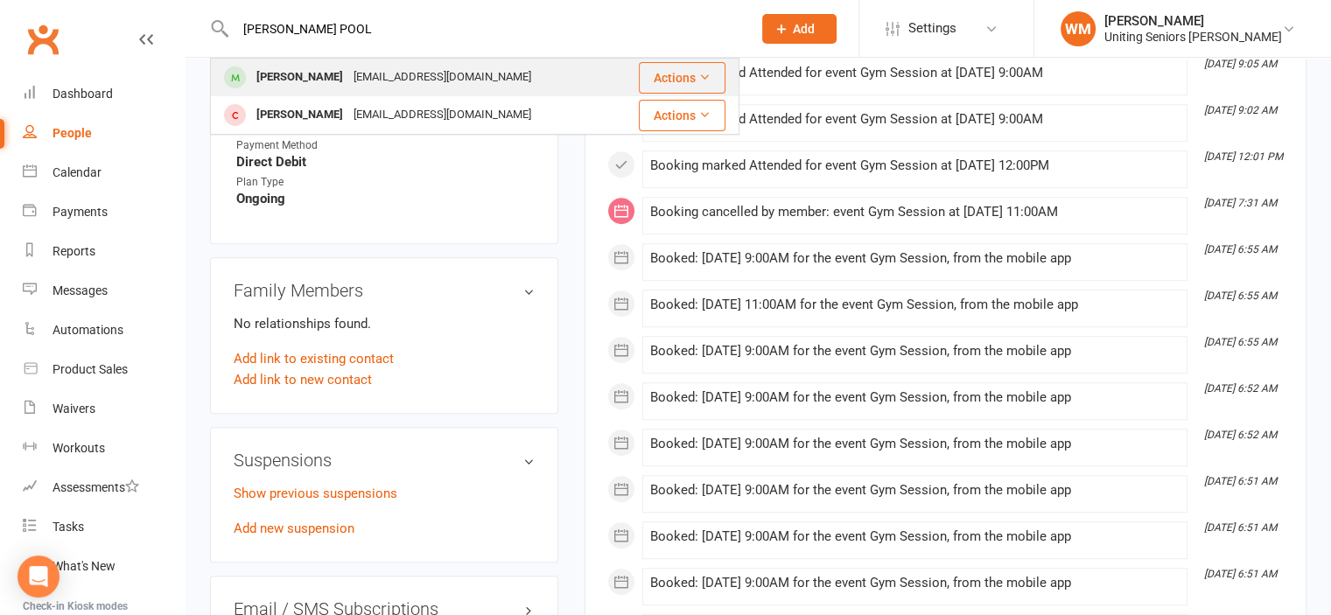
type input "[PERSON_NAME] POOL"
click at [384, 78] on div "[EMAIL_ADDRESS][DOMAIN_NAME]" at bounding box center [442, 77] width 188 height 25
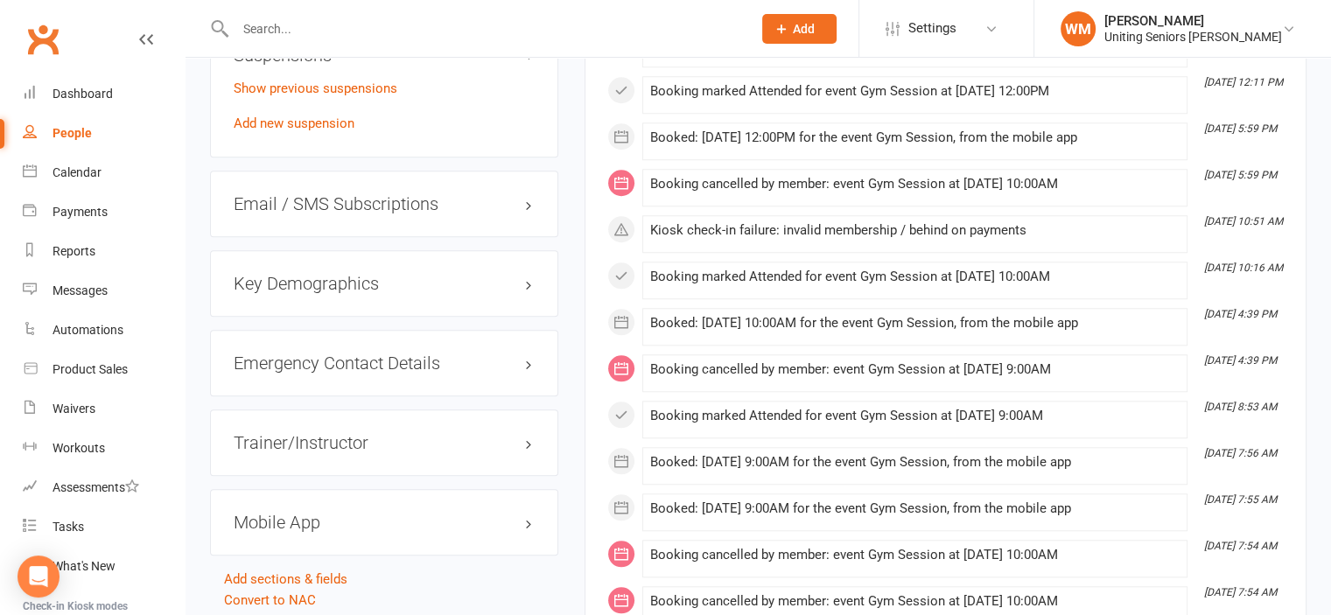
scroll to position [1751, 0]
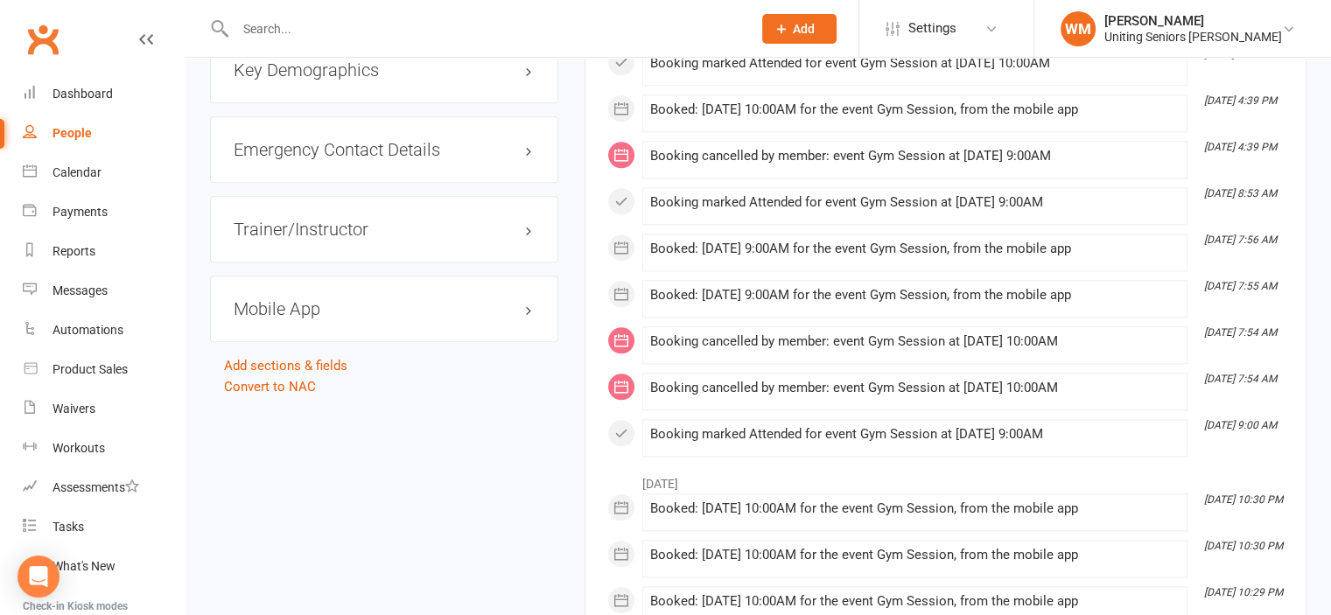
click at [308, 299] on h3 "Mobile App" at bounding box center [384, 308] width 301 height 19
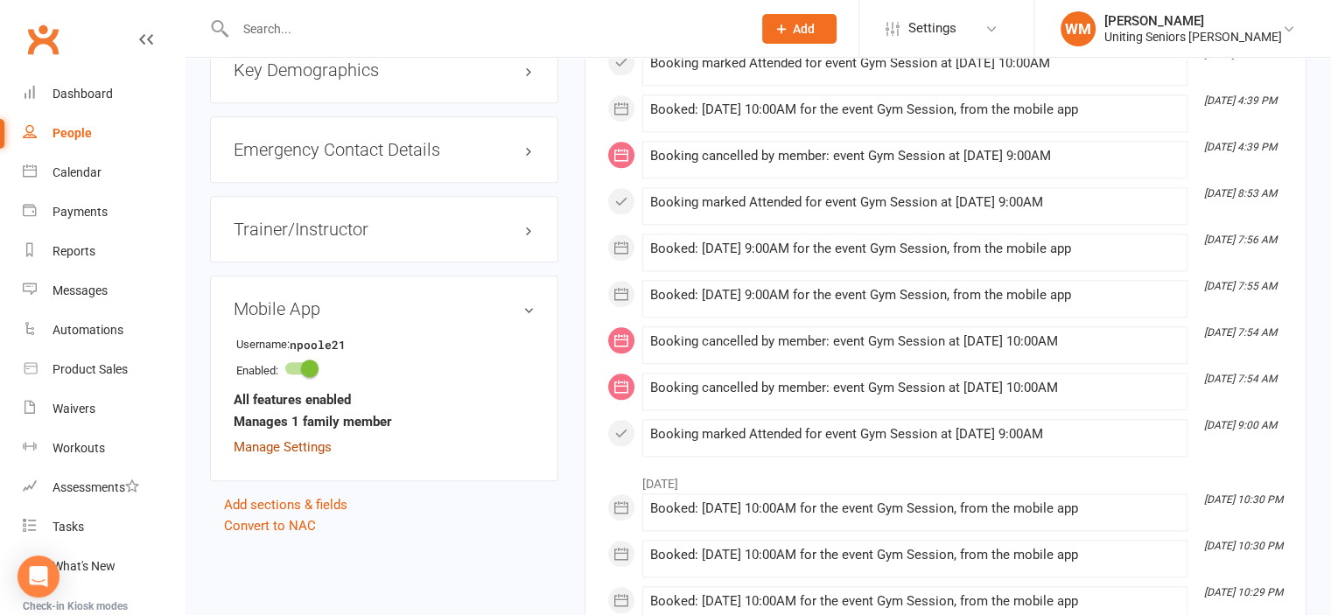
click at [271, 439] on link "Manage Settings" at bounding box center [283, 447] width 98 height 16
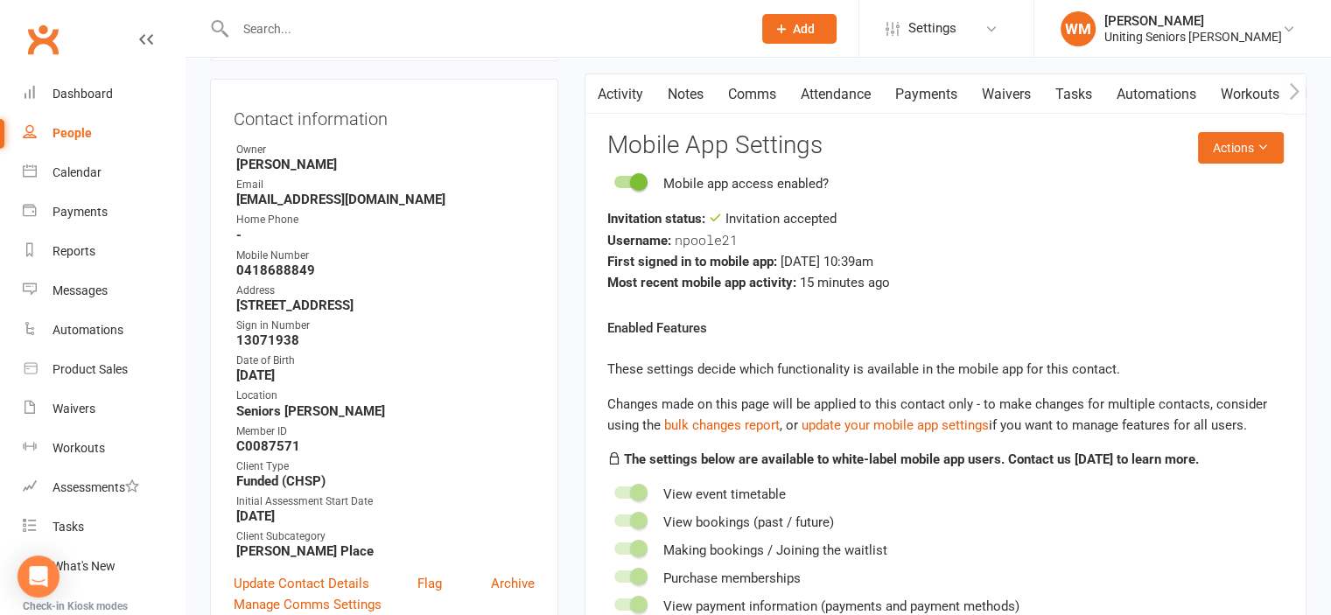
scroll to position [150, 0]
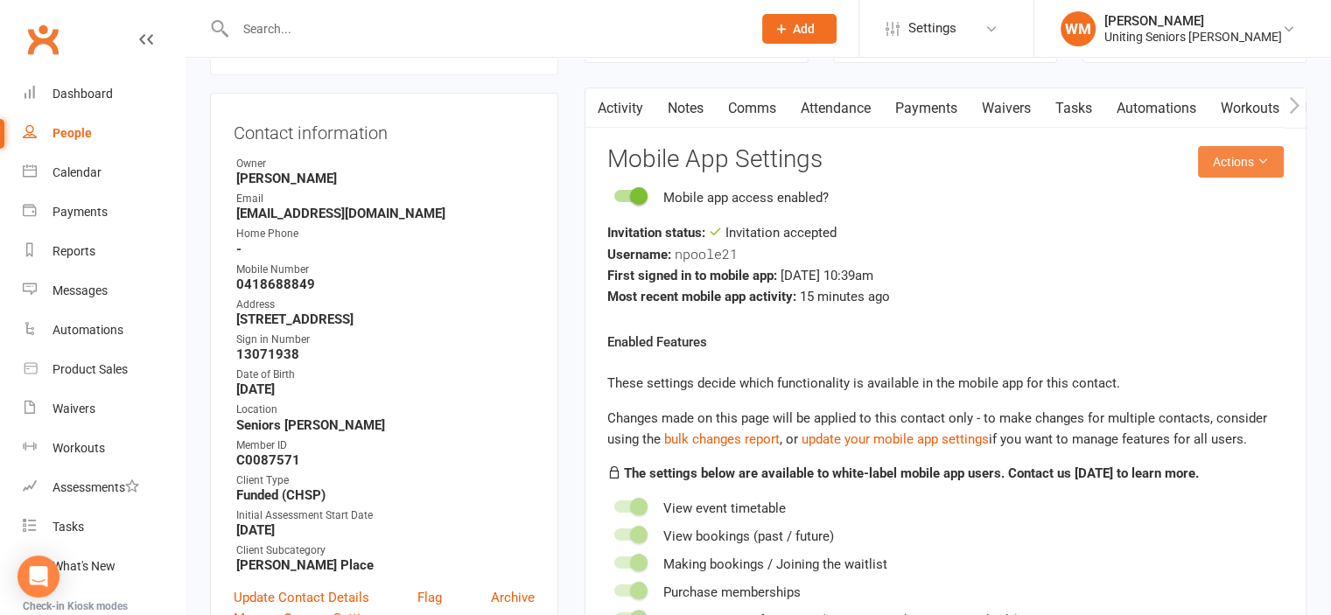
click at [1250, 164] on button "Actions" at bounding box center [1241, 162] width 86 height 32
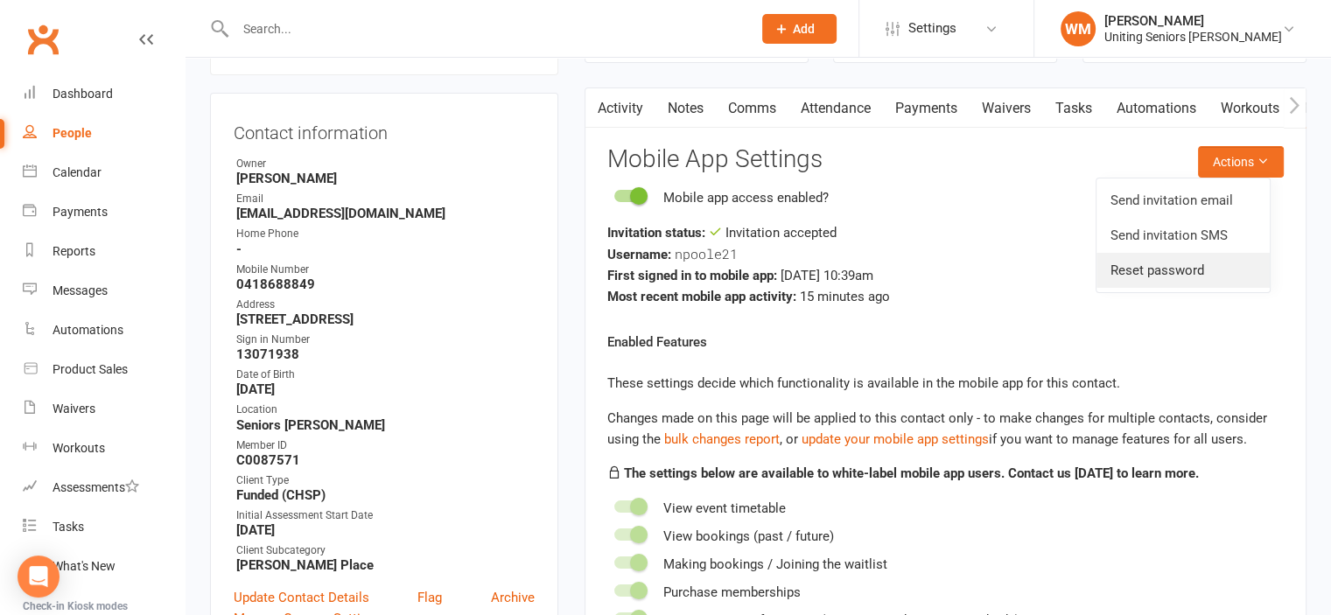
click at [1216, 268] on link "Reset password" at bounding box center [1183, 270] width 173 height 35
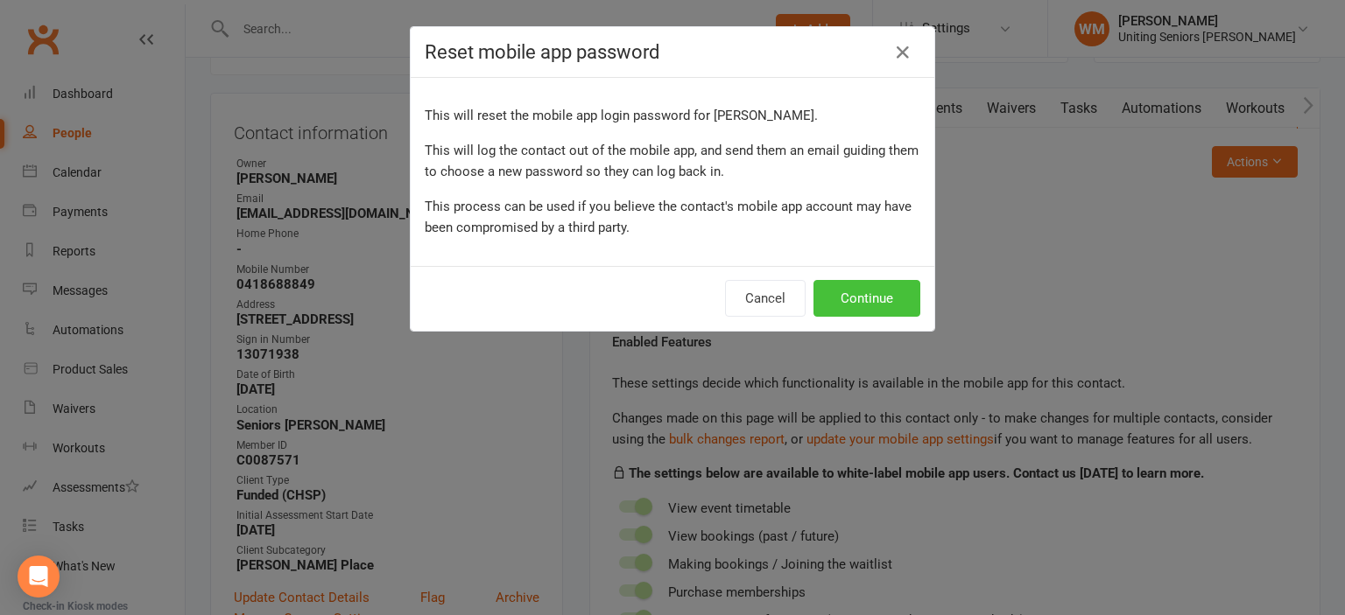
click at [896, 289] on button "Continue" at bounding box center [866, 298] width 107 height 37
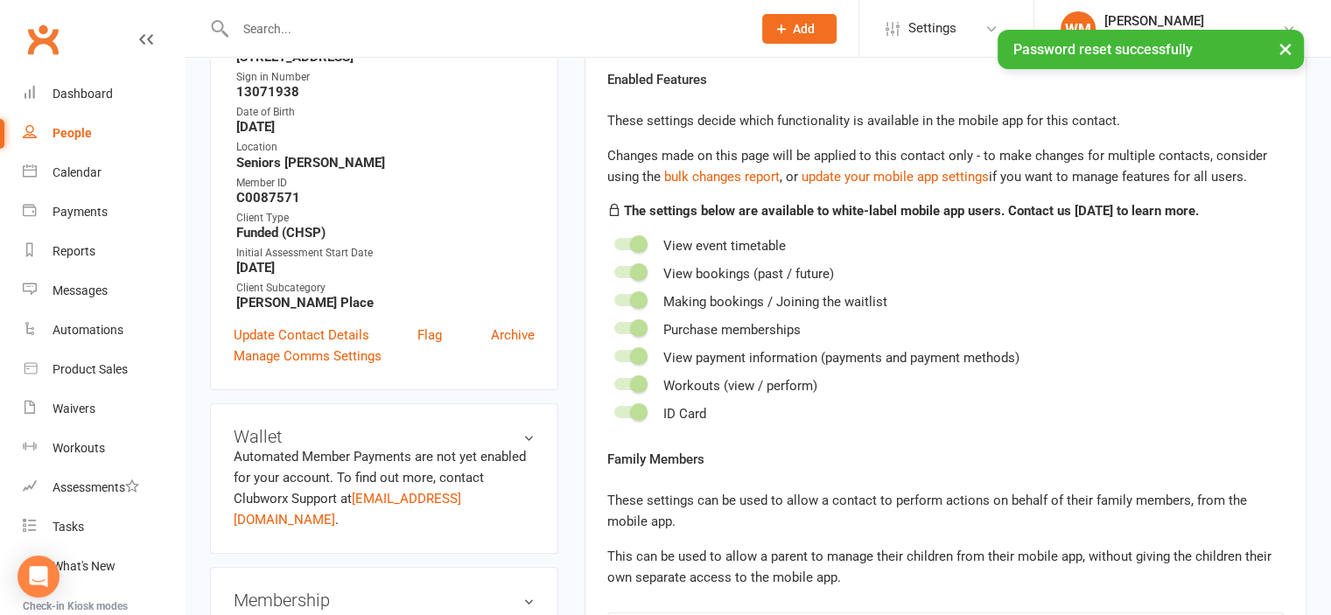
scroll to position [325, 0]
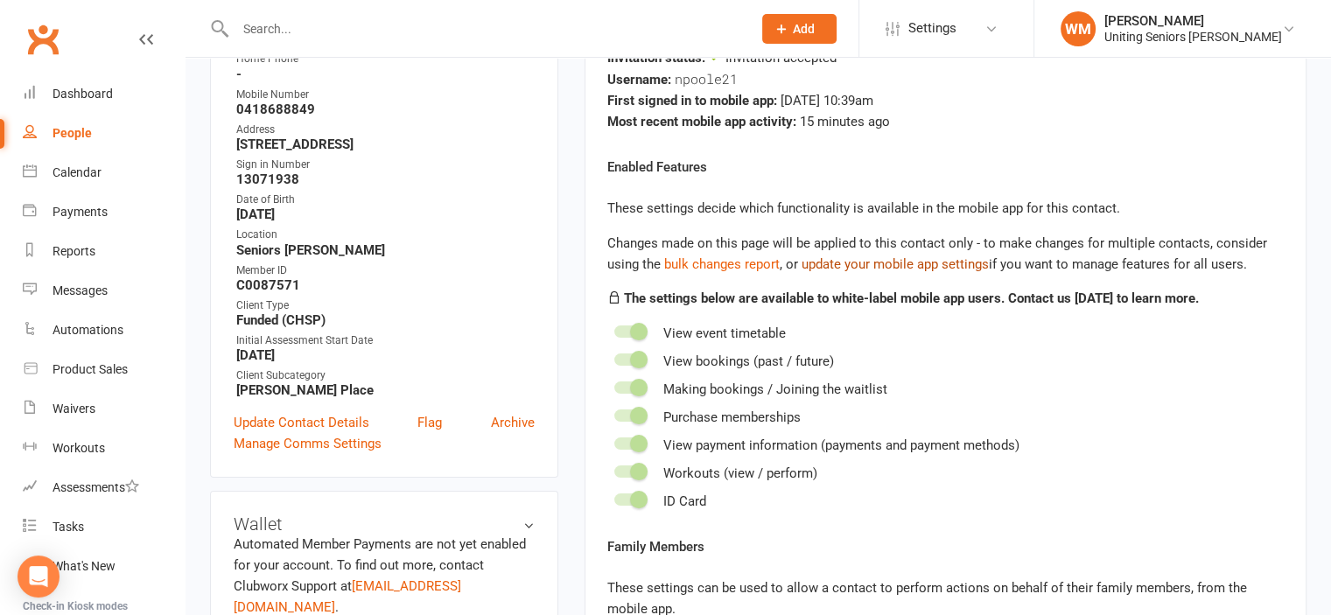
click at [920, 266] on link "update your mobile app settings" at bounding box center [895, 264] width 187 height 16
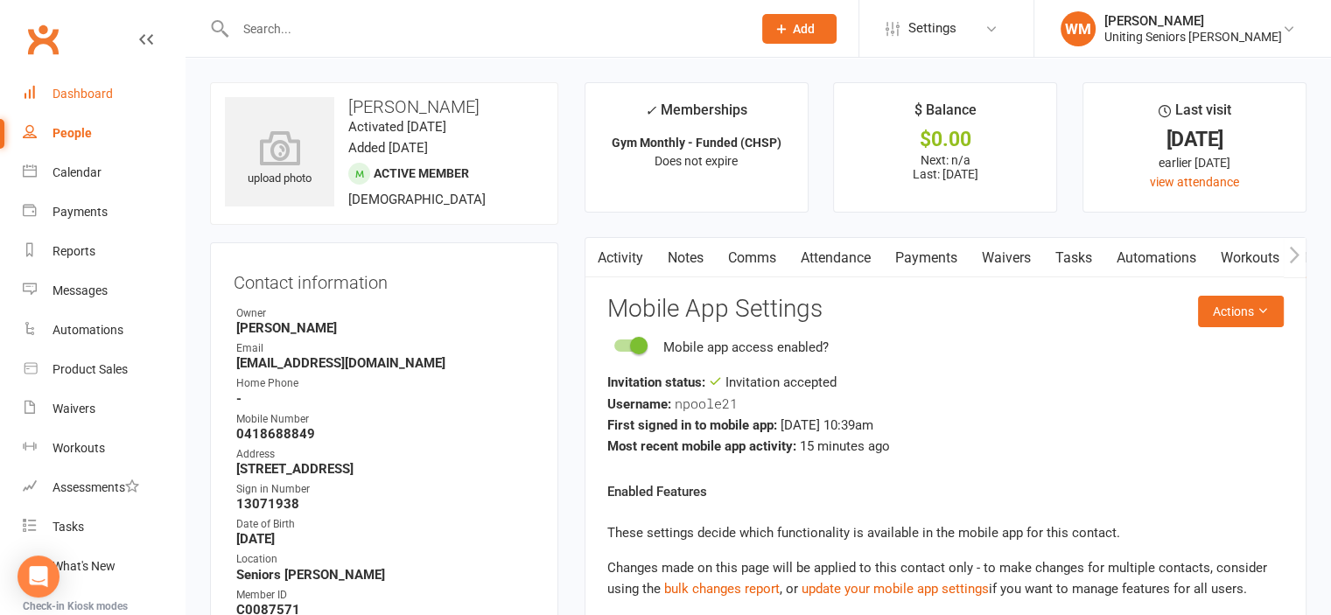
click at [67, 102] on link "Dashboard" at bounding box center [104, 93] width 162 height 39
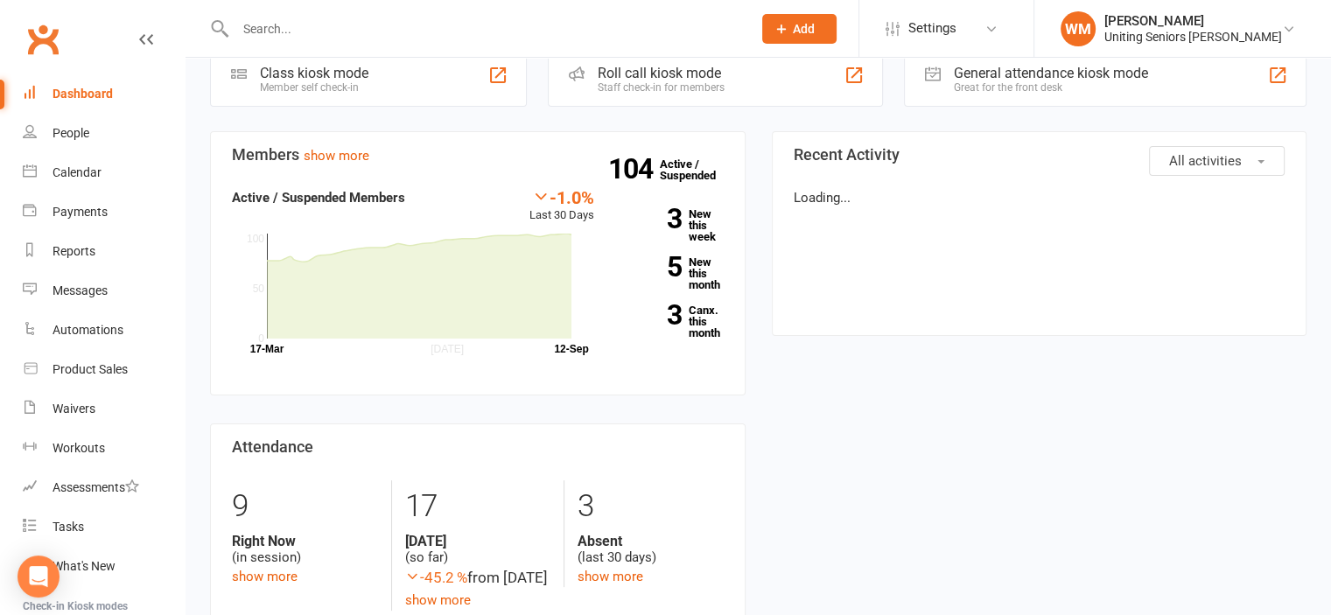
scroll to position [438, 0]
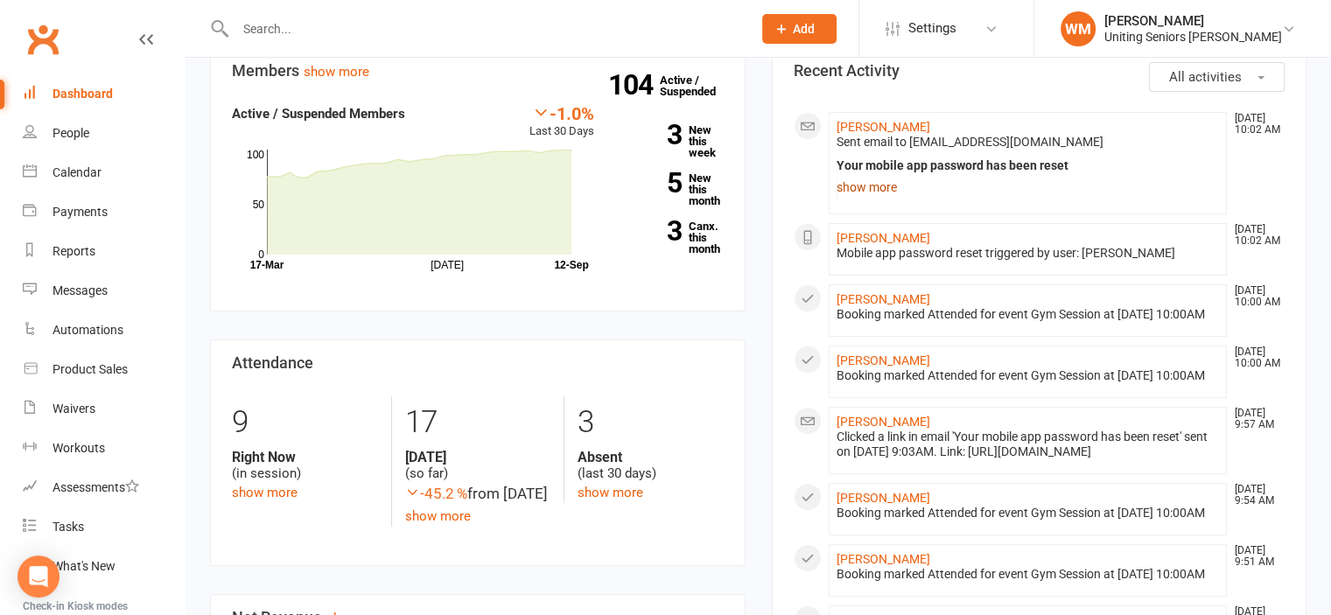
click at [885, 175] on link "show more" at bounding box center [1028, 187] width 383 height 25
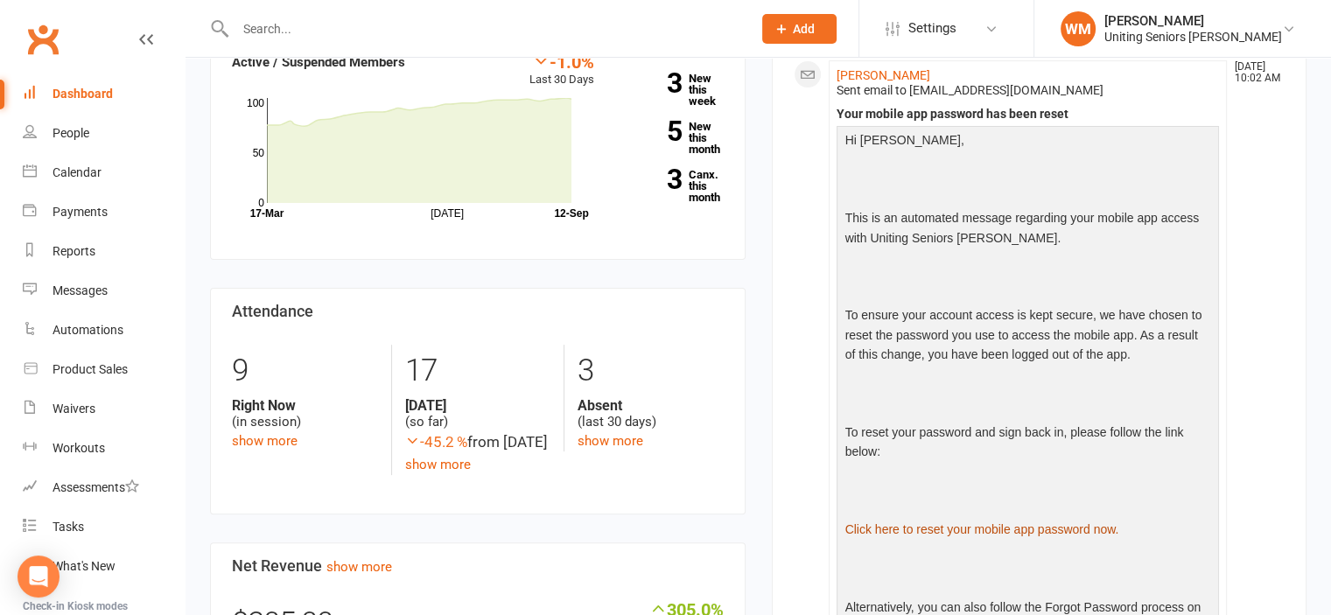
scroll to position [350, 0]
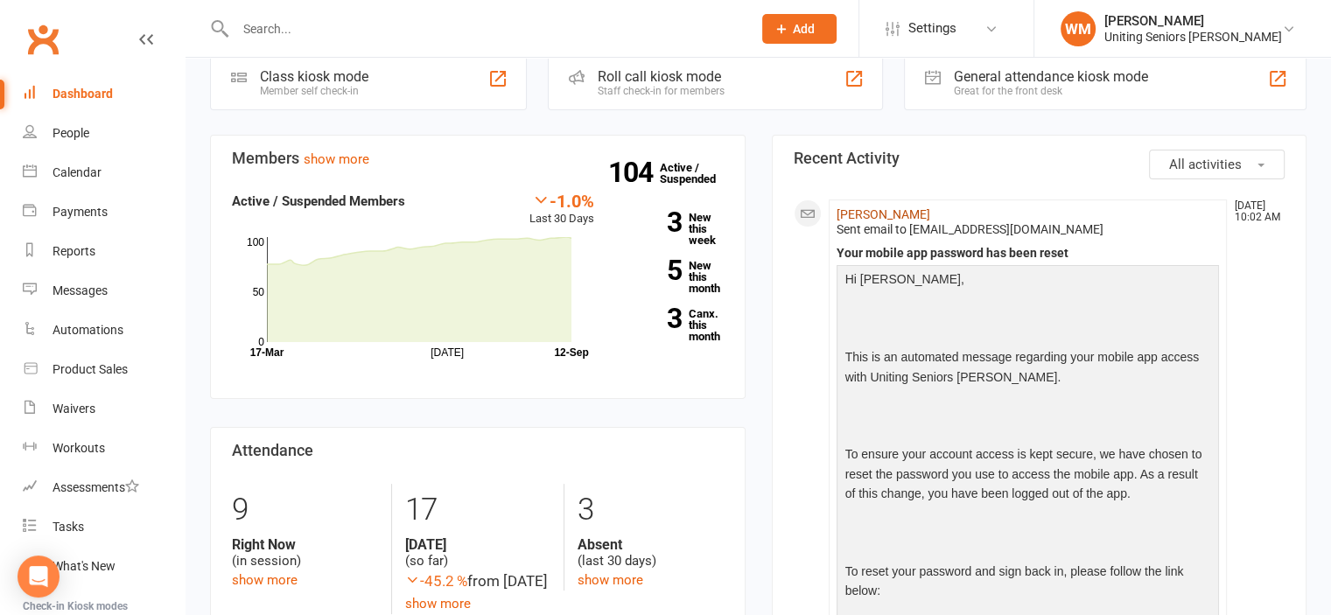
click at [851, 207] on link "[PERSON_NAME]" at bounding box center [884, 214] width 94 height 14
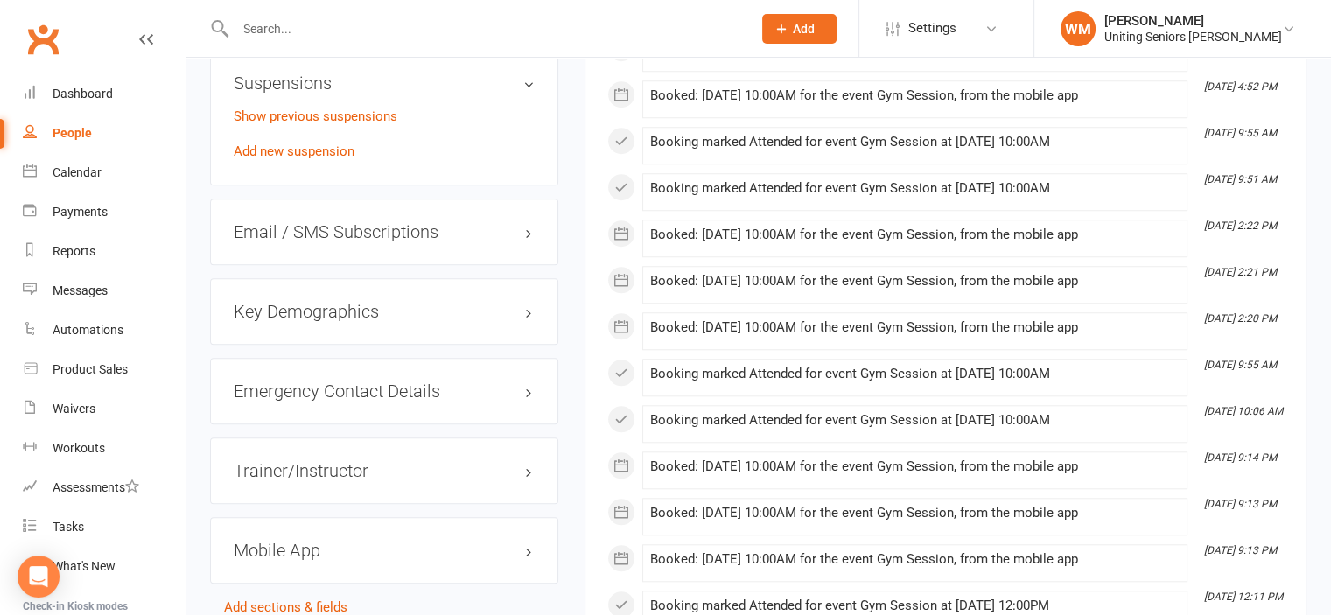
scroll to position [1751, 0]
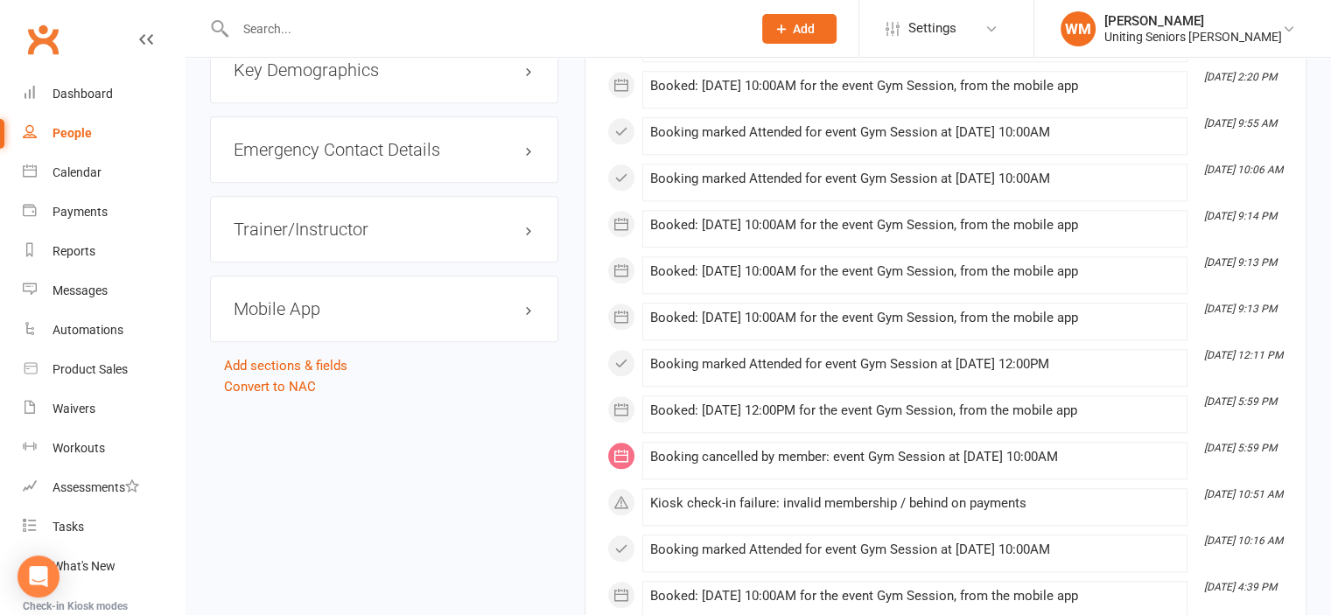
click at [314, 299] on h3 "Mobile App" at bounding box center [384, 308] width 301 height 19
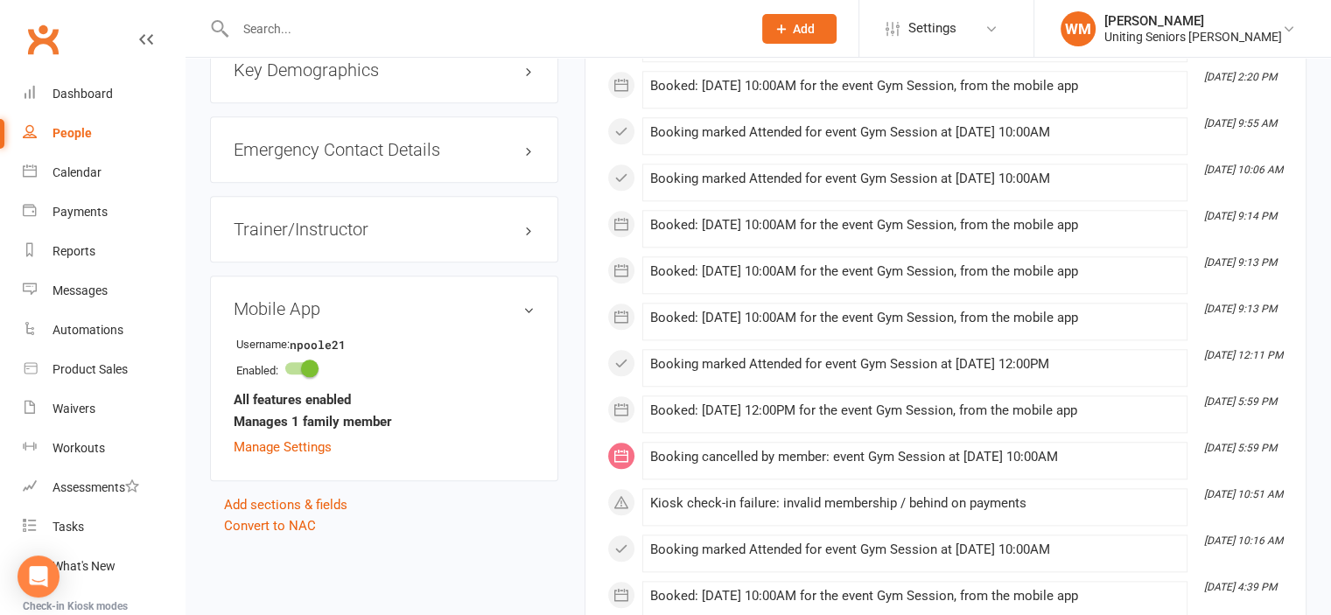
click at [526, 299] on h3 "Mobile App" at bounding box center [384, 308] width 301 height 19
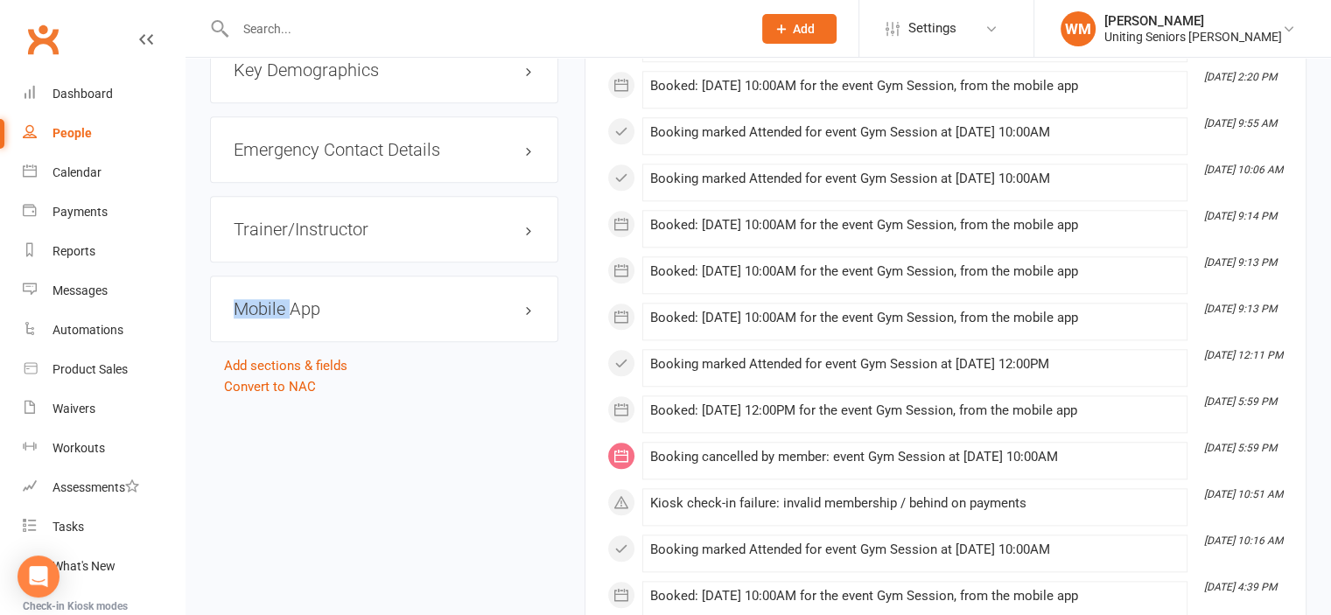
click at [526, 299] on h3 "Mobile App" at bounding box center [384, 308] width 301 height 19
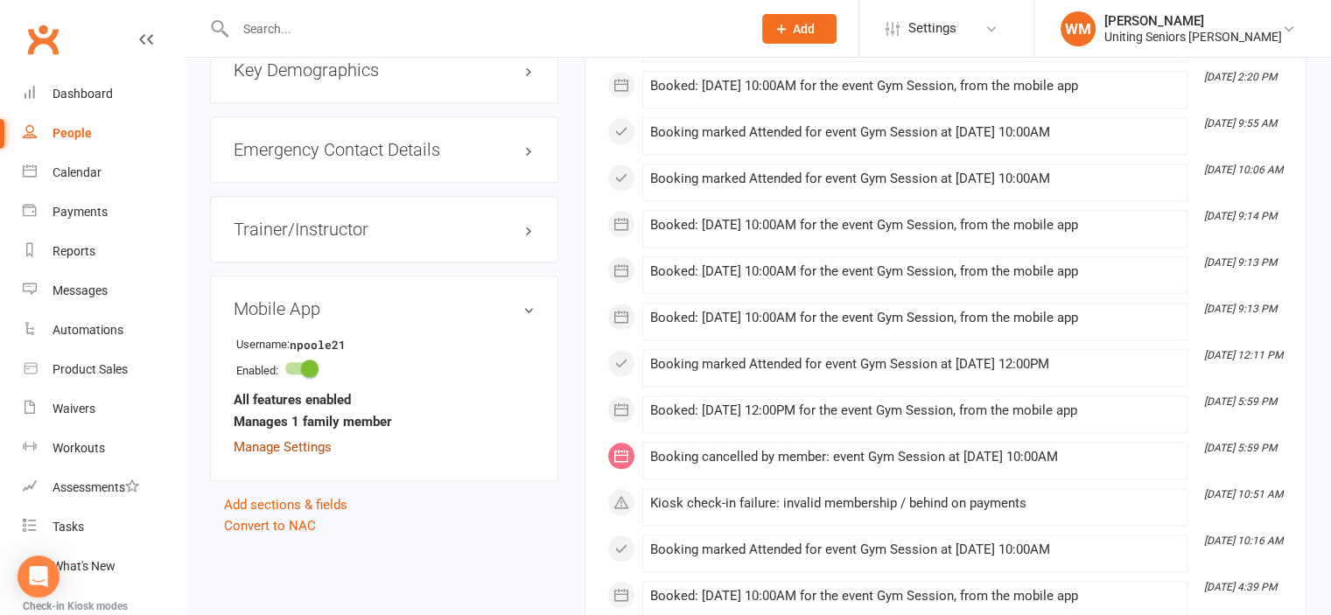
click at [300, 439] on link "Manage Settings" at bounding box center [283, 447] width 98 height 16
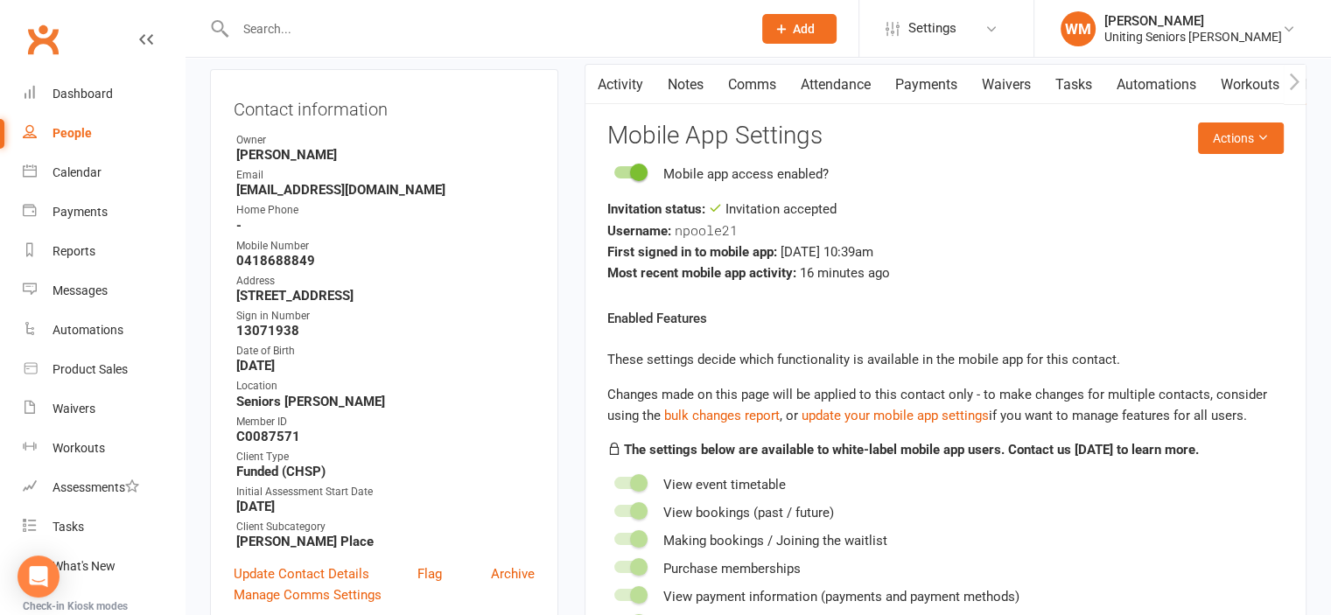
scroll to position [150, 0]
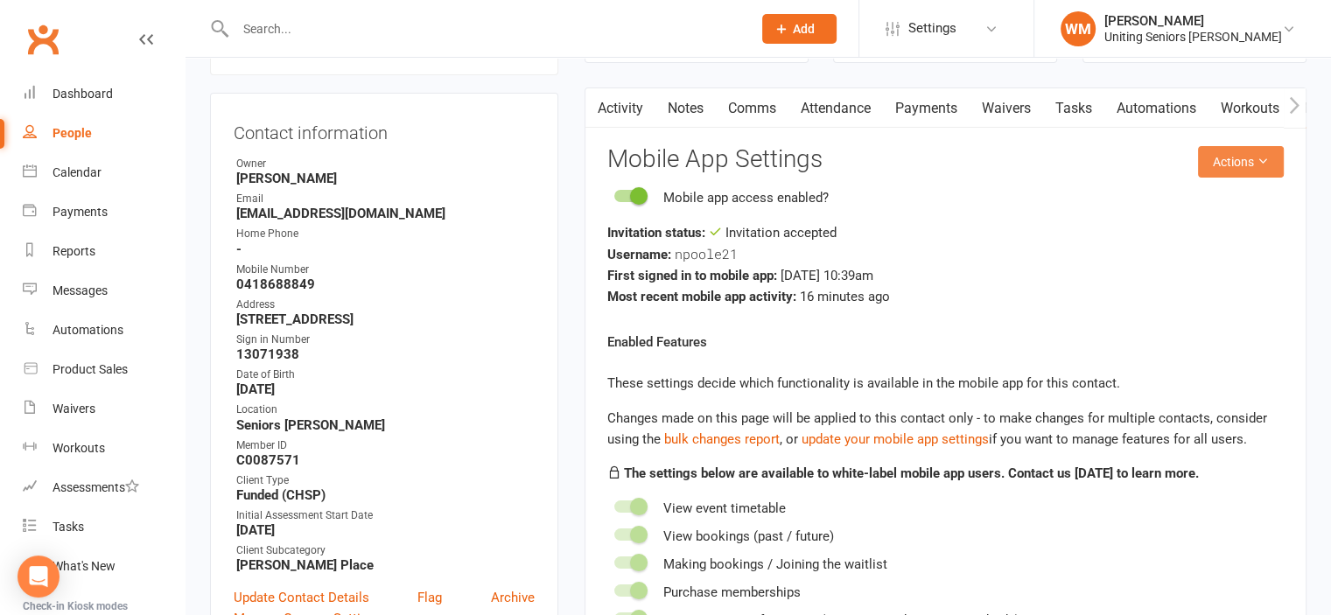
click at [1267, 155] on icon at bounding box center [1263, 161] width 12 height 12
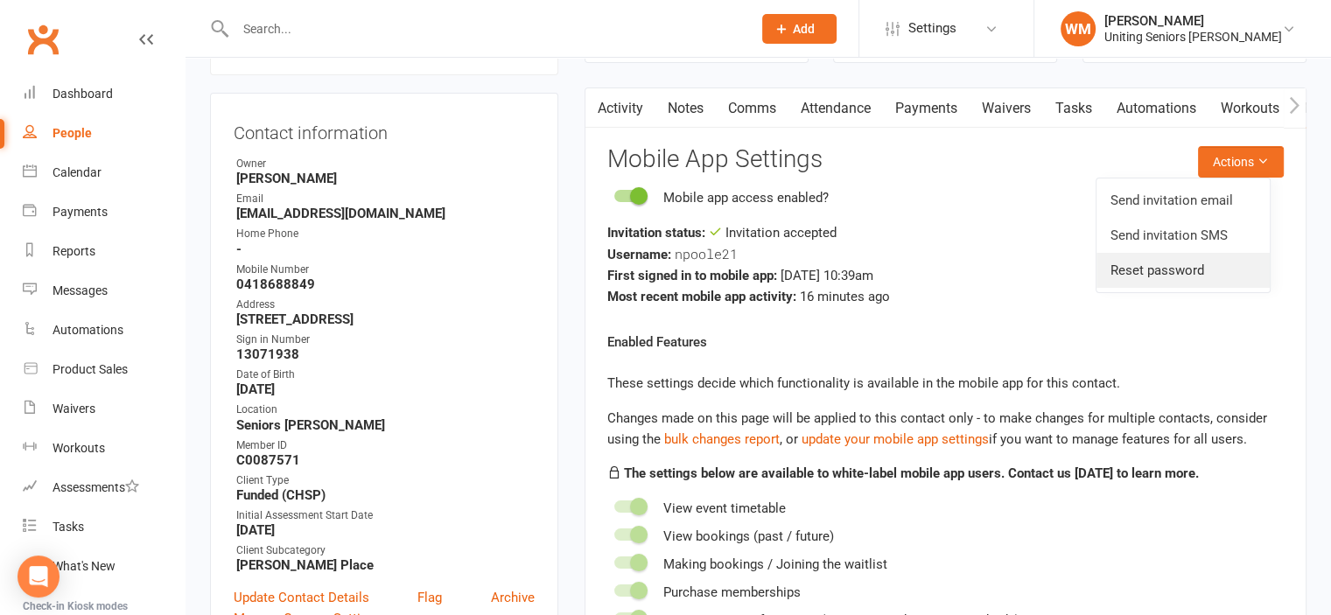
click at [1218, 258] on link "Reset password" at bounding box center [1183, 270] width 173 height 35
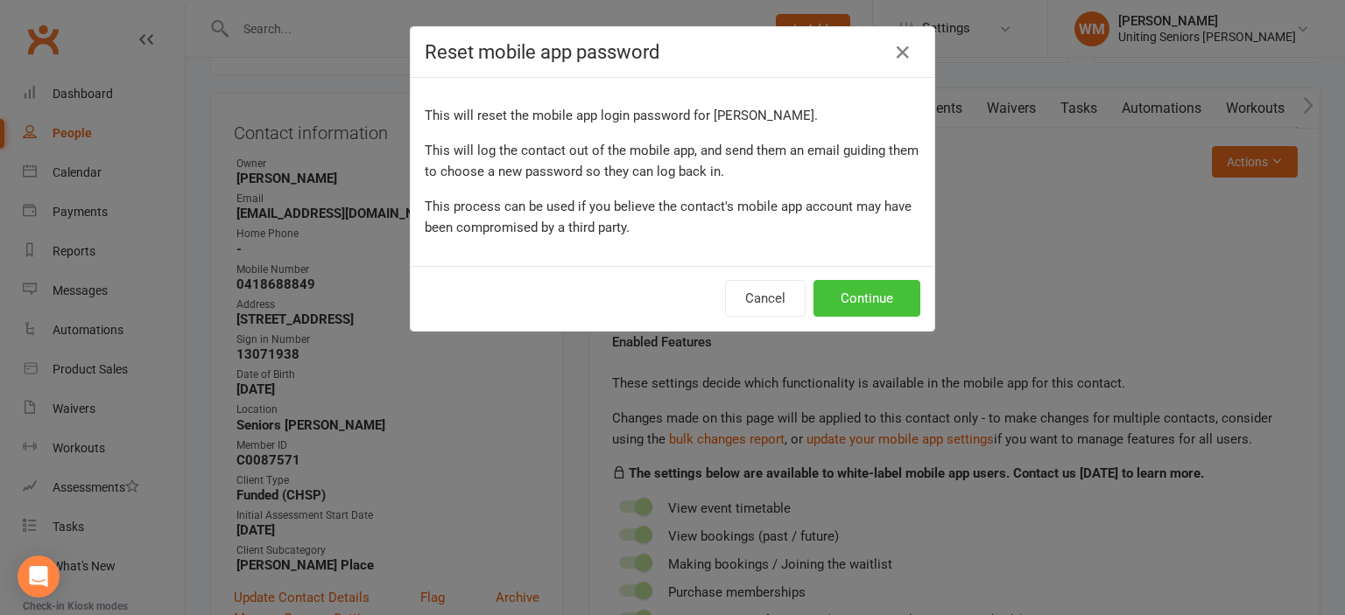
click at [866, 285] on button "Continue" at bounding box center [866, 298] width 107 height 37
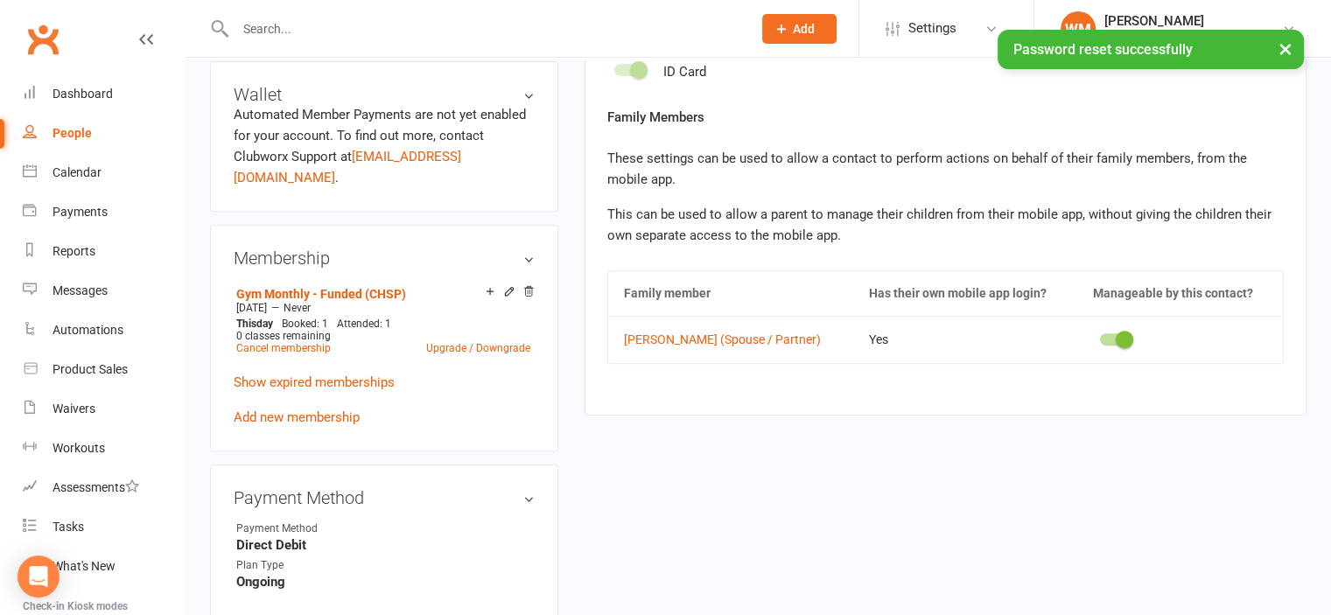
scroll to position [237, 0]
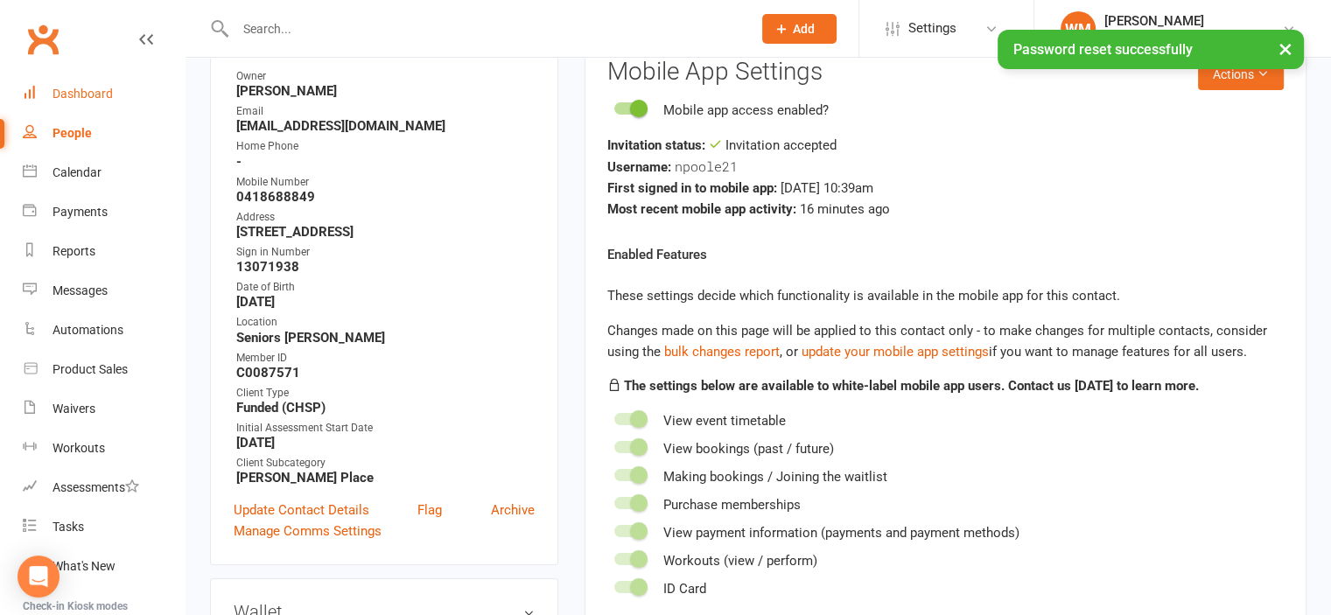
click at [45, 85] on link "Dashboard" at bounding box center [104, 93] width 162 height 39
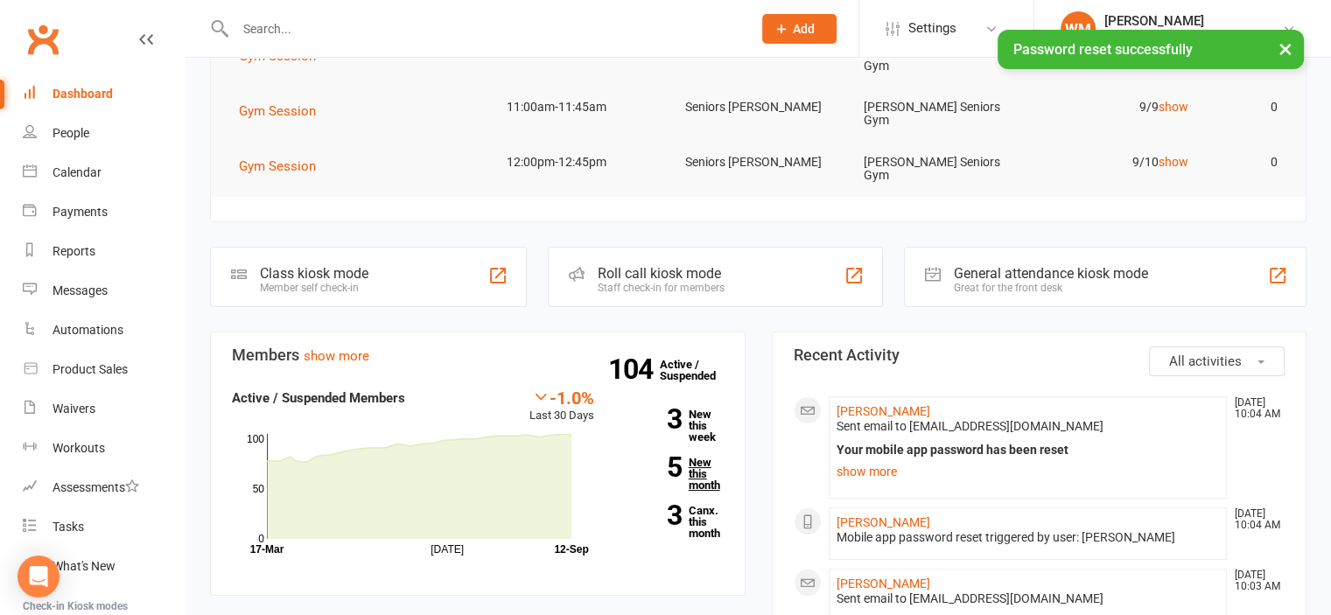
scroll to position [263, 0]
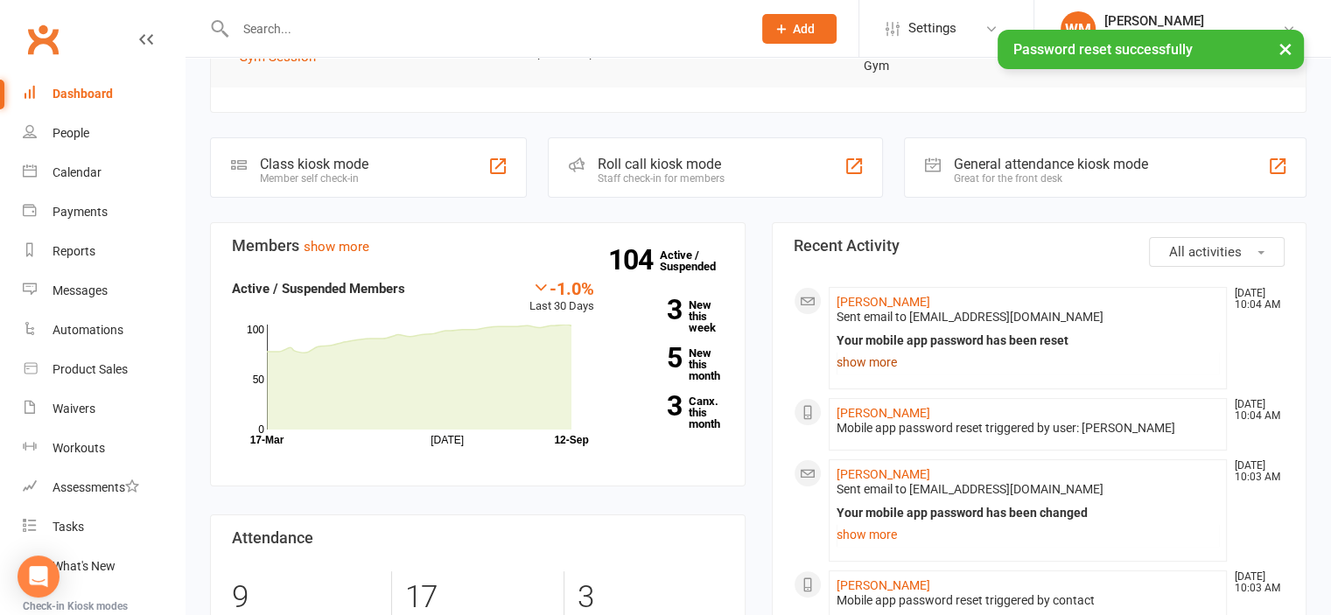
click at [844, 350] on link "show more" at bounding box center [1028, 362] width 383 height 25
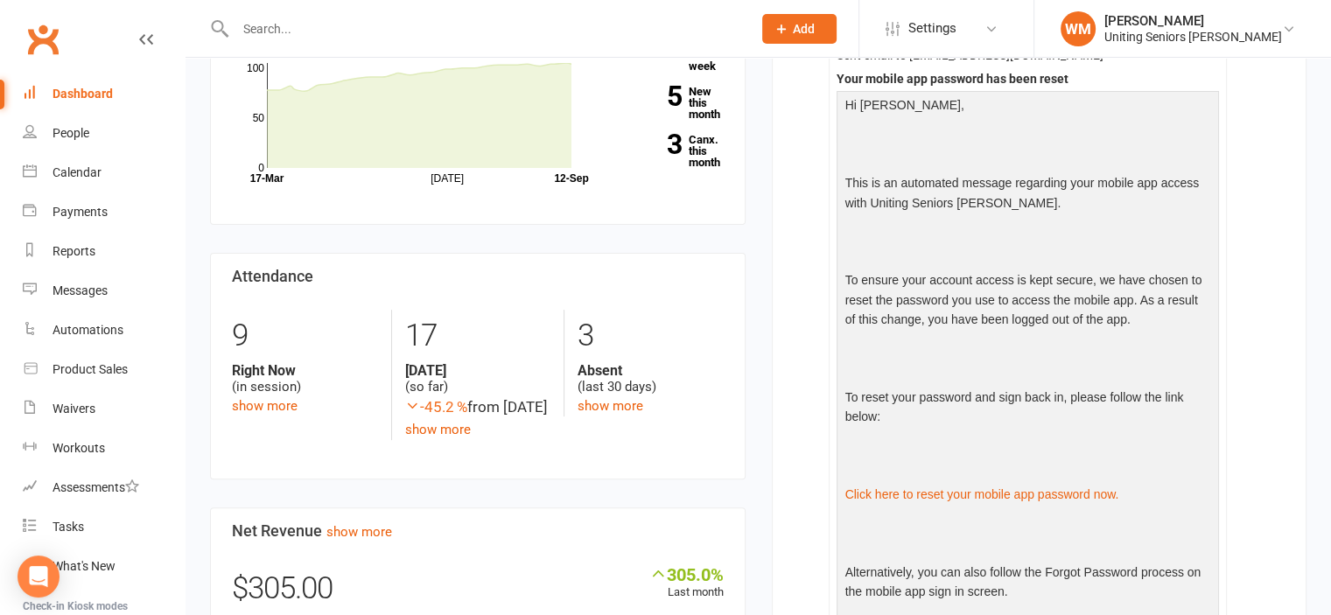
scroll to position [525, 0]
click at [274, 31] on input "text" at bounding box center [484, 29] width 509 height 25
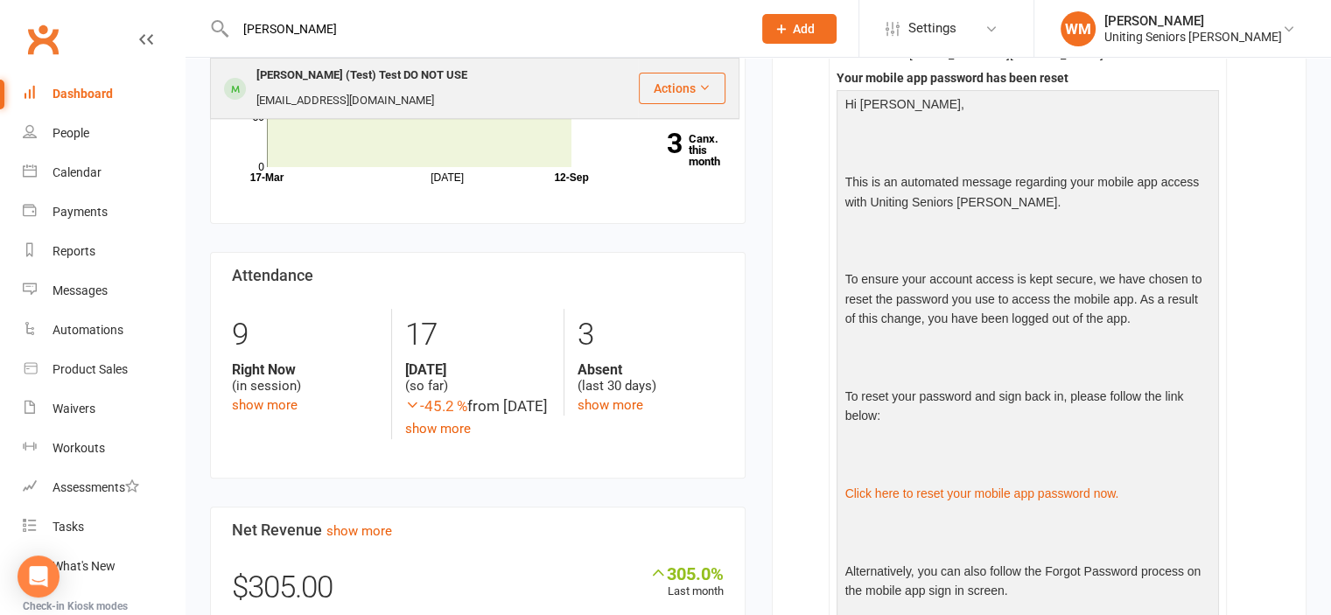
type input "[PERSON_NAME]"
click at [274, 76] on div "[PERSON_NAME] (Test) Test DO NOT USE" at bounding box center [361, 75] width 221 height 25
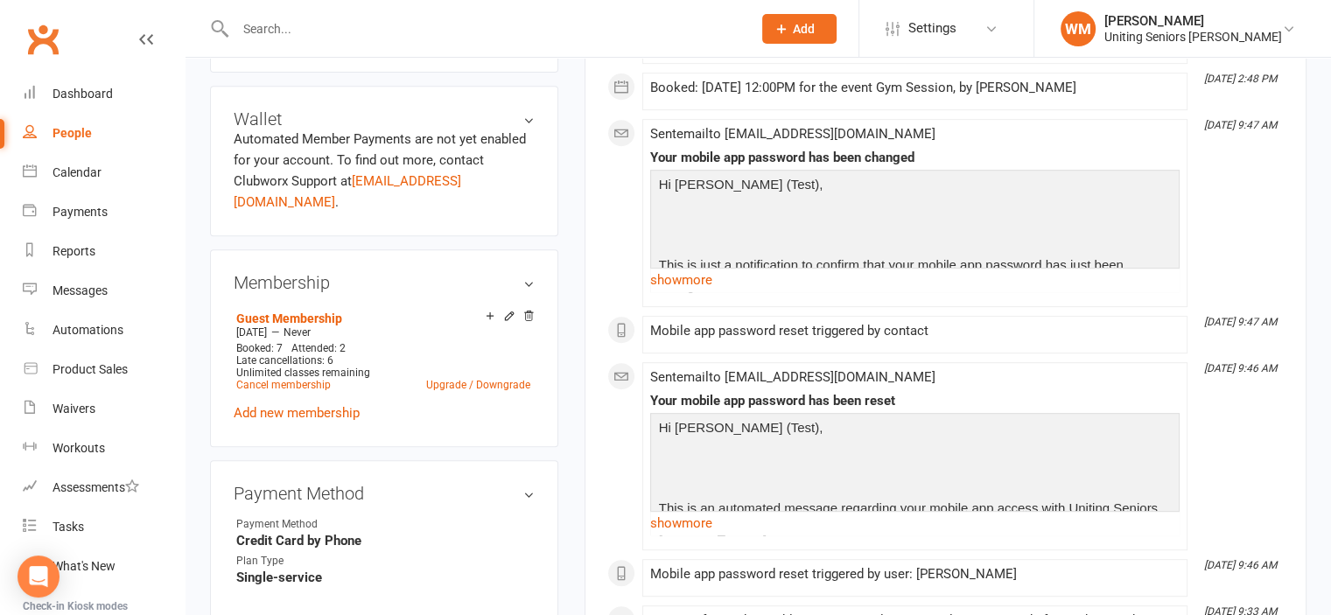
scroll to position [788, 0]
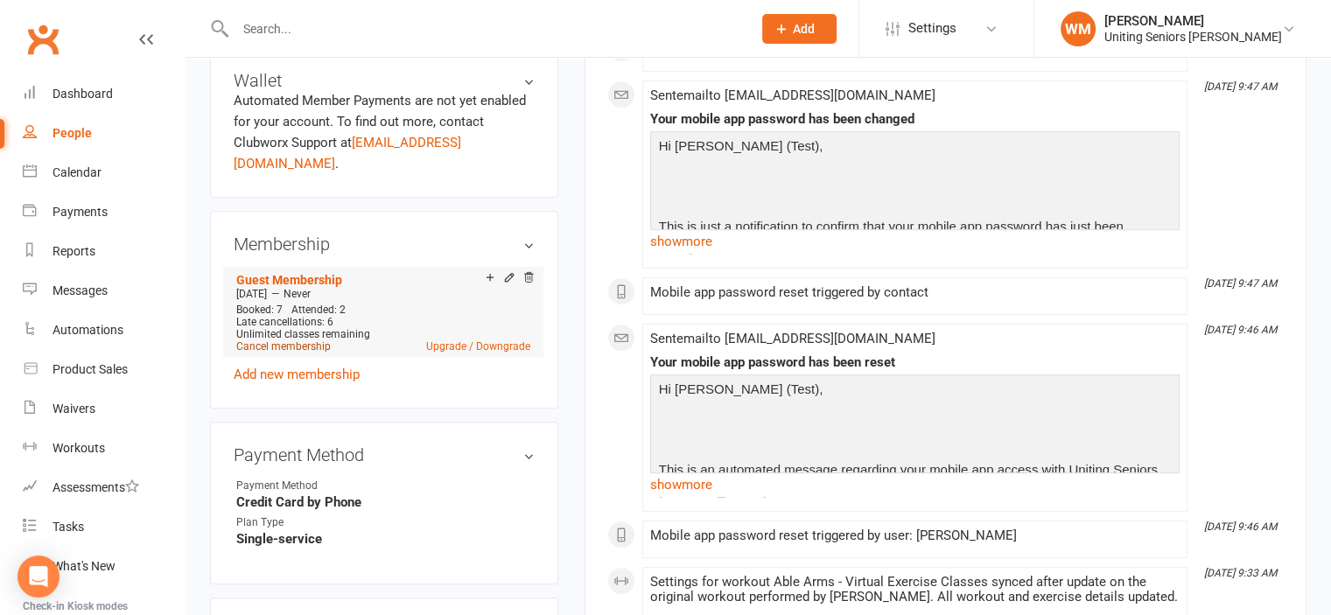
click at [292, 341] on link "Cancel membership" at bounding box center [283, 347] width 95 height 12
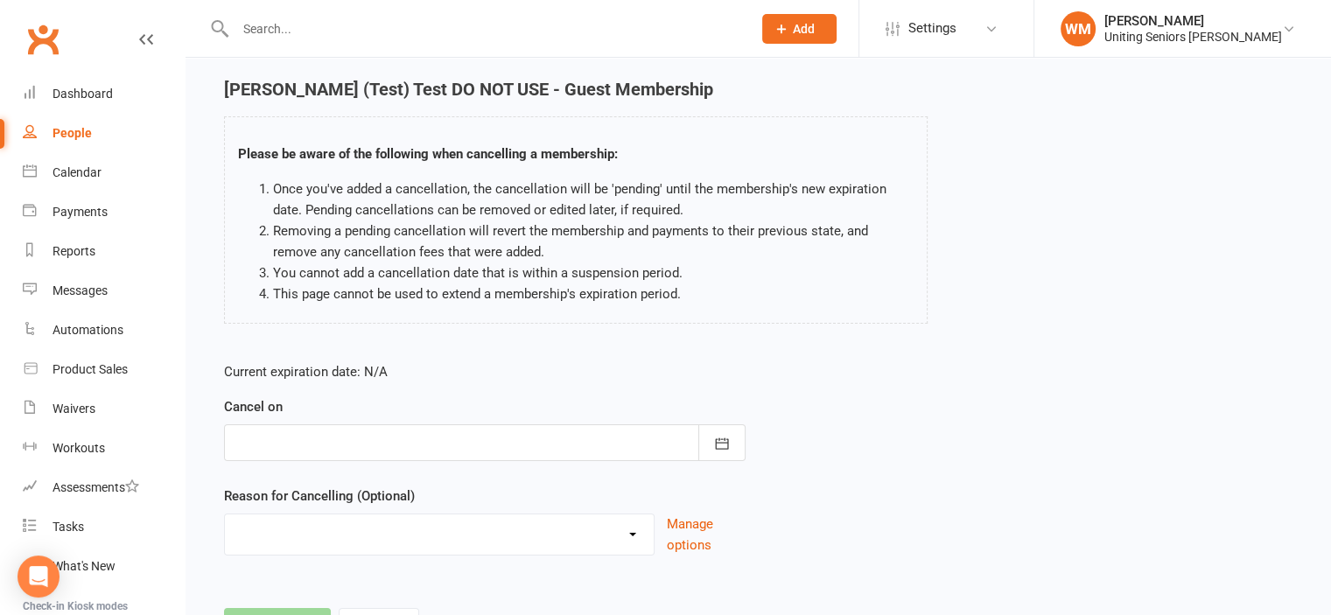
scroll to position [88, 0]
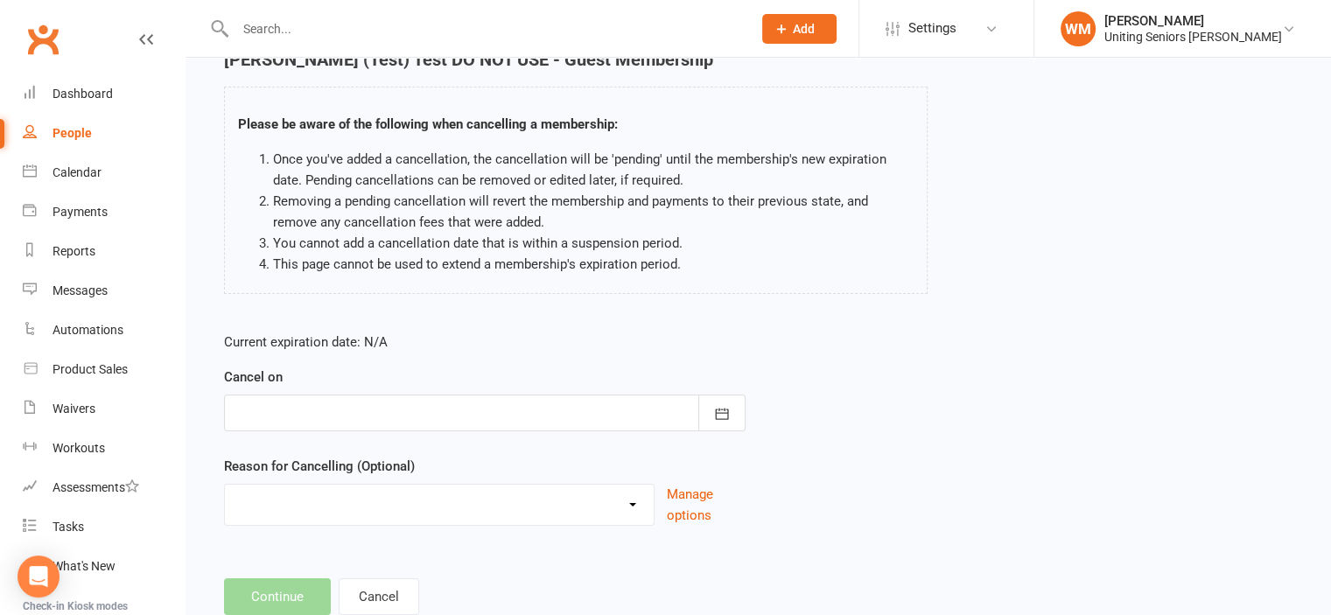
click at [483, 404] on div at bounding box center [485, 413] width 522 height 37
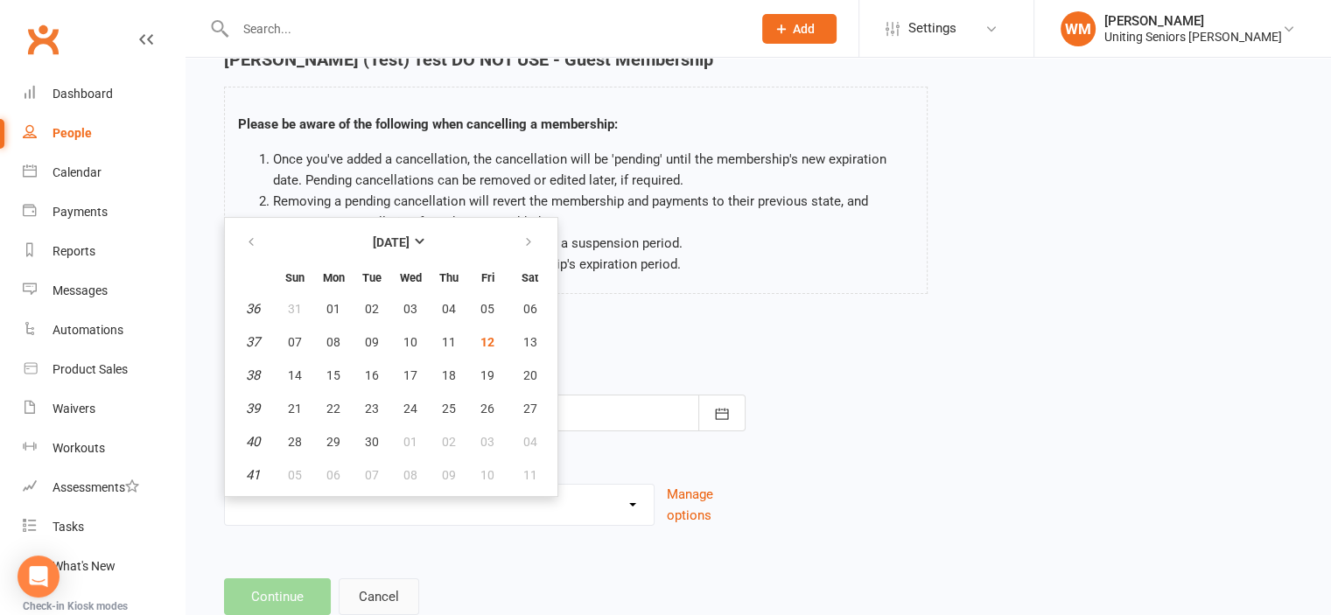
click at [371, 611] on button "Cancel" at bounding box center [379, 597] width 81 height 37
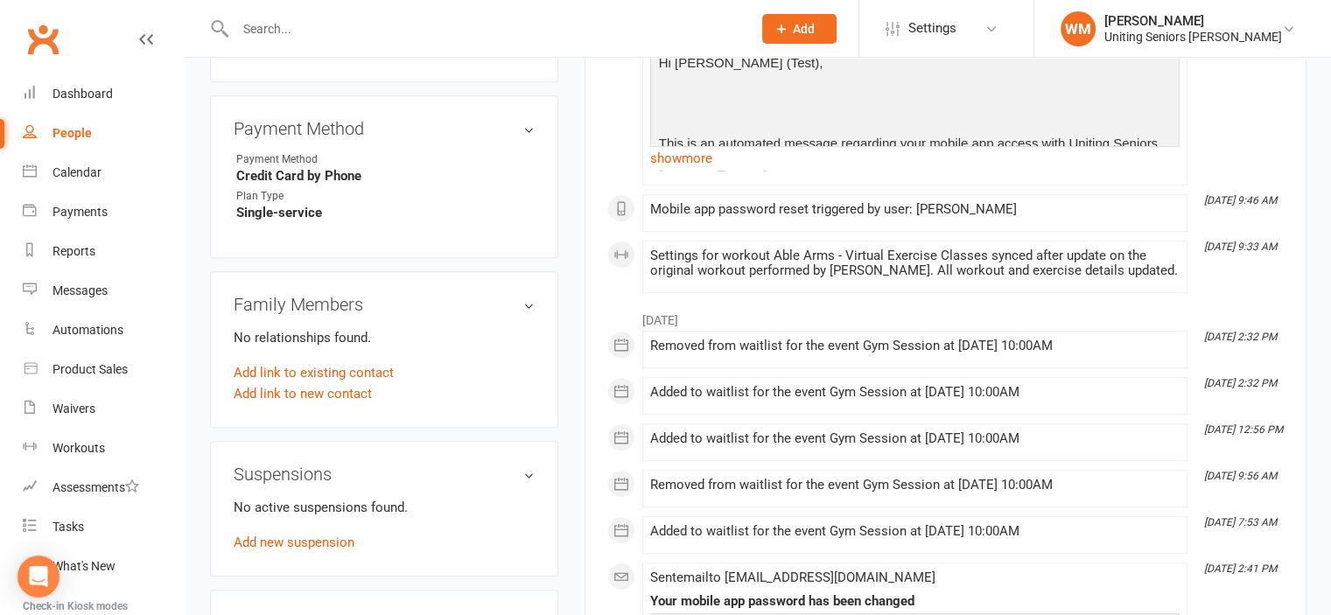
scroll to position [1138, 0]
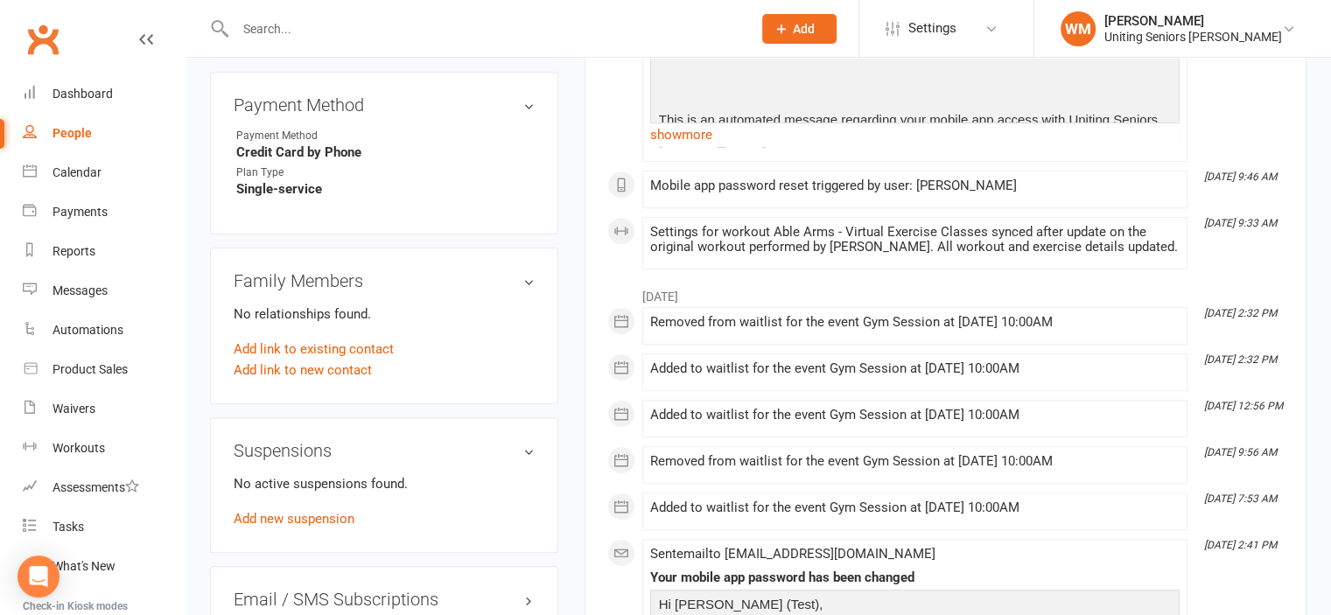
click at [312, 509] on div "No active suspensions found. Add new suspension" at bounding box center [384, 502] width 301 height 56
click at [312, 511] on link "Add new suspension" at bounding box center [294, 519] width 121 height 16
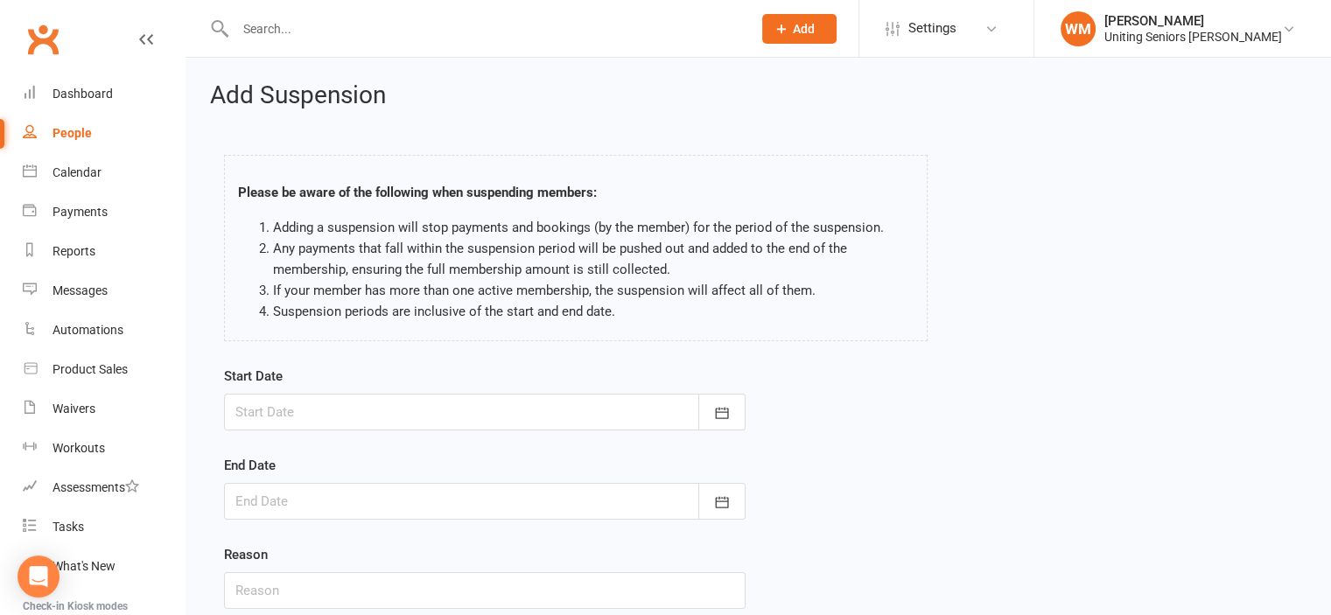
click at [406, 426] on div at bounding box center [485, 412] width 522 height 37
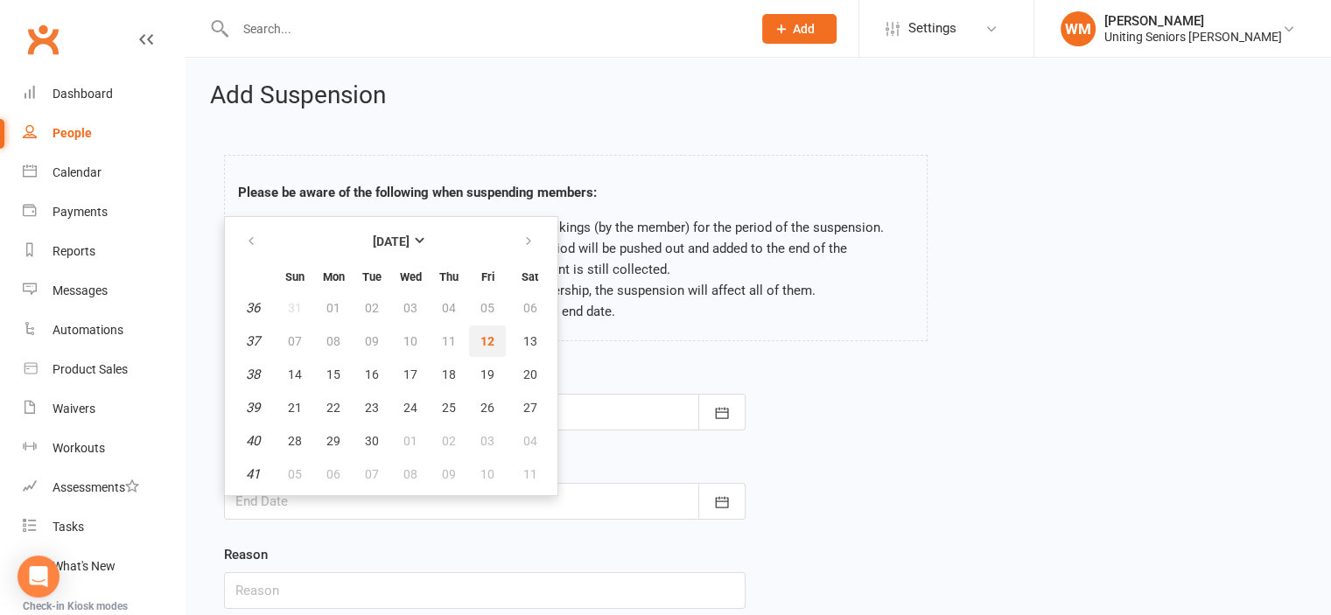
click at [481, 335] on span "12" at bounding box center [488, 341] width 14 height 14
type input "[DATE]"
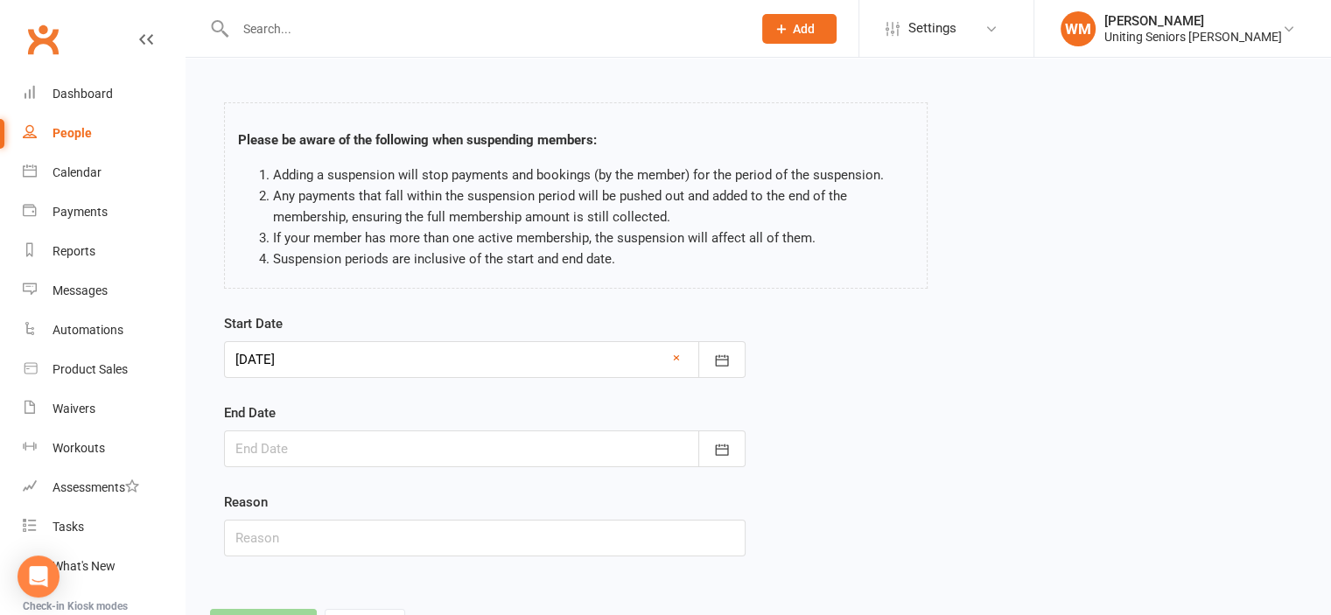
scroll to position [130, 0]
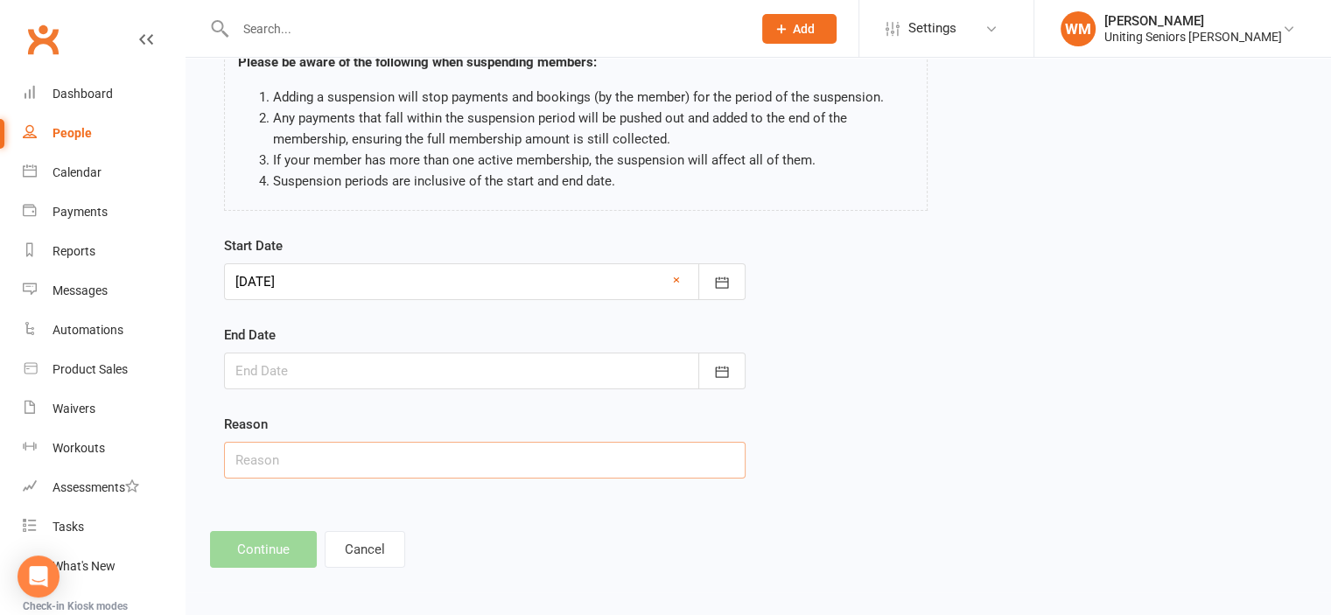
click at [416, 466] on input "text" at bounding box center [485, 460] width 522 height 37
type input "holiday"
click at [270, 551] on footer "Continue Cancel" at bounding box center [758, 549] width 1097 height 37
click at [305, 372] on div at bounding box center [485, 371] width 522 height 37
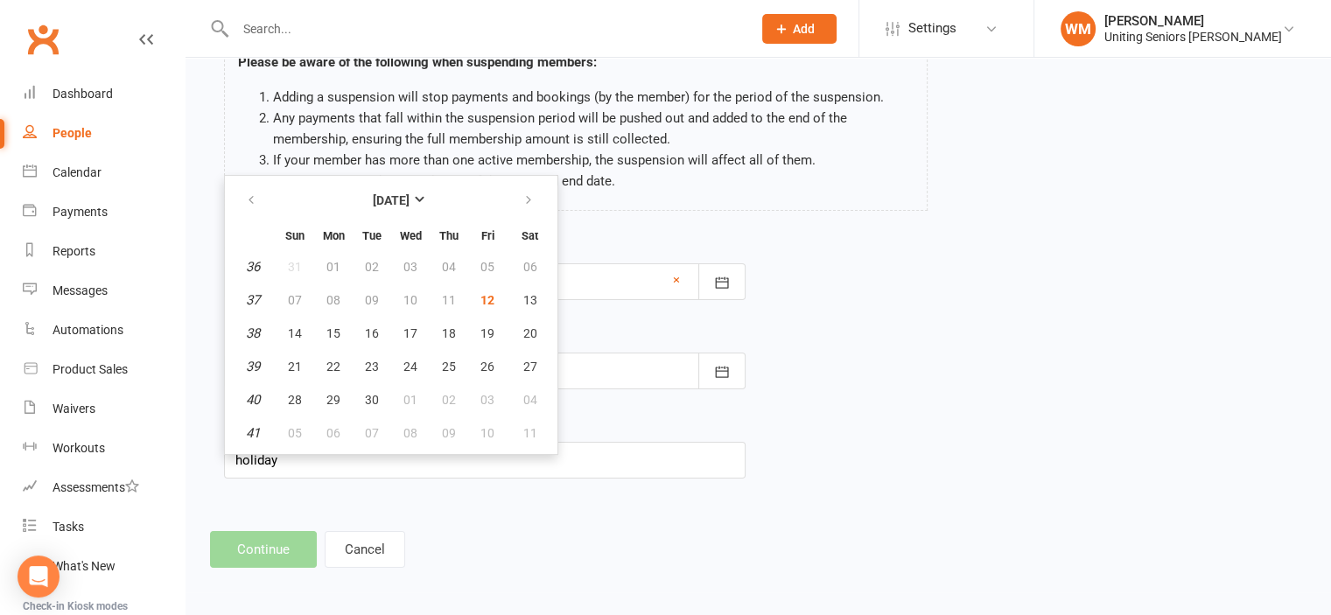
click at [921, 327] on div "Start Date [DATE] [DATE] Sun Mon Tue Wed Thu Fri Sat 36 31 01 02 03 04 05 06 37…" at bounding box center [758, 369] width 1095 height 268
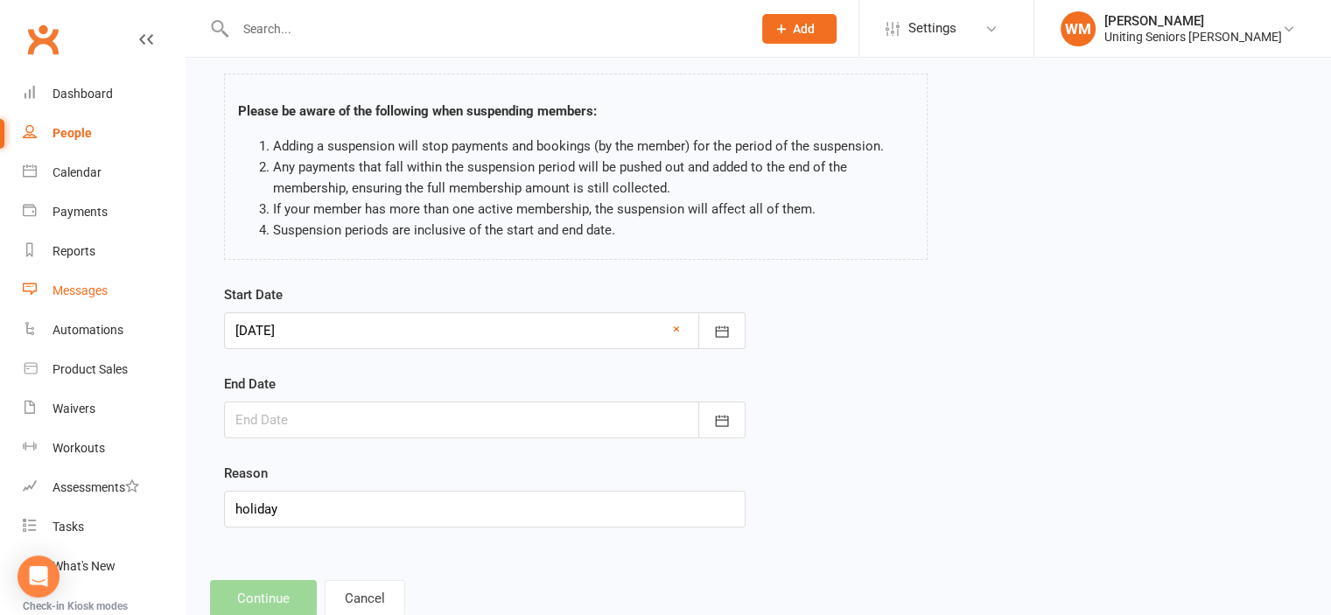
scroll to position [0, 0]
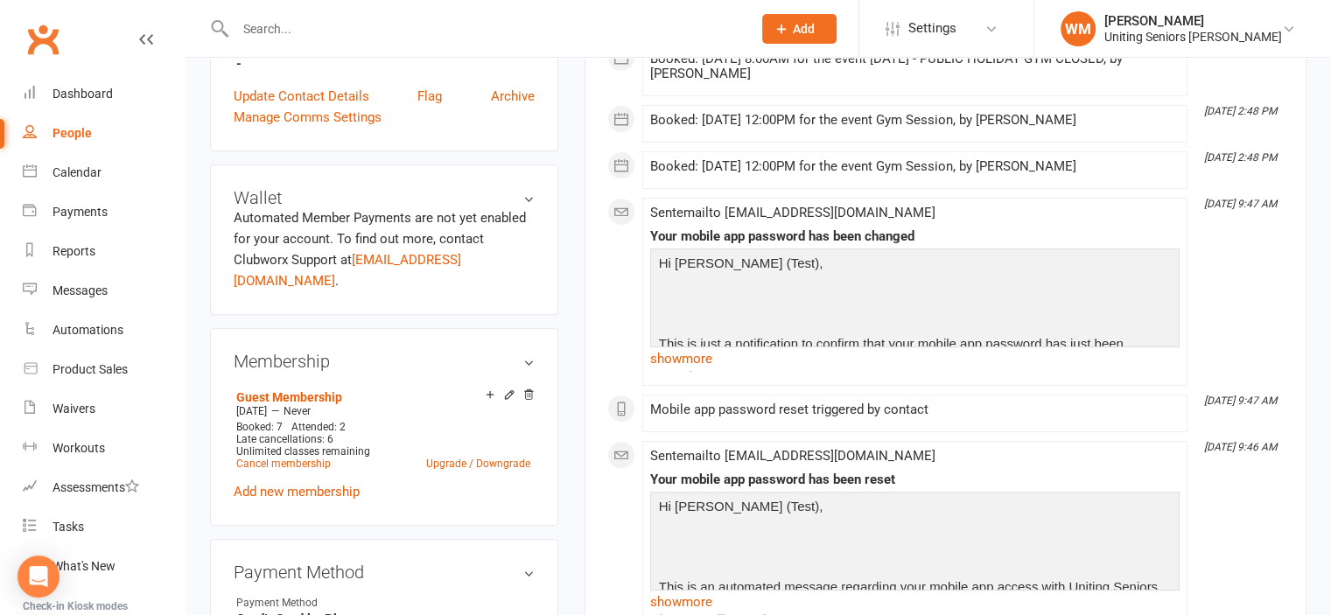
scroll to position [700, 0]
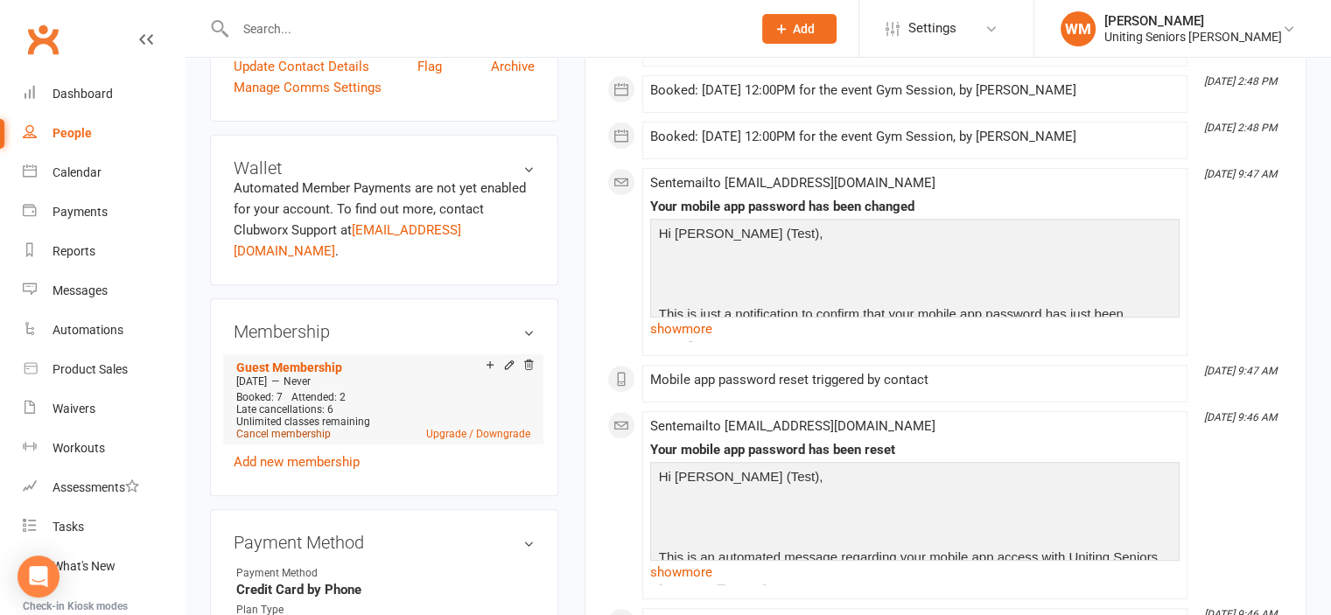
click at [290, 428] on link "Cancel membership" at bounding box center [283, 434] width 95 height 12
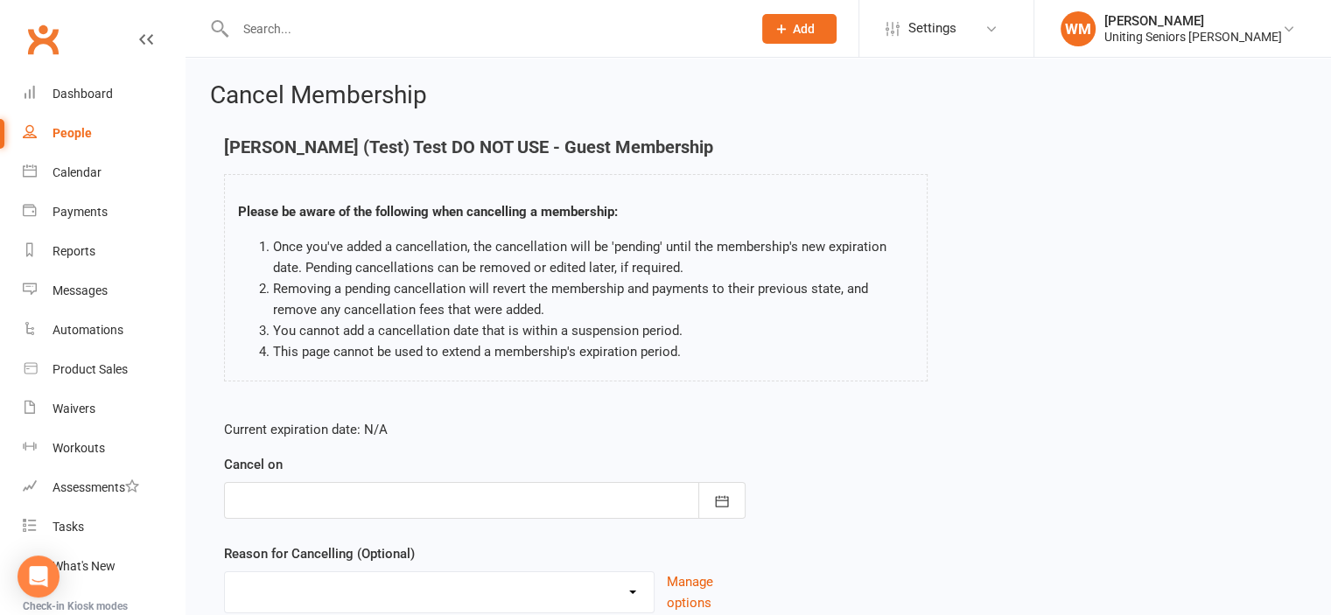
click at [51, 132] on link "People" at bounding box center [104, 133] width 162 height 39
select select "100"
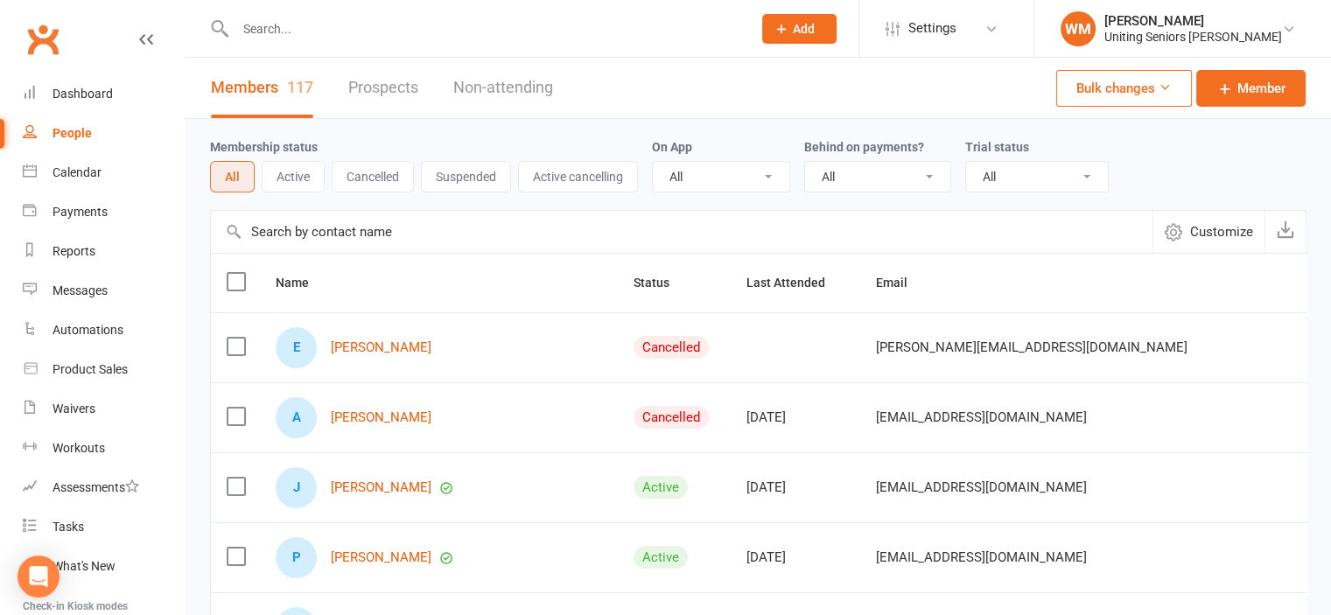
click at [298, 27] on input "text" at bounding box center [484, 29] width 509 height 25
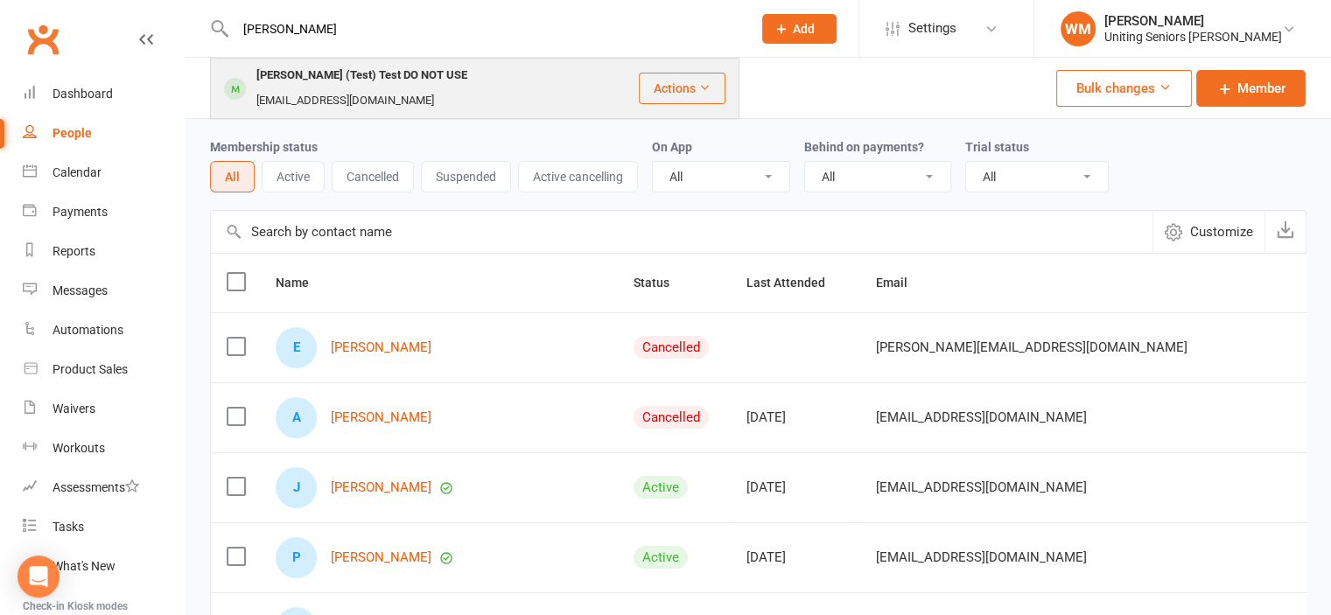
type input "[PERSON_NAME]"
click at [295, 71] on div "[PERSON_NAME] (Test) Test DO NOT USE" at bounding box center [361, 75] width 221 height 25
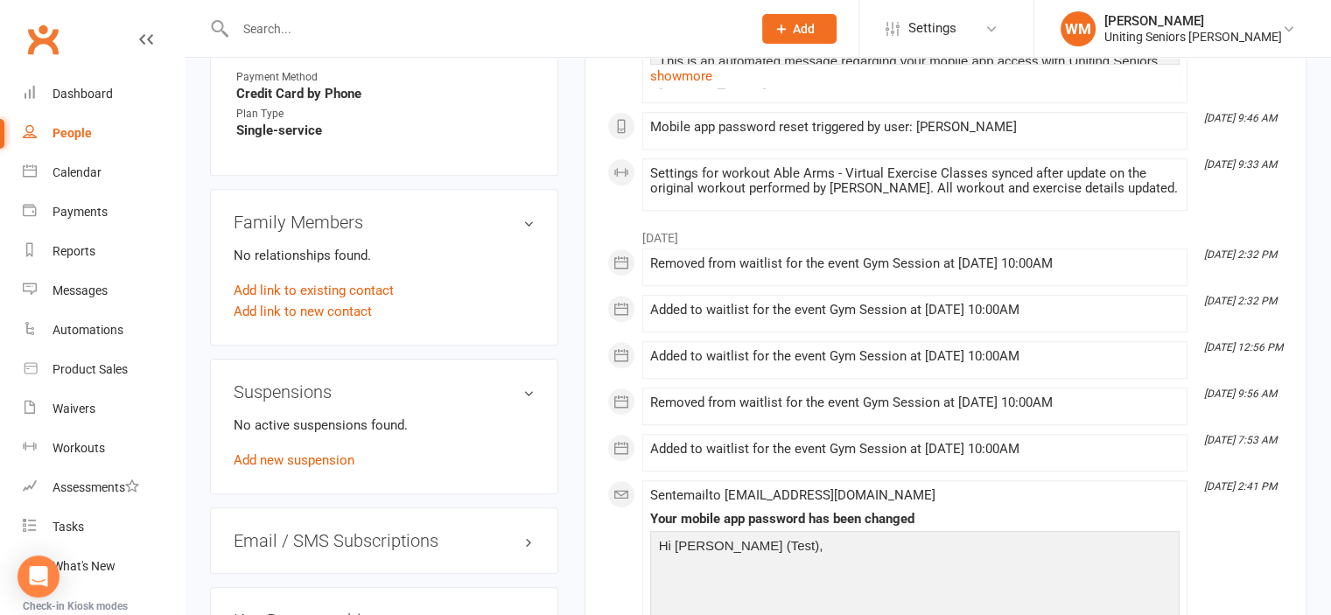
scroll to position [1576, 0]
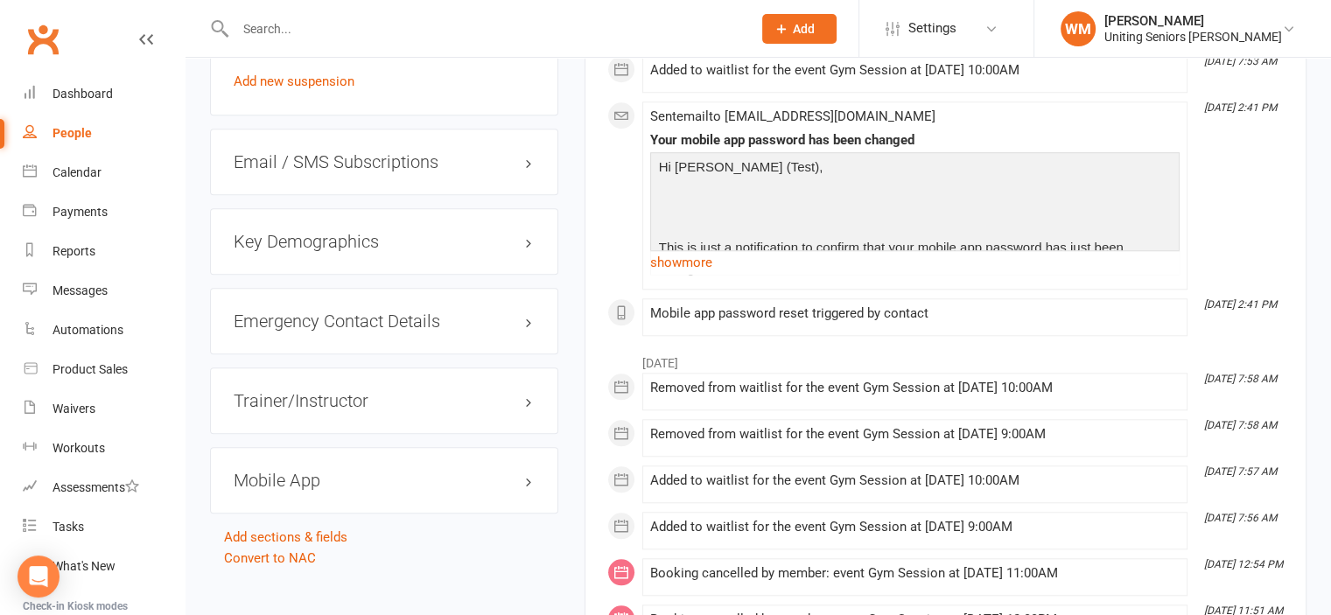
click at [300, 471] on h3 "Mobile App" at bounding box center [384, 480] width 301 height 19
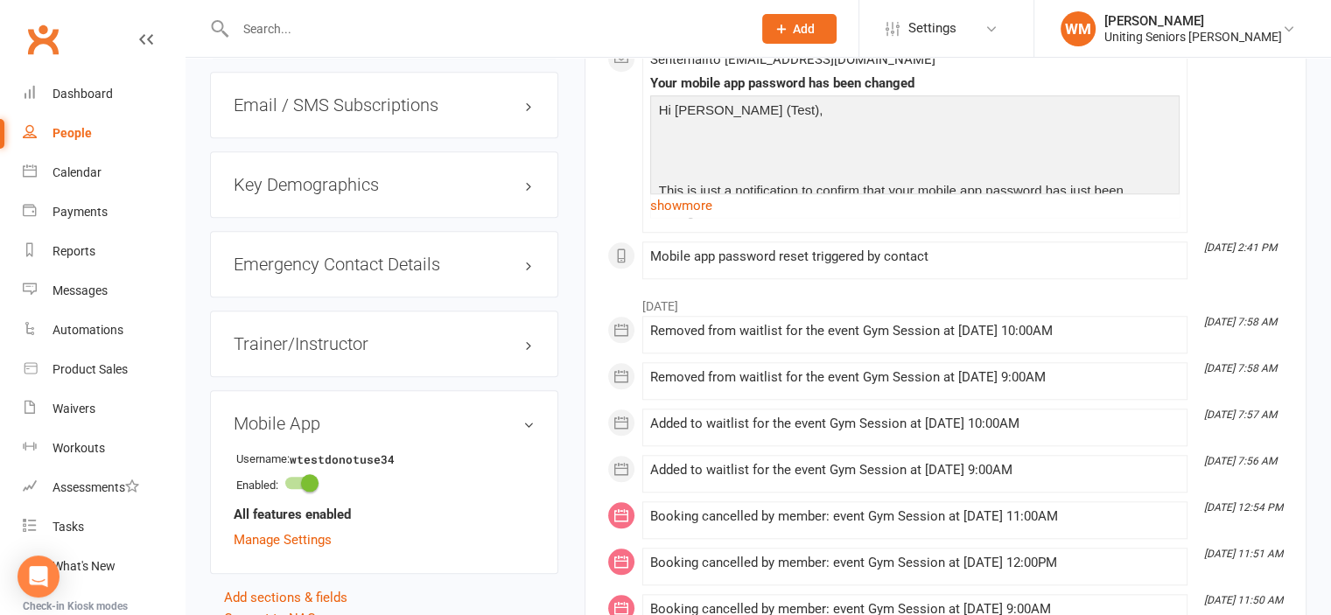
scroll to position [1663, 0]
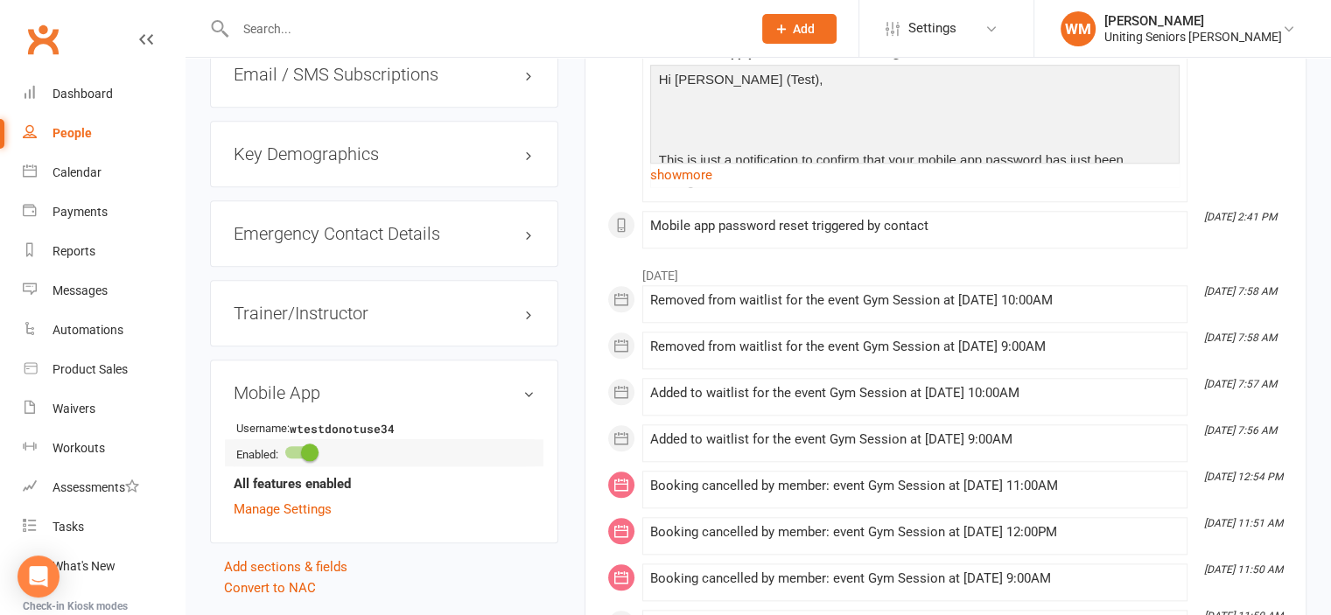
click at [306, 444] on span at bounding box center [310, 453] width 18 height 18
click at [285, 450] on input "checkbox" at bounding box center [285, 450] width 0 height 0
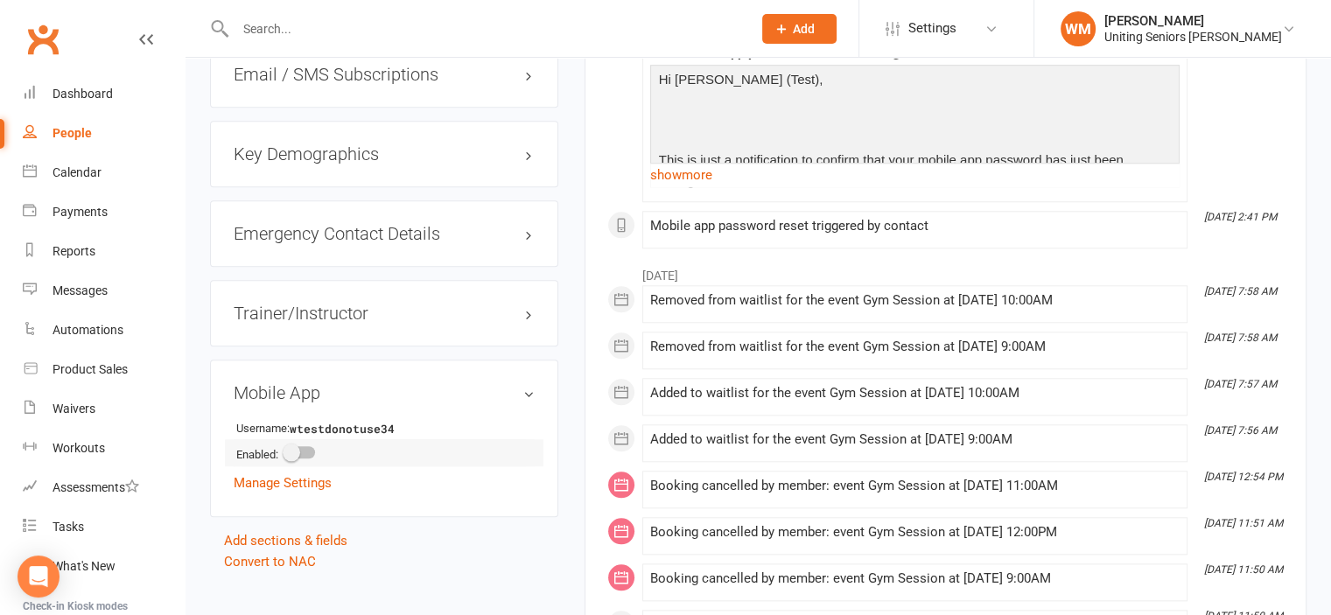
click at [306, 446] on div at bounding box center [300, 452] width 30 height 12
click at [285, 450] on input "checkbox" at bounding box center [285, 450] width 0 height 0
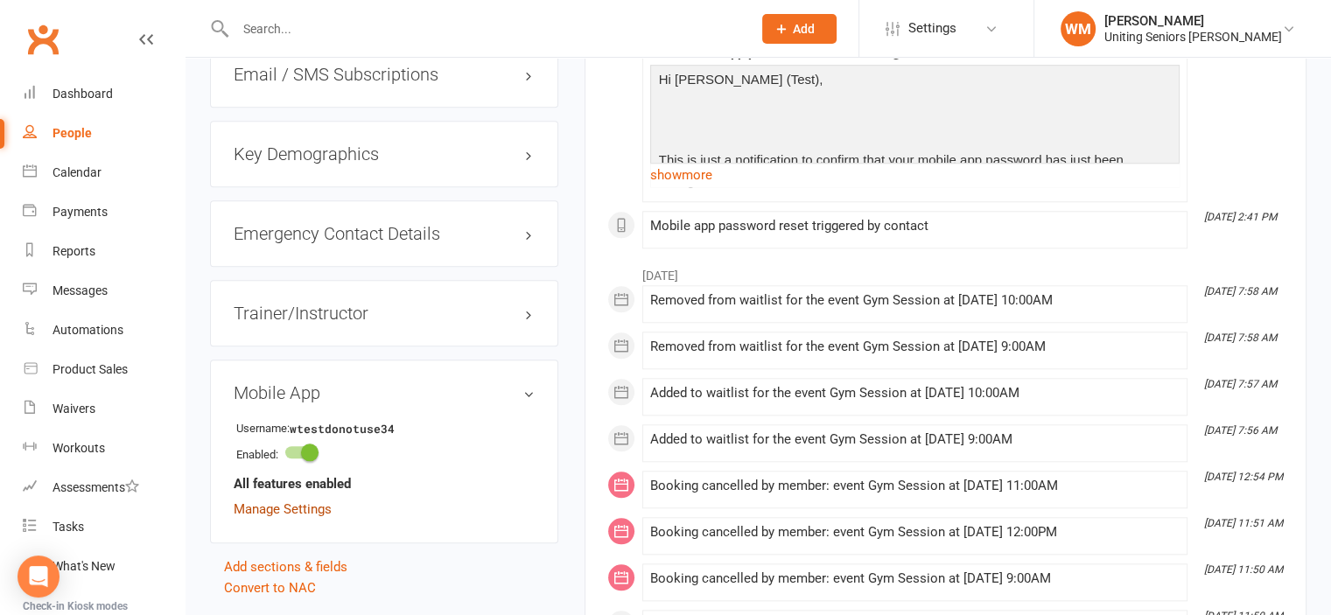
click at [311, 502] on link "Manage Settings" at bounding box center [283, 510] width 98 height 16
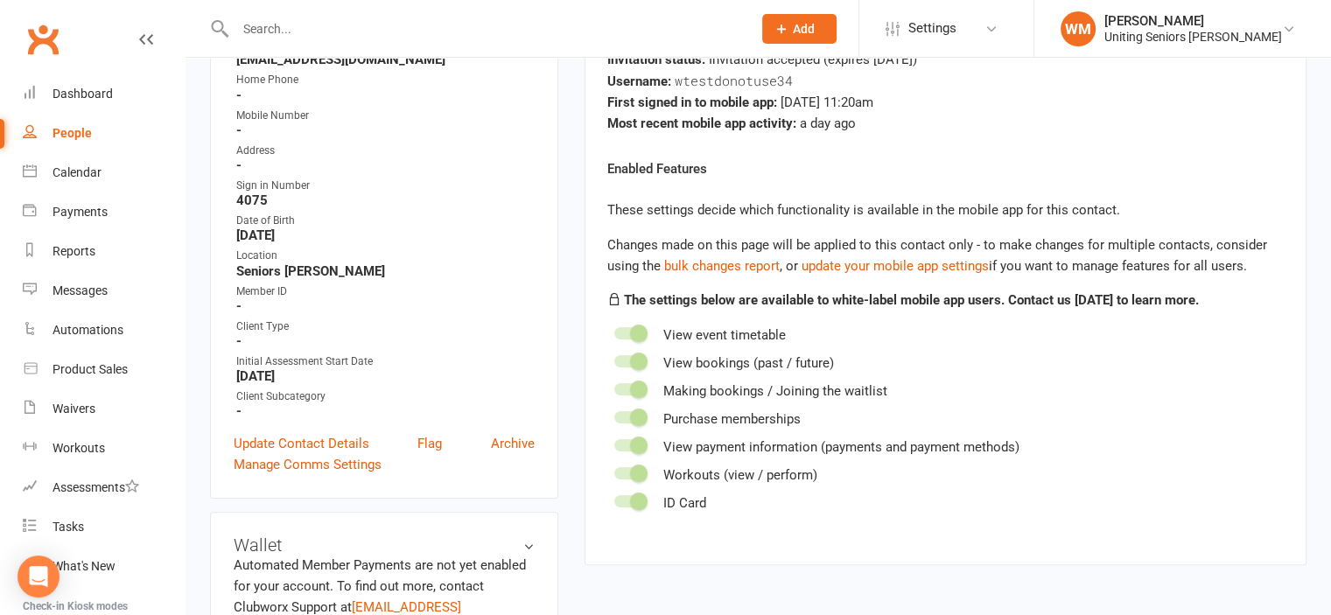
scroll to position [325, 0]
click at [637, 389] on span at bounding box center [639, 388] width 18 height 18
click at [615, 385] on input "checkbox" at bounding box center [615, 385] width 0 height 0
click at [637, 389] on span at bounding box center [639, 388] width 18 height 18
click at [615, 385] on input "checkbox" at bounding box center [615, 385] width 0 height 0
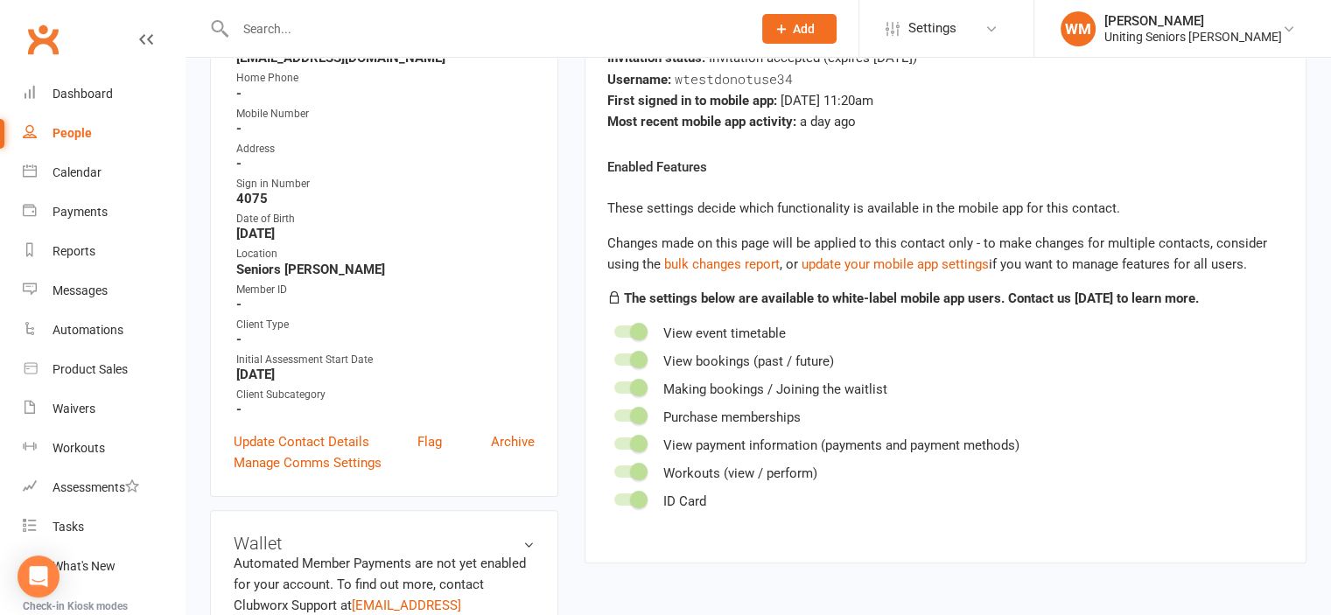
click at [637, 388] on span at bounding box center [639, 388] width 18 height 18
click at [615, 385] on input "checkbox" at bounding box center [615, 385] width 0 height 0
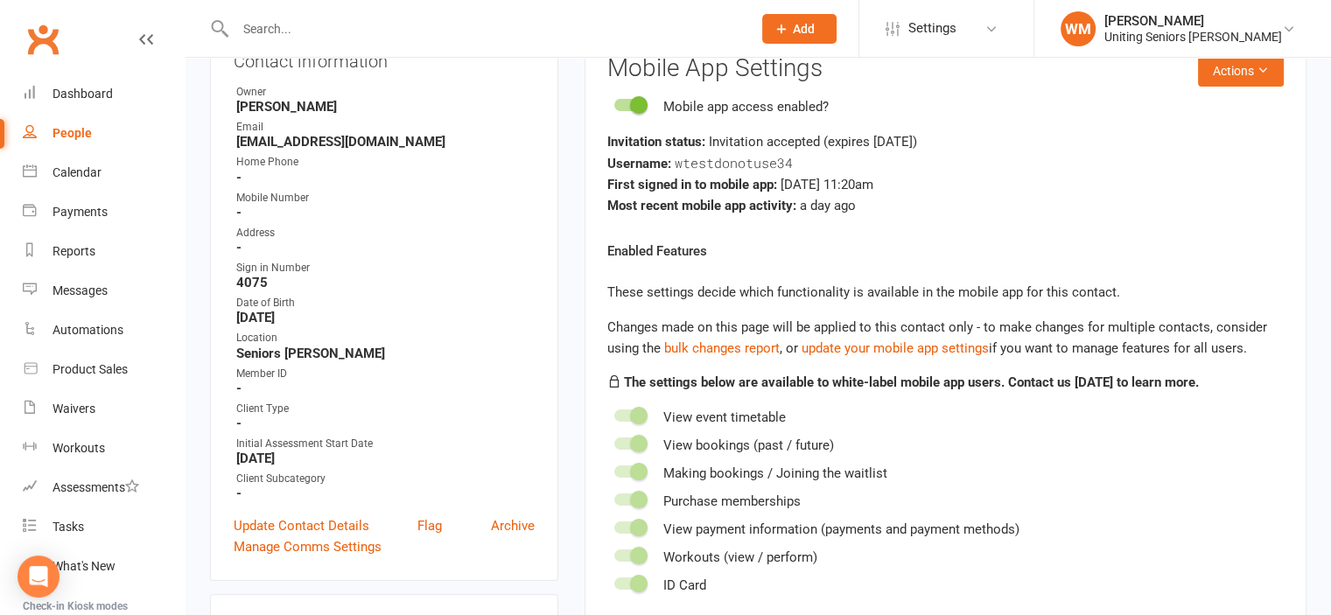
scroll to position [237, 0]
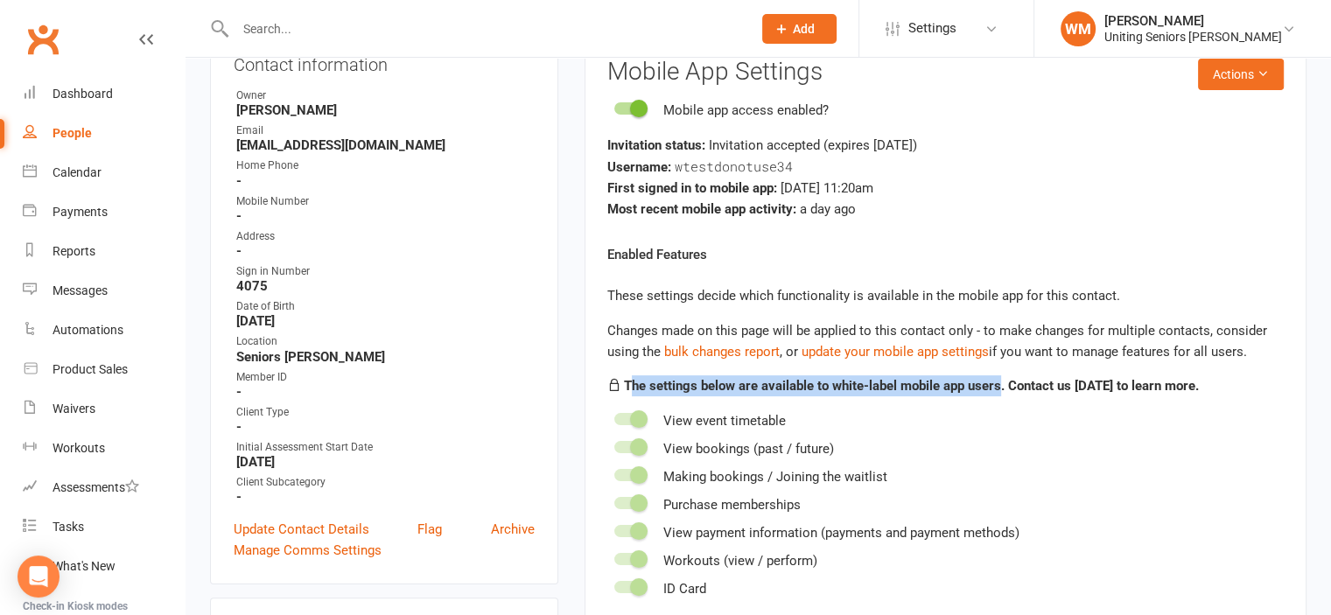
drag, startPoint x: 631, startPoint y: 383, endPoint x: 999, endPoint y: 394, distance: 367.8
click at [999, 394] on p "The settings below are available to white-label mobile app users. Contact us [D…" at bounding box center [946, 386] width 677 height 21
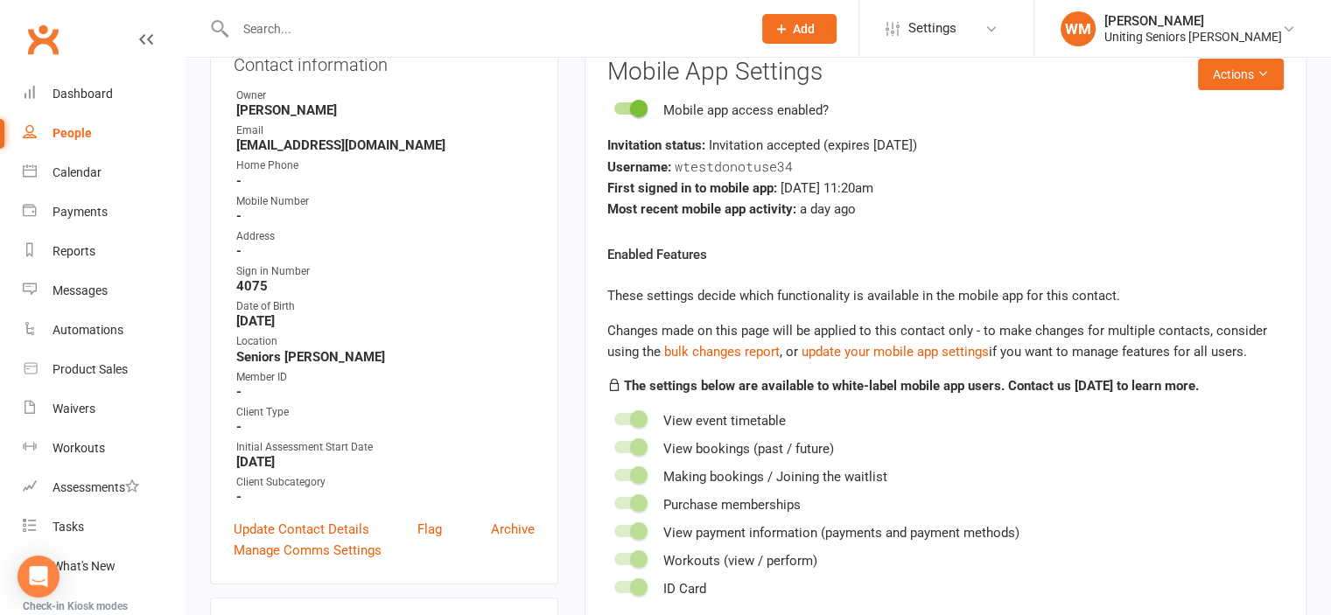
click at [641, 444] on span at bounding box center [639, 448] width 18 height 18
click at [615, 445] on input "checkbox" at bounding box center [615, 445] width 0 height 0
click at [642, 416] on span at bounding box center [639, 420] width 18 height 18
click at [615, 417] on input "checkbox" at bounding box center [615, 417] width 0 height 0
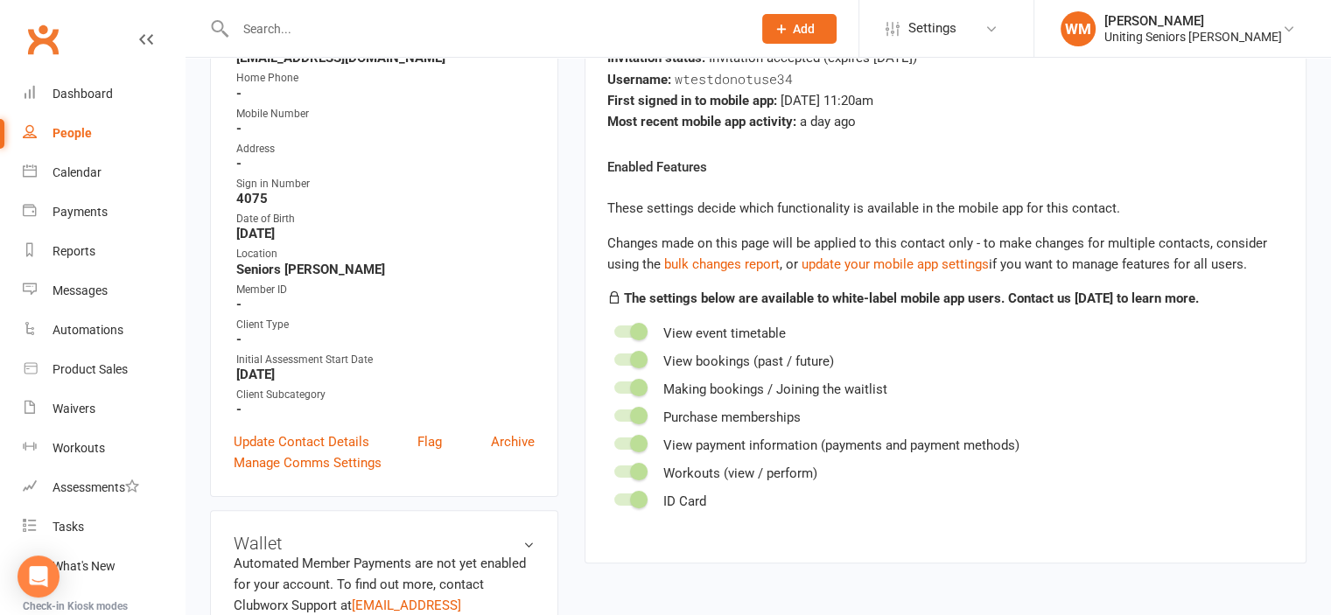
click at [635, 498] on span at bounding box center [639, 500] width 18 height 18
click at [615, 497] on input "checkbox" at bounding box center [615, 497] width 0 height 0
click at [638, 467] on span at bounding box center [639, 472] width 18 height 18
click at [615, 469] on input "checkbox" at bounding box center [615, 469] width 0 height 0
click at [631, 379] on div "Making bookings / Joining the waitlist" at bounding box center [946, 389] width 677 height 21
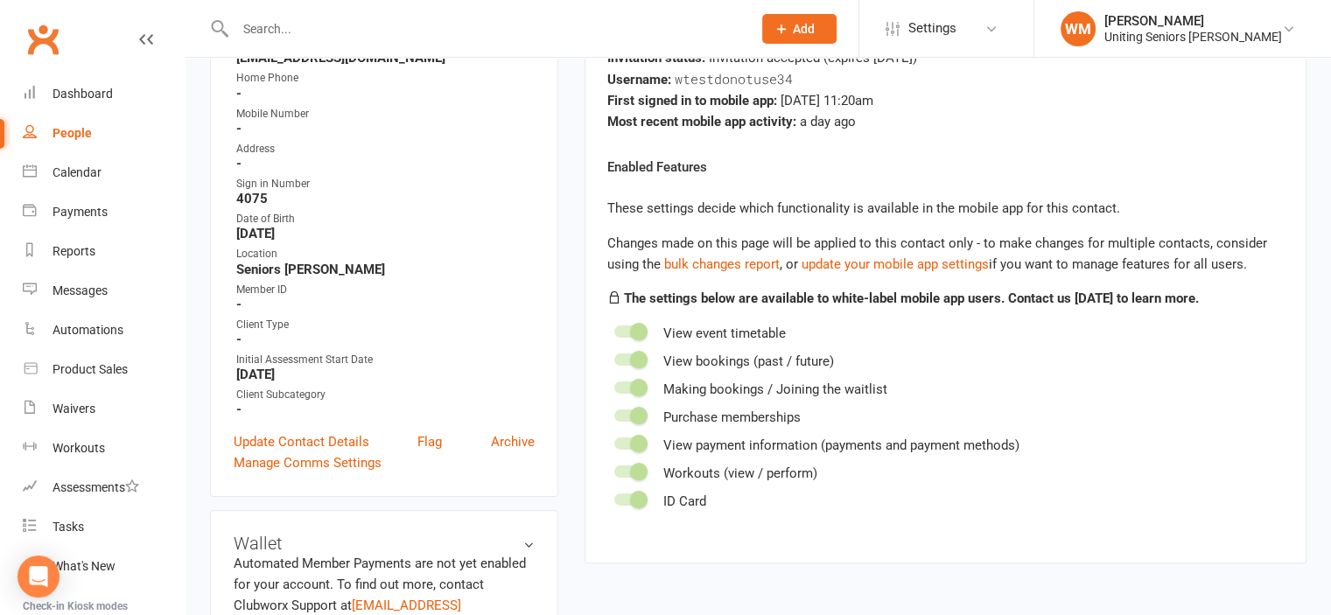
click at [639, 391] on span at bounding box center [639, 388] width 18 height 18
click at [615, 385] on input "checkbox" at bounding box center [615, 385] width 0 height 0
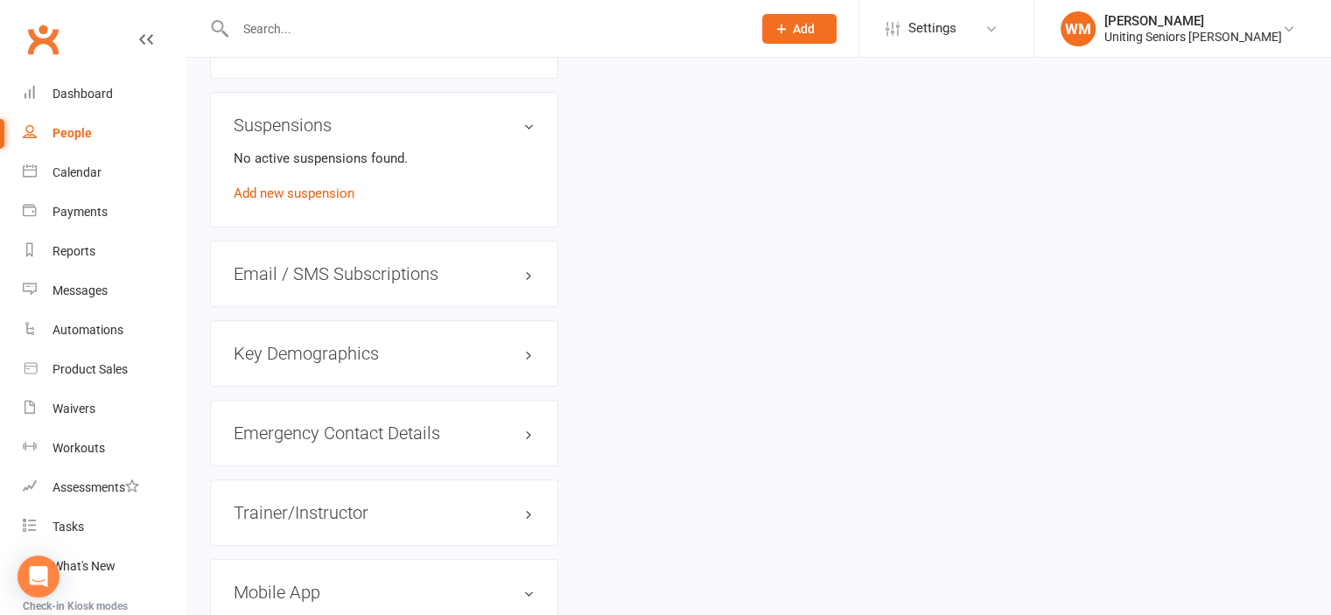
scroll to position [1638, 0]
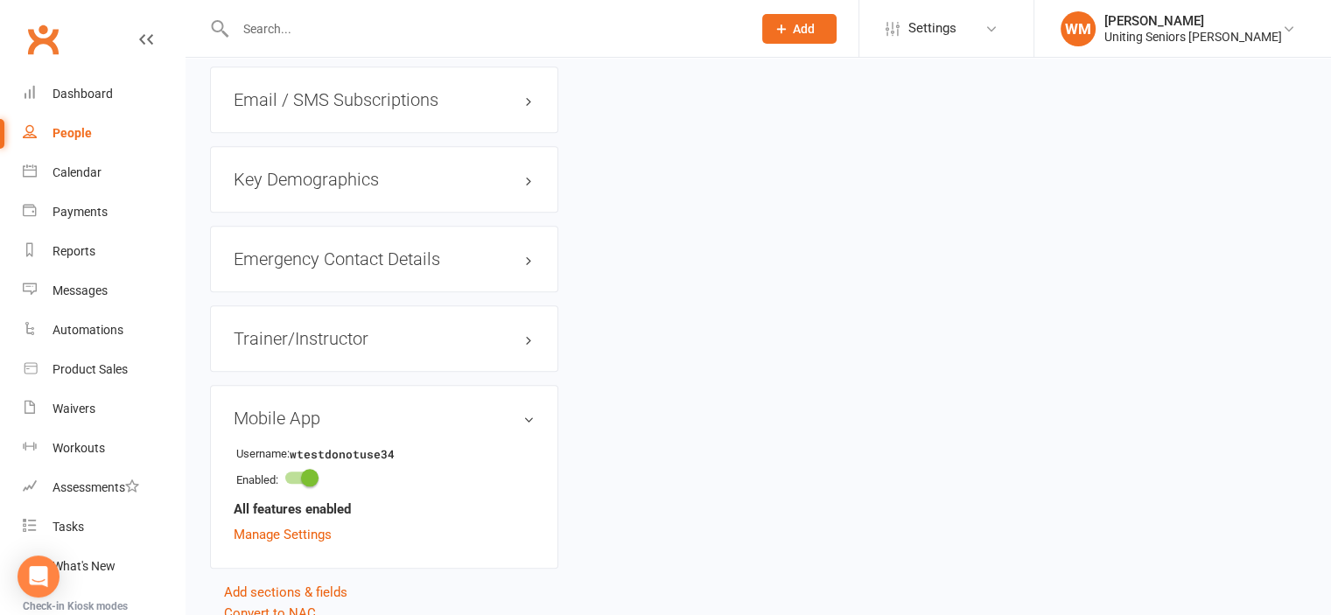
click at [317, 469] on span at bounding box center [310, 478] width 18 height 18
click at [285, 475] on input "checkbox" at bounding box center [285, 475] width 0 height 0
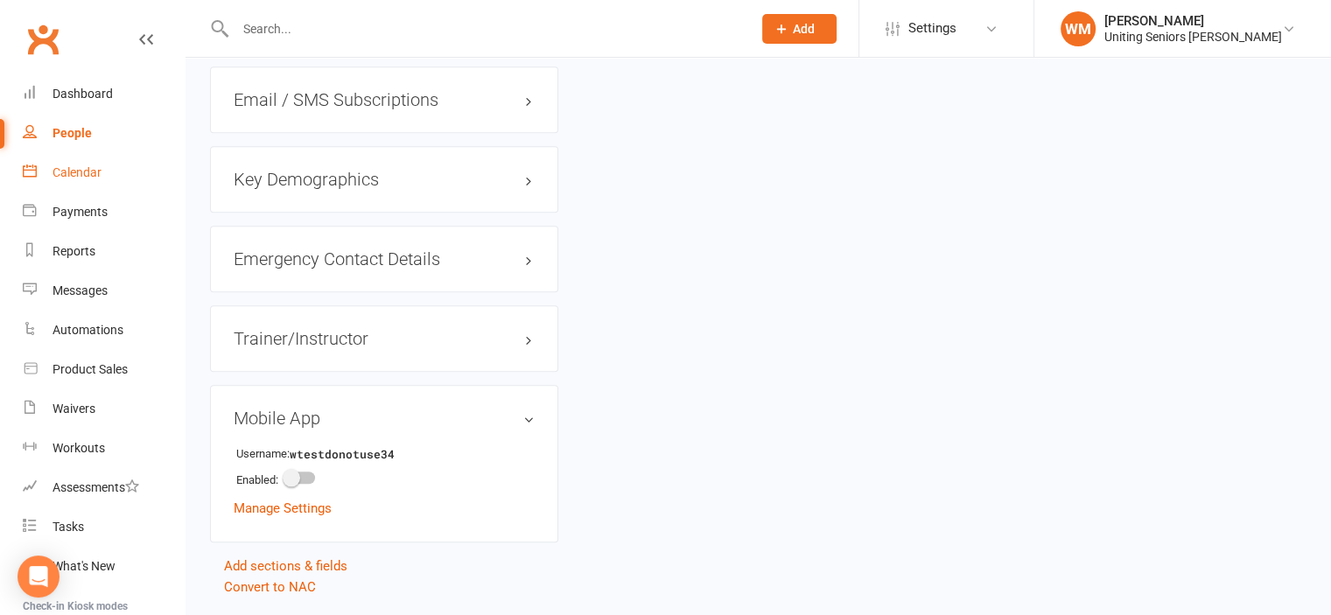
click at [84, 168] on div "Calendar" at bounding box center [77, 172] width 49 height 14
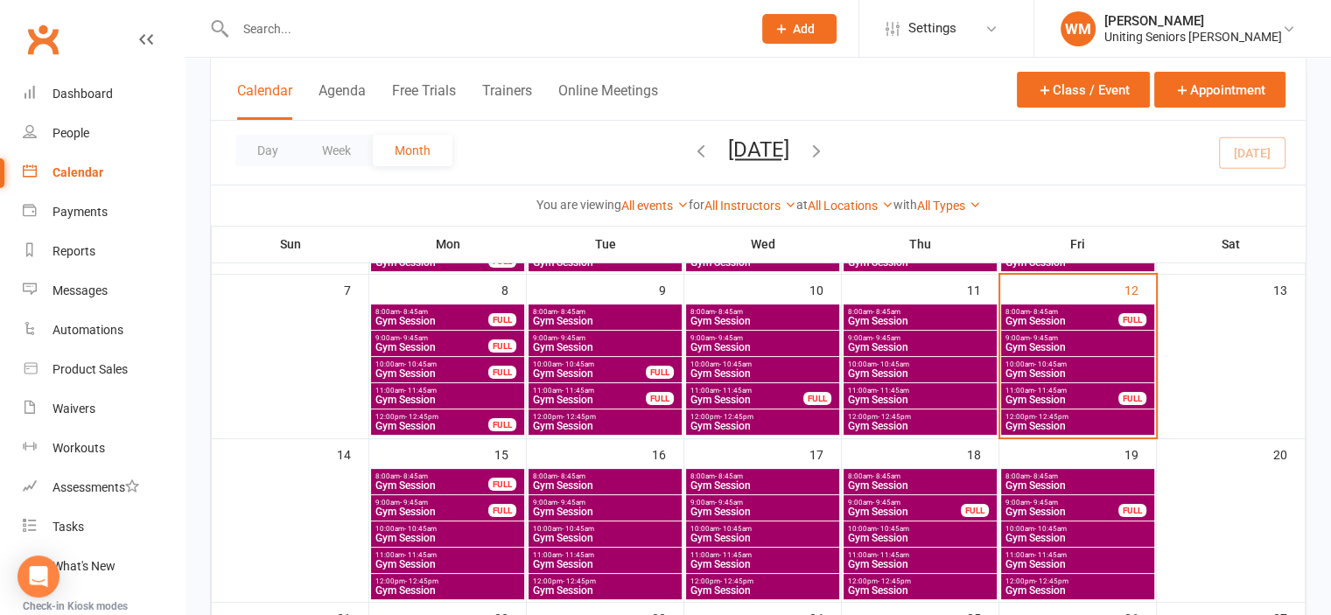
scroll to position [263, 0]
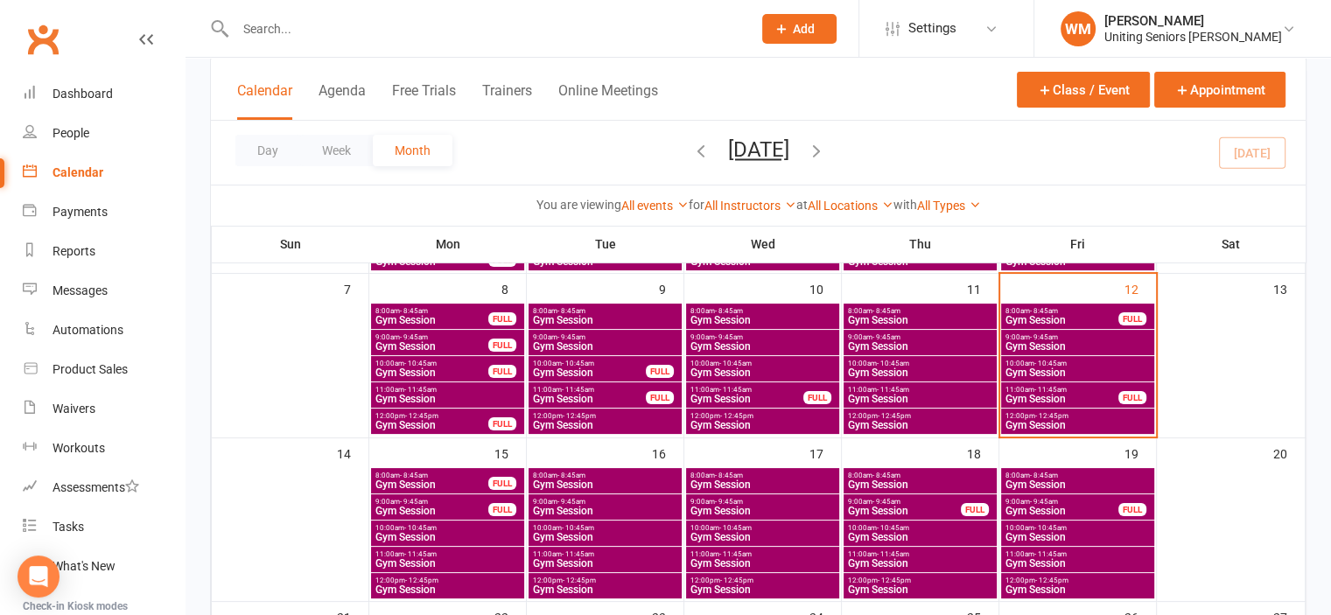
click at [734, 587] on span "Gym Session" at bounding box center [763, 590] width 146 height 11
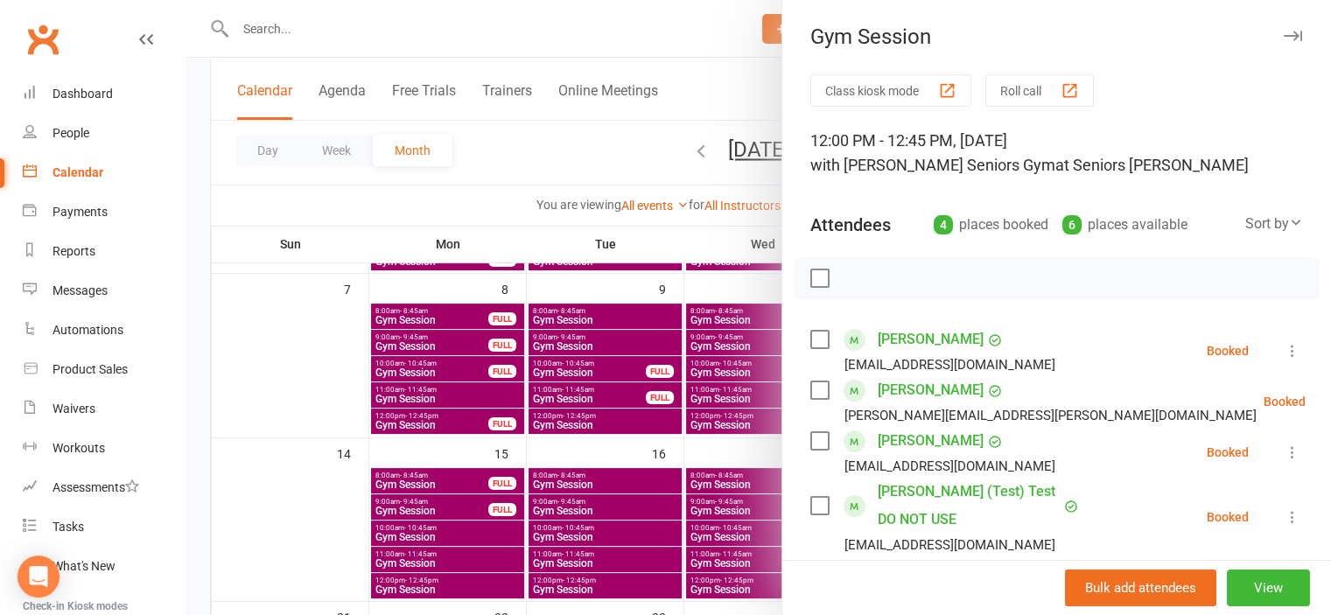
scroll to position [88, 0]
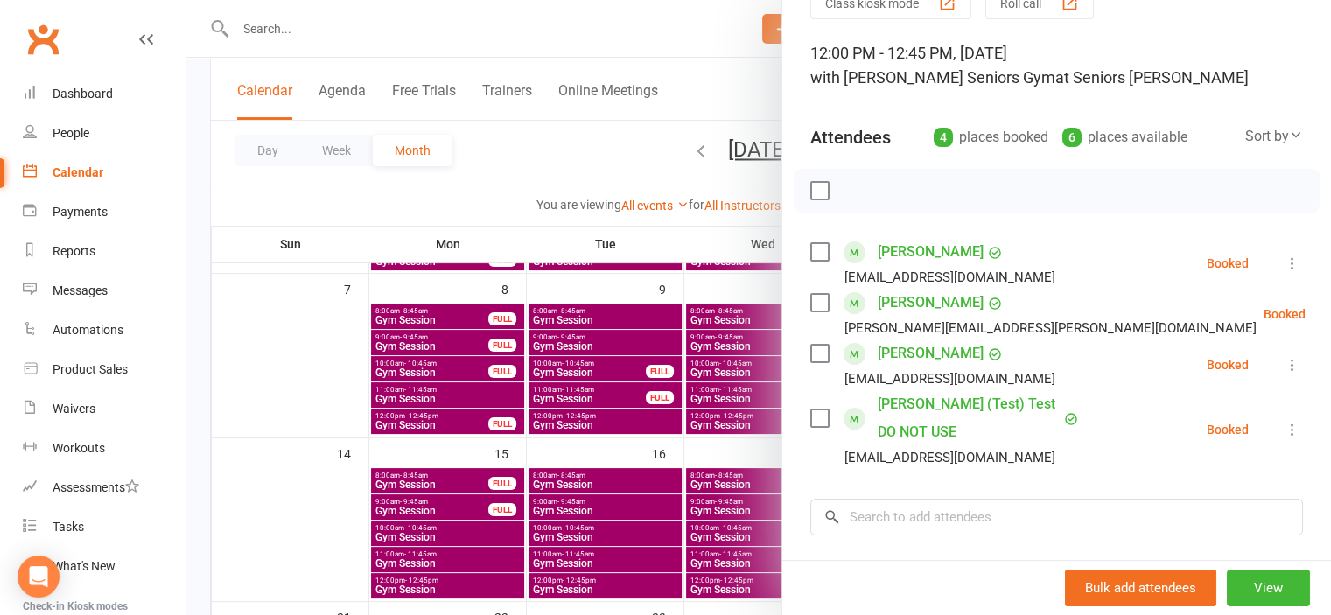
click at [1284, 421] on icon at bounding box center [1293, 430] width 18 height 18
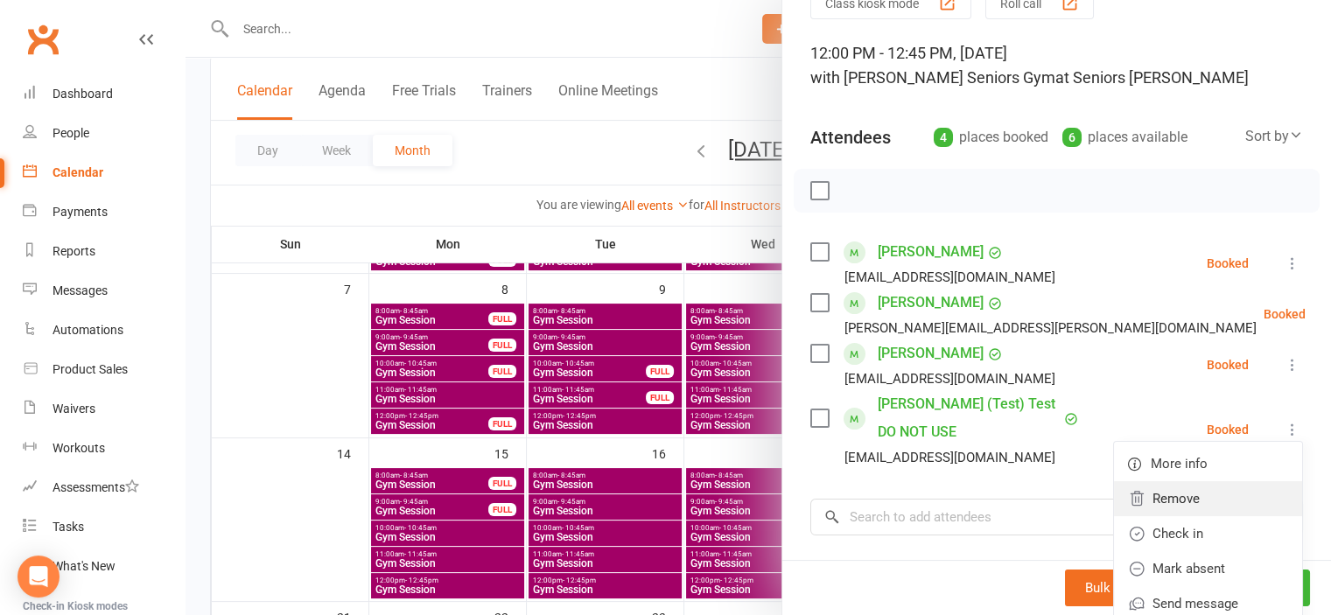
click at [1175, 481] on link "Remove" at bounding box center [1208, 498] width 188 height 35
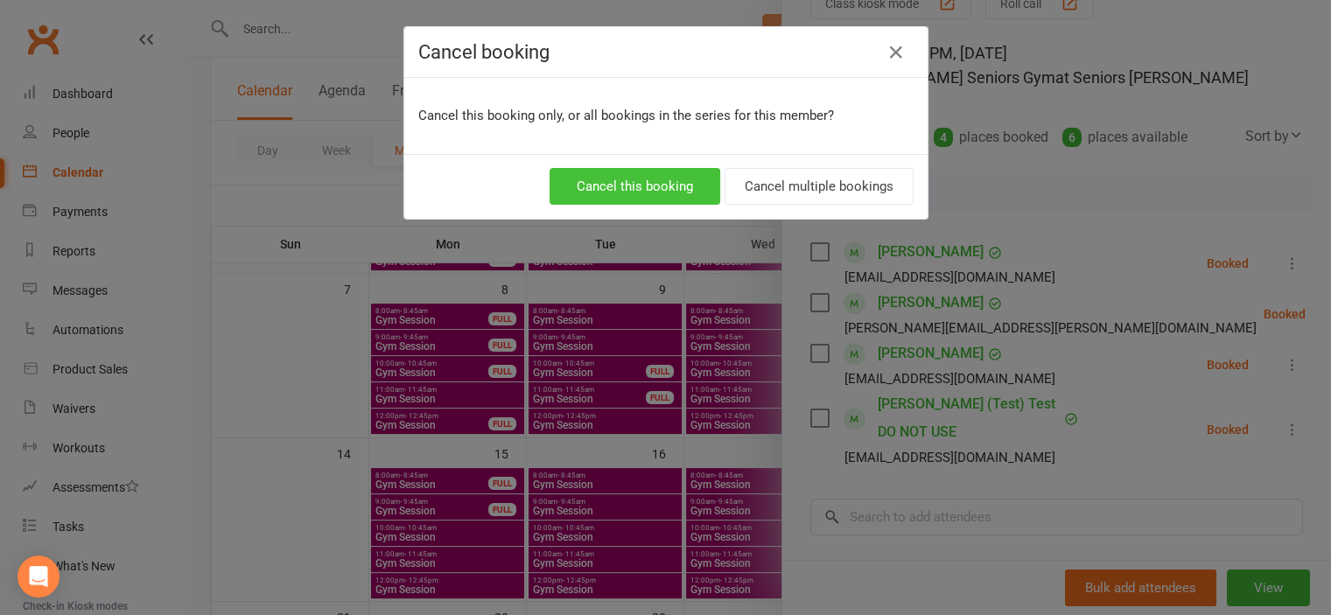
click at [693, 193] on button "Cancel this booking" at bounding box center [635, 186] width 171 height 37
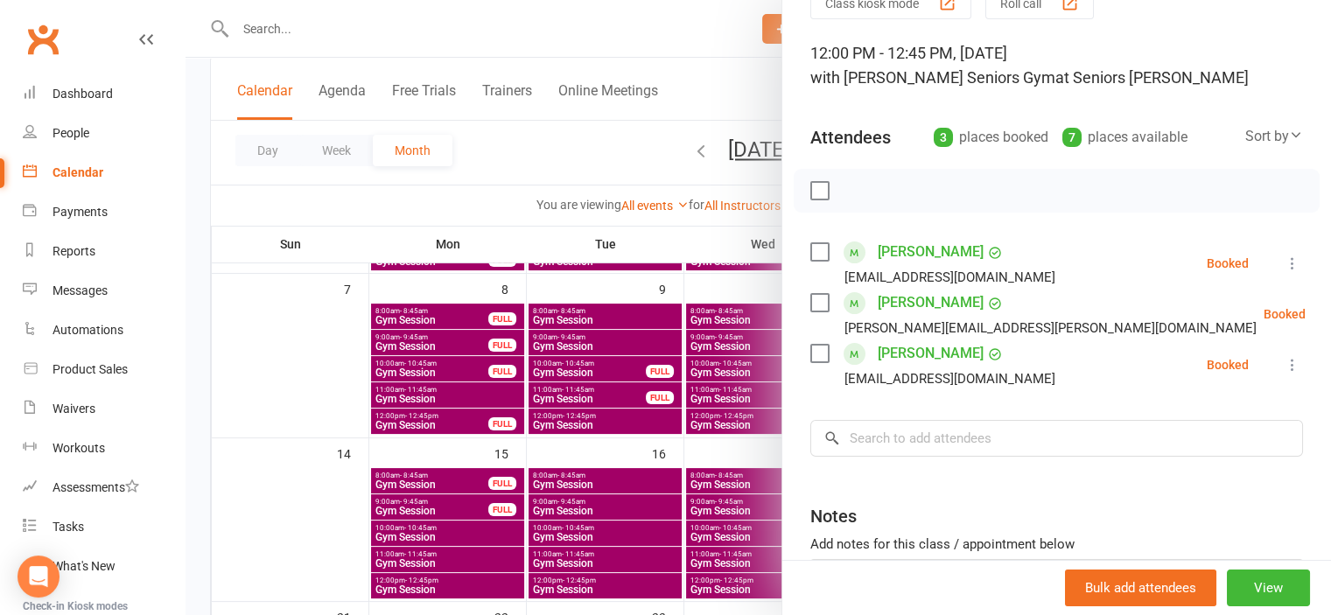
click at [313, 563] on div at bounding box center [759, 307] width 1146 height 615
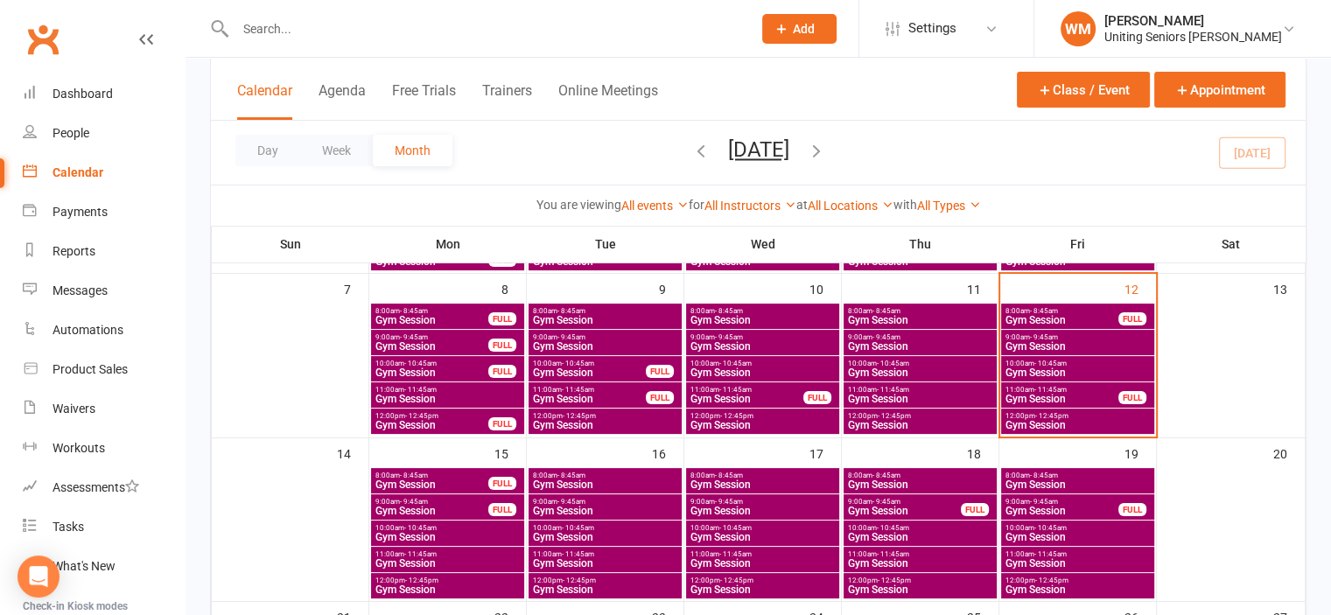
click at [1043, 591] on span "Gym Session" at bounding box center [1078, 590] width 146 height 11
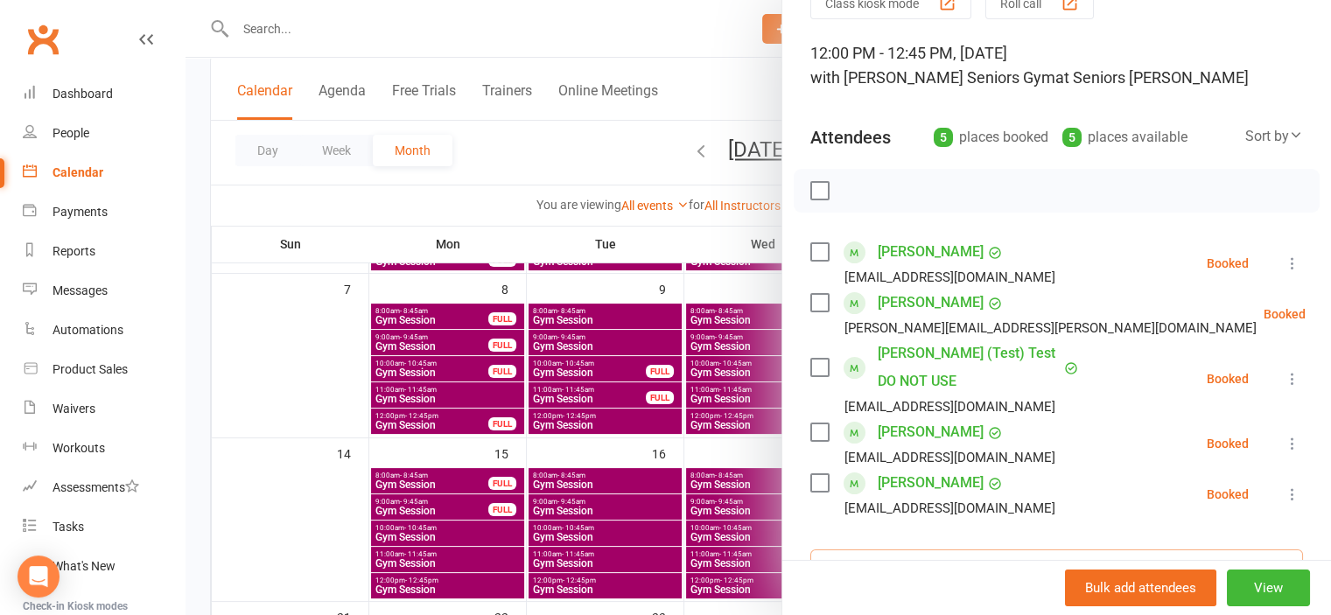
click at [912, 550] on input "search" at bounding box center [1057, 568] width 493 height 37
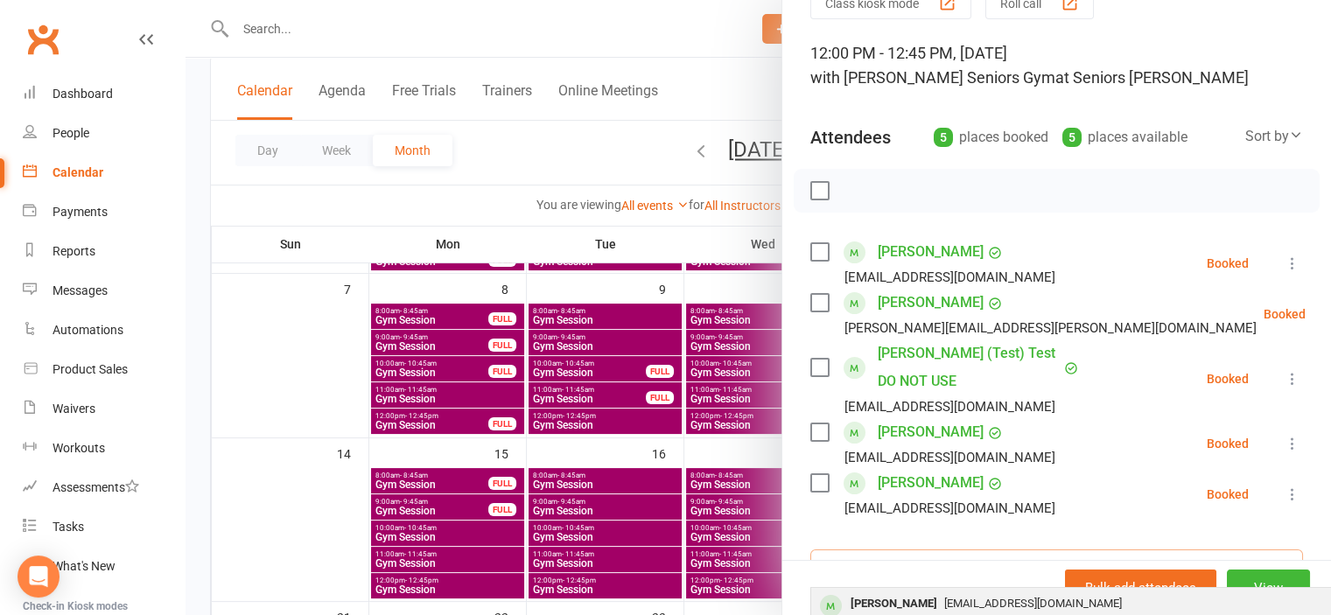
type input "[PERSON_NAME]"
click at [902, 592] on div "[PERSON_NAME]" at bounding box center [894, 604] width 101 height 25
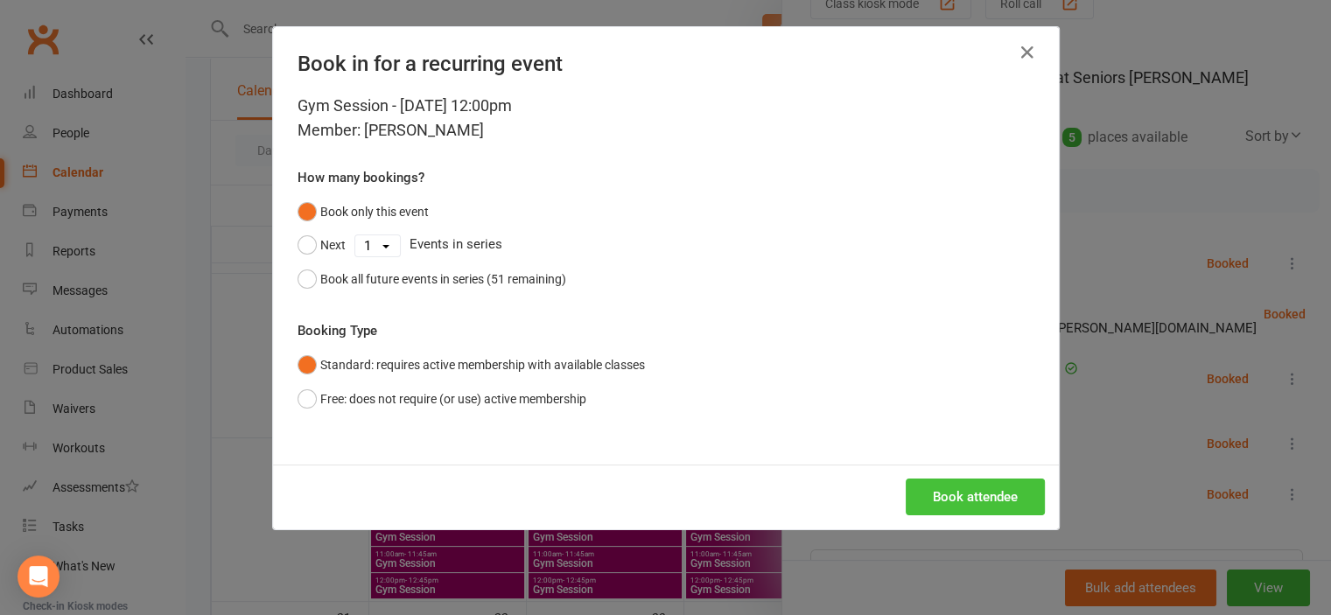
click at [955, 500] on button "Book attendee" at bounding box center [975, 497] width 139 height 37
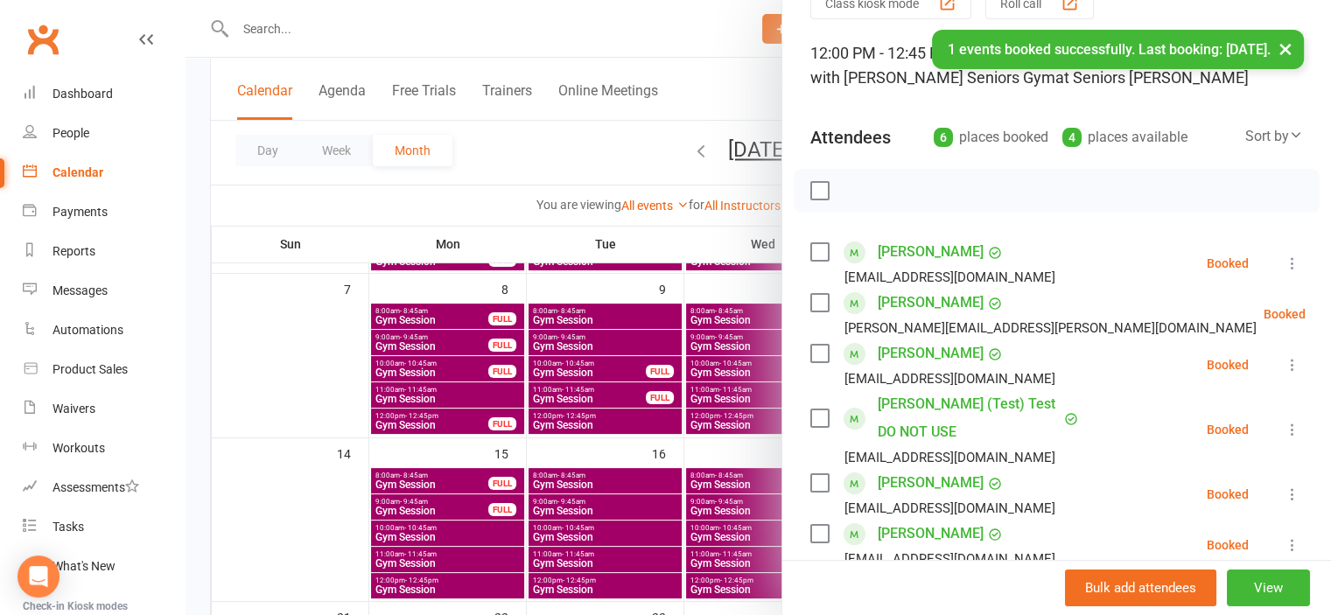
click at [1284, 421] on icon at bounding box center [1293, 430] width 18 height 18
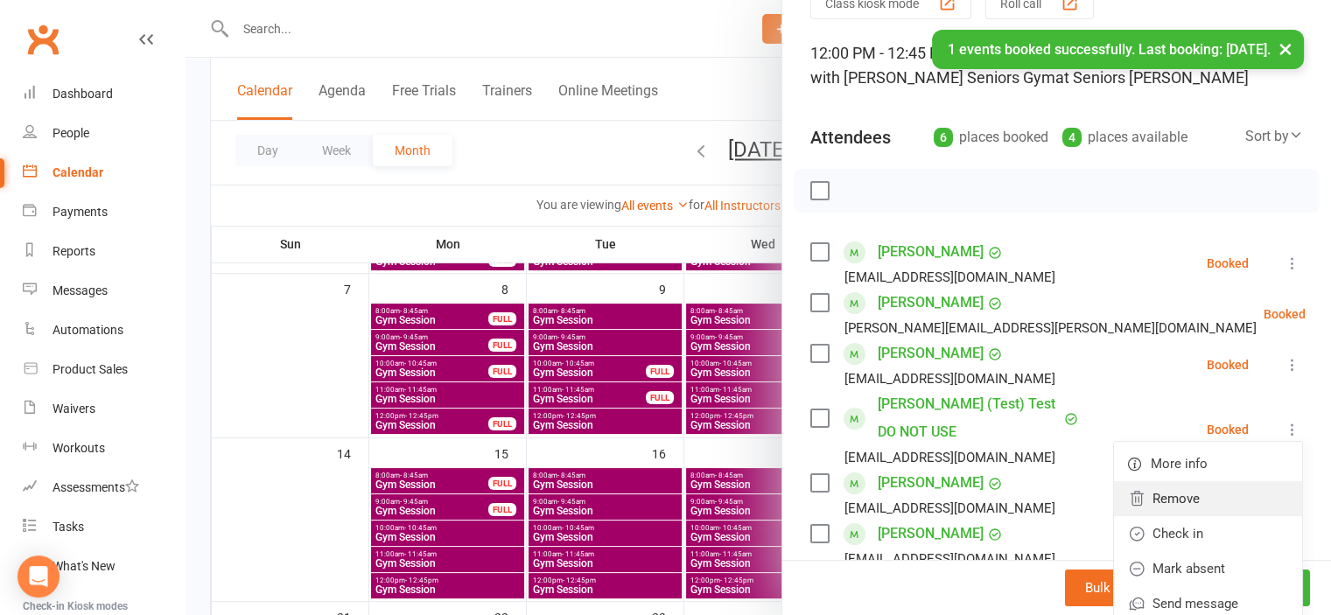
click at [1231, 481] on link "Remove" at bounding box center [1208, 498] width 188 height 35
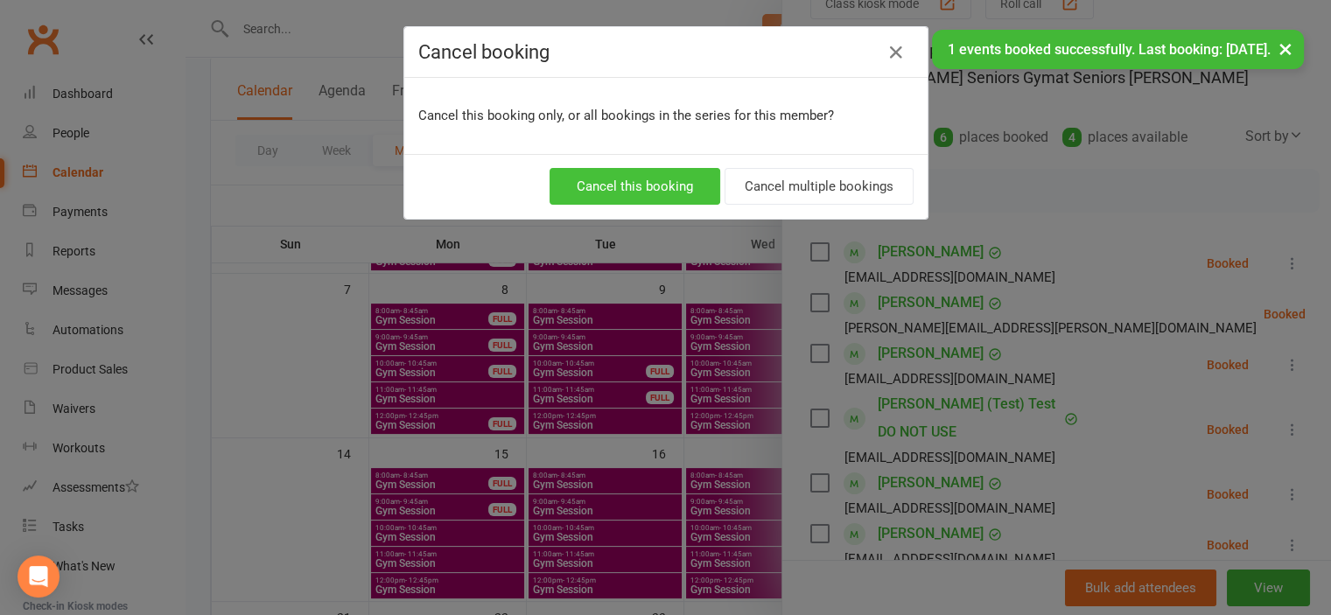
click at [677, 188] on button "Cancel this booking" at bounding box center [635, 186] width 171 height 37
